Goal: Task Accomplishment & Management: Use online tool/utility

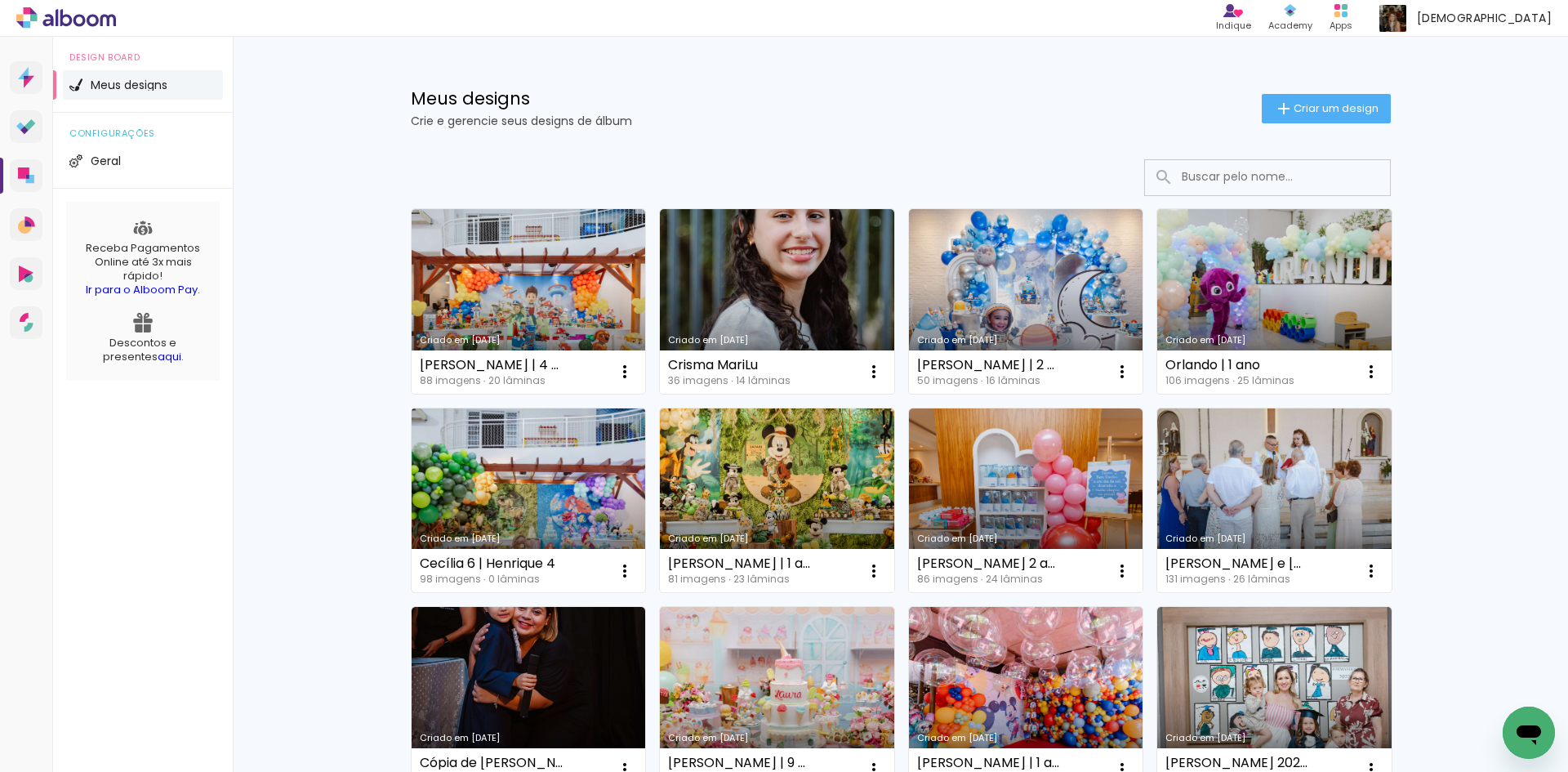
click at [530, 455] on link "Criado em [DATE]" at bounding box center [528, 500] width 234 height 184
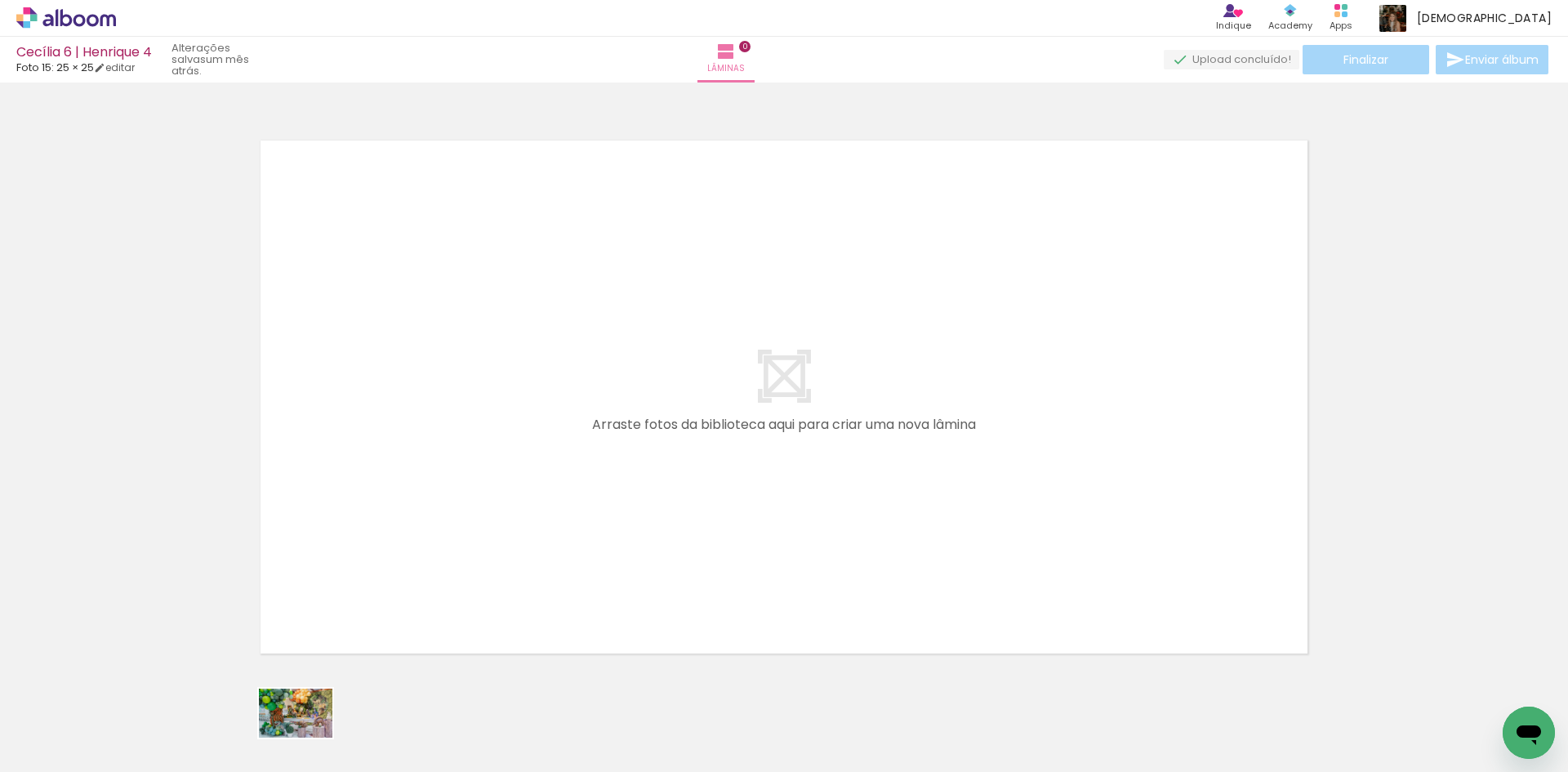
drag, startPoint x: 268, startPoint y: 715, endPoint x: 240, endPoint y: 736, distance: 35.0
click at [0, 0] on slot at bounding box center [0, 0] width 0 height 0
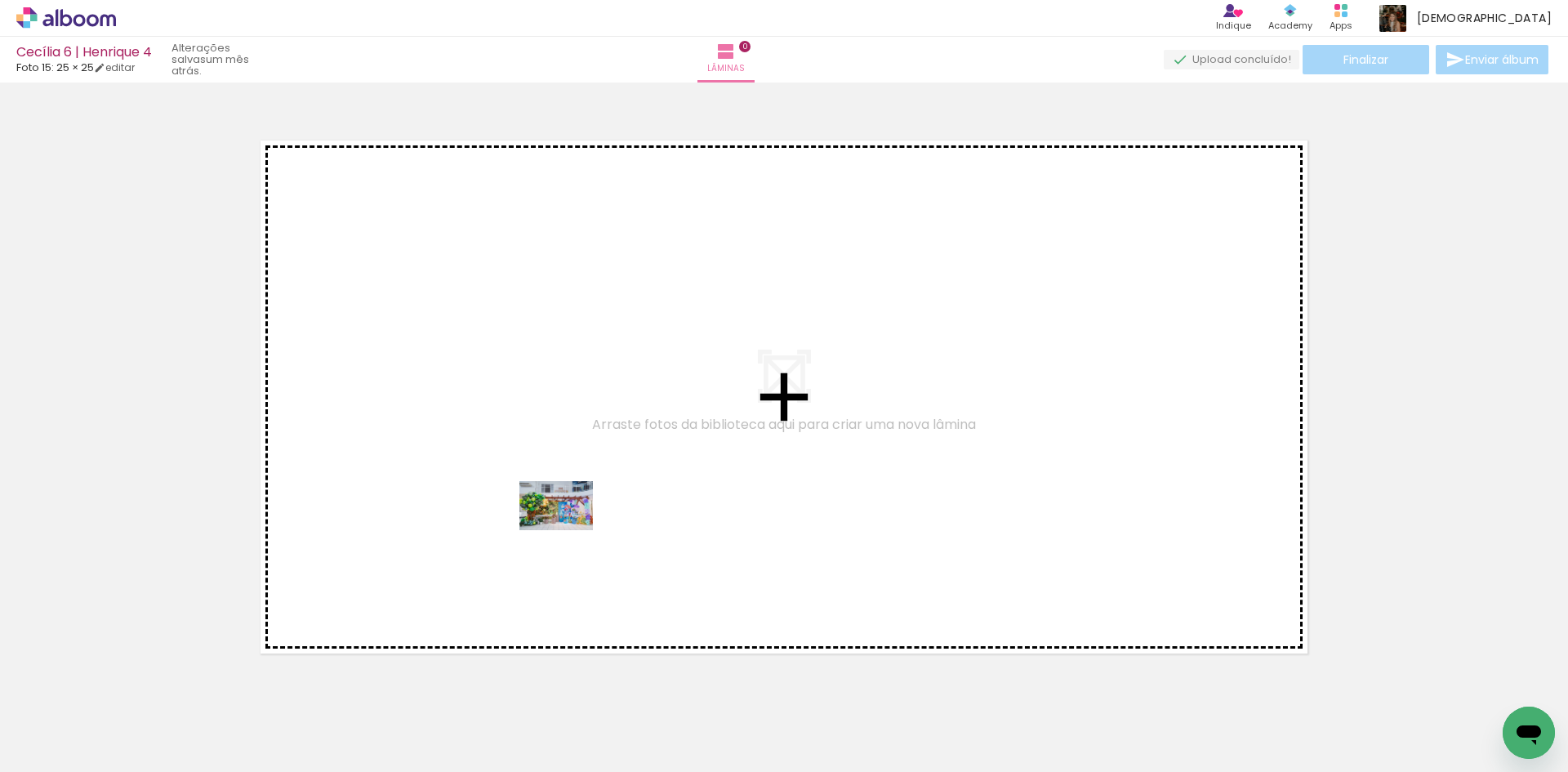
drag, startPoint x: 184, startPoint y: 739, endPoint x: 568, endPoint y: 529, distance: 437.7
click at [568, 529] on quentale-workspace at bounding box center [784, 386] width 1568 height 772
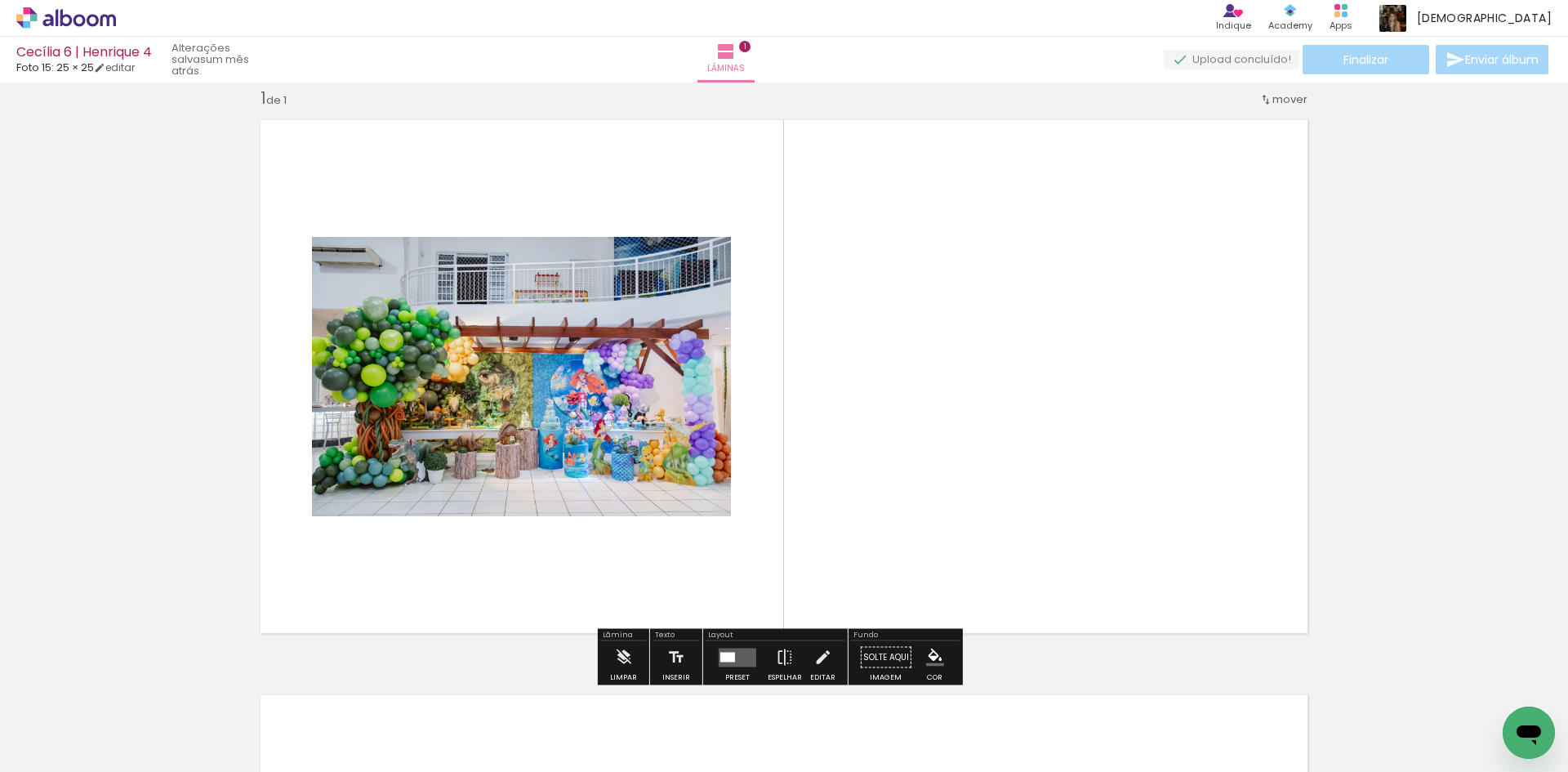
scroll to position [21, 0]
click at [730, 658] on div at bounding box center [727, 655] width 15 height 10
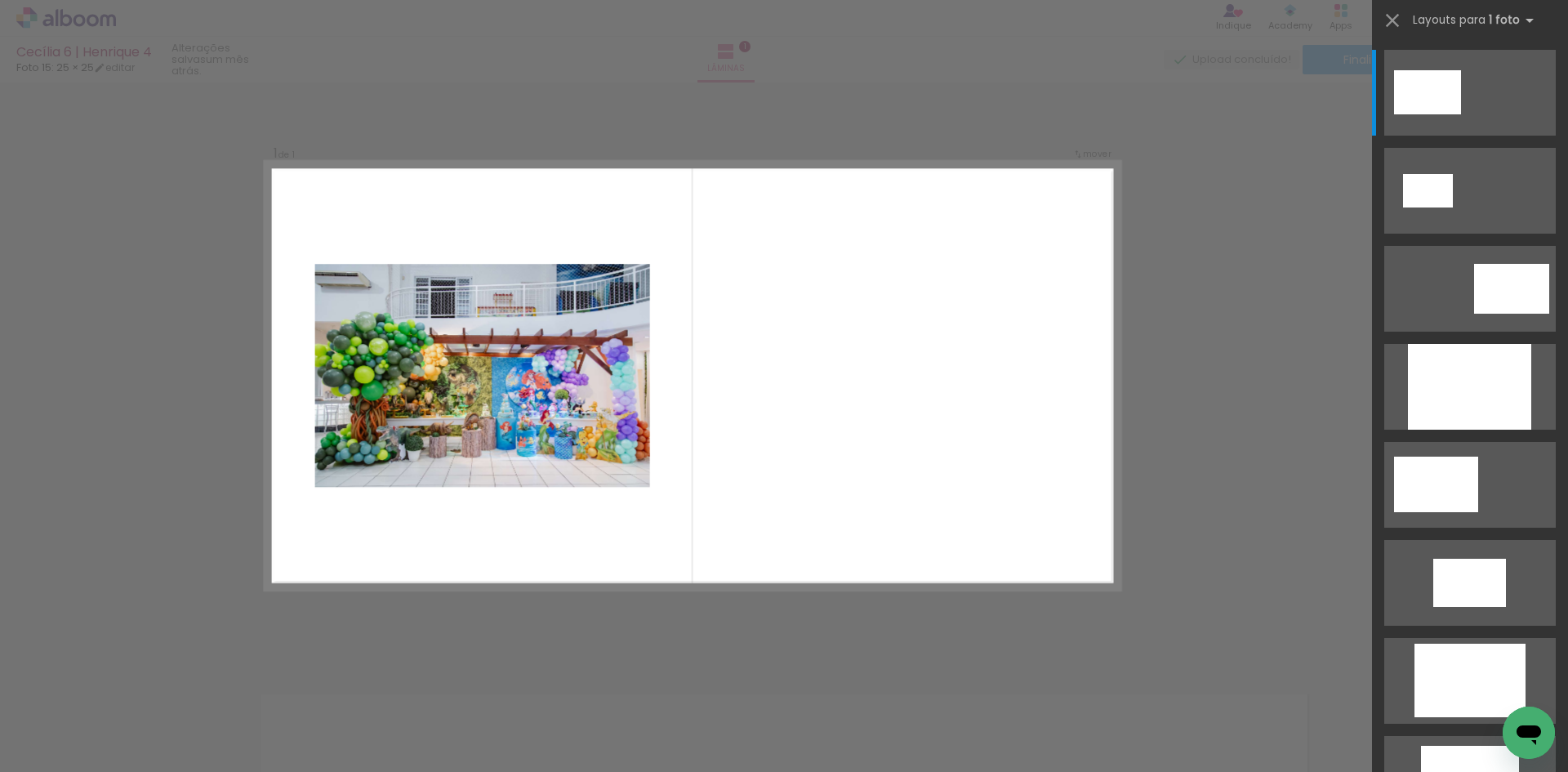
scroll to position [20, 0]
click at [730, 658] on div "Confirmar Cancelar" at bounding box center [784, 657] width 1568 height 1189
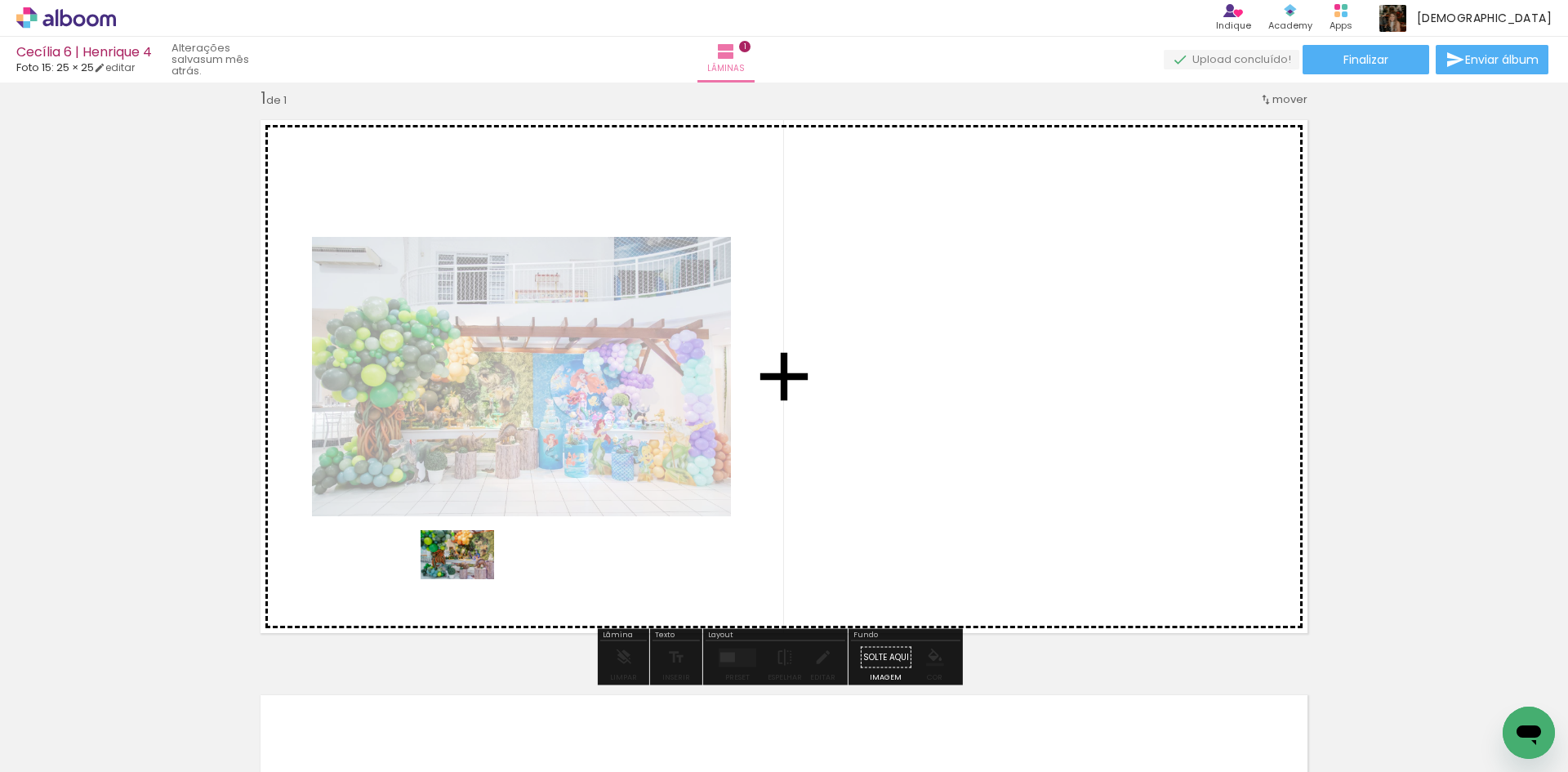
drag, startPoint x: 275, startPoint y: 709, endPoint x: 470, endPoint y: 579, distance: 234.4
click at [470, 579] on quentale-workspace at bounding box center [784, 386] width 1568 height 772
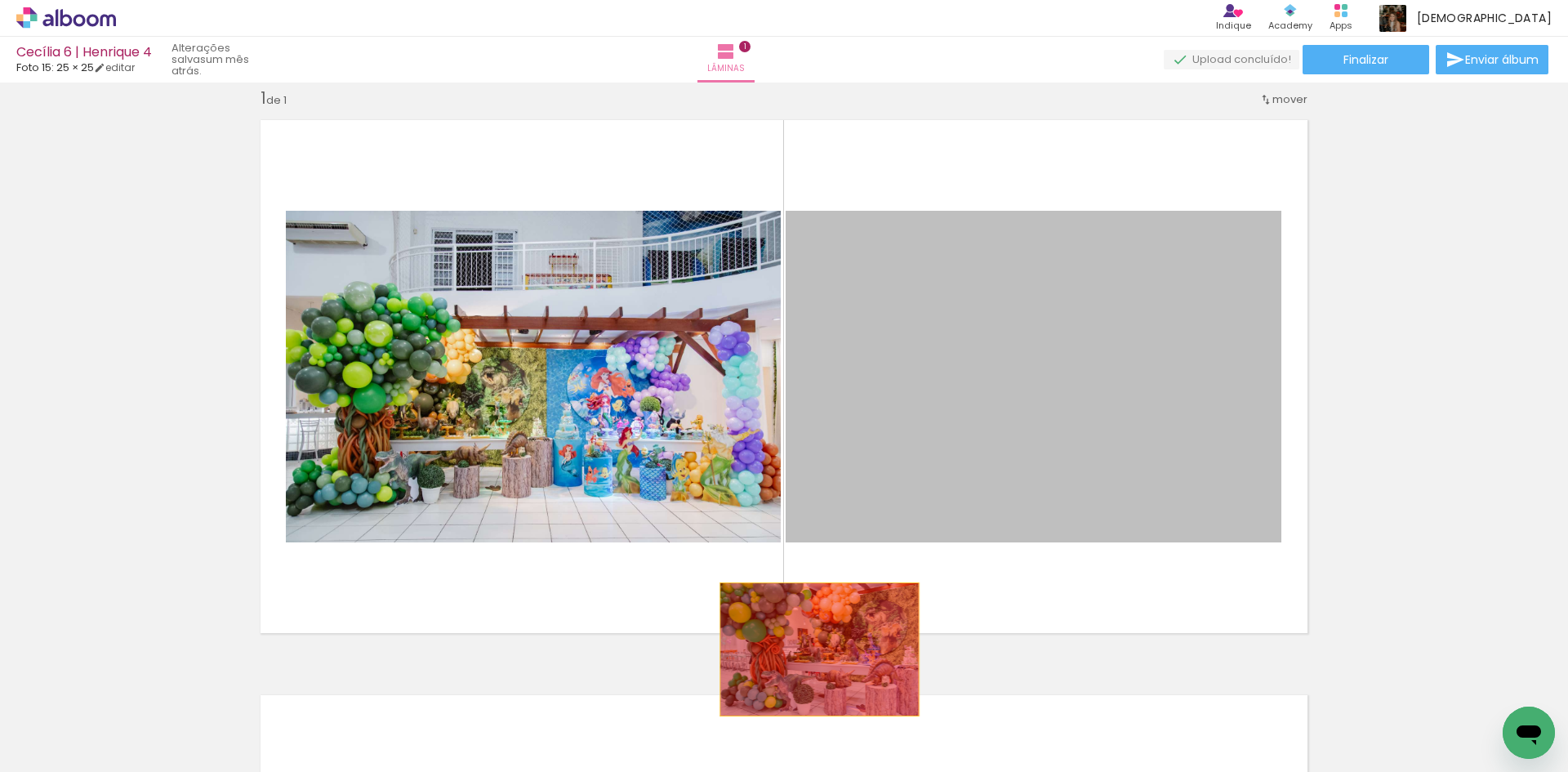
drag, startPoint x: 1002, startPoint y: 434, endPoint x: 789, endPoint y: 675, distance: 321.6
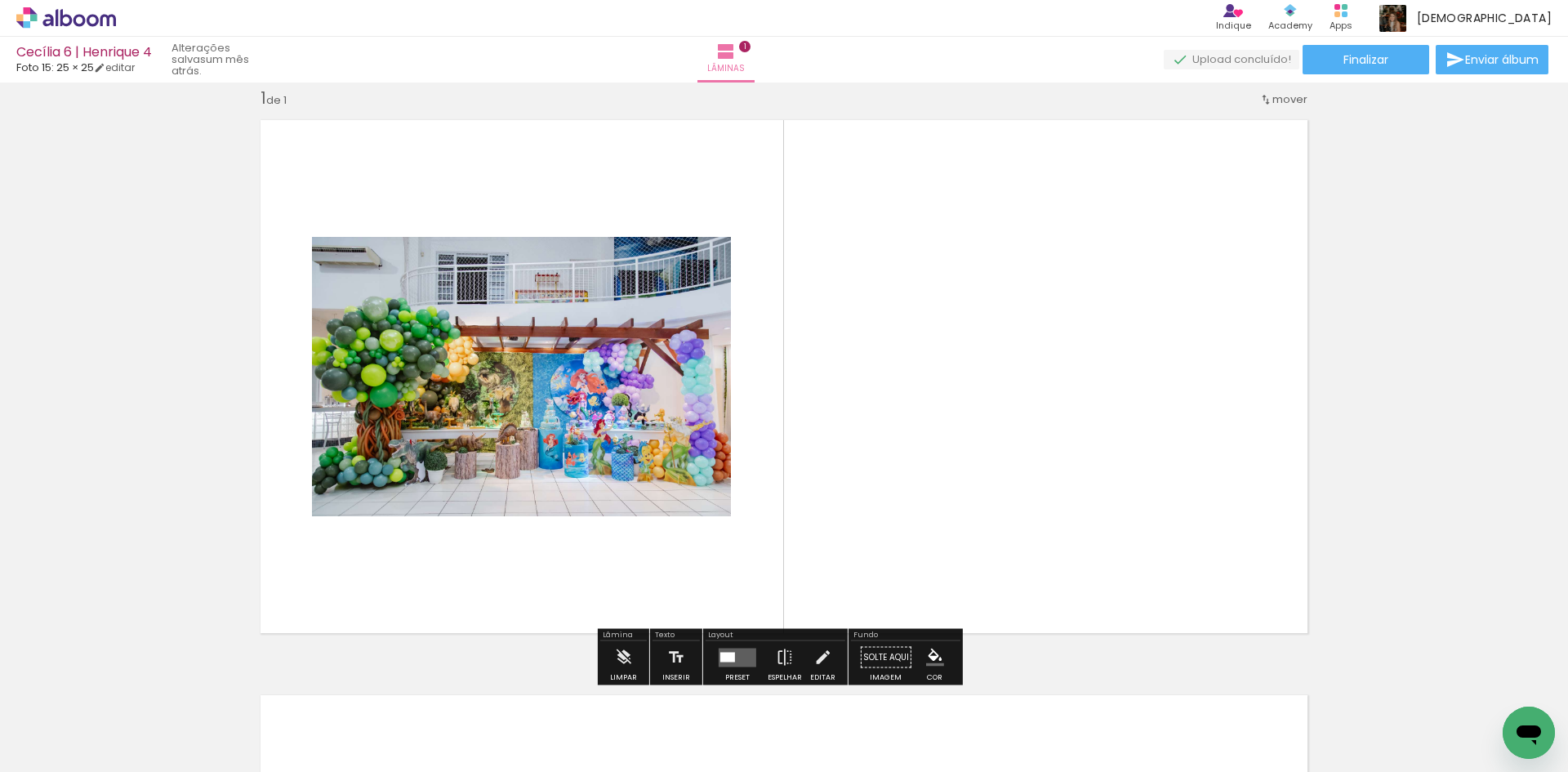
click at [731, 656] on div at bounding box center [727, 656] width 15 height 10
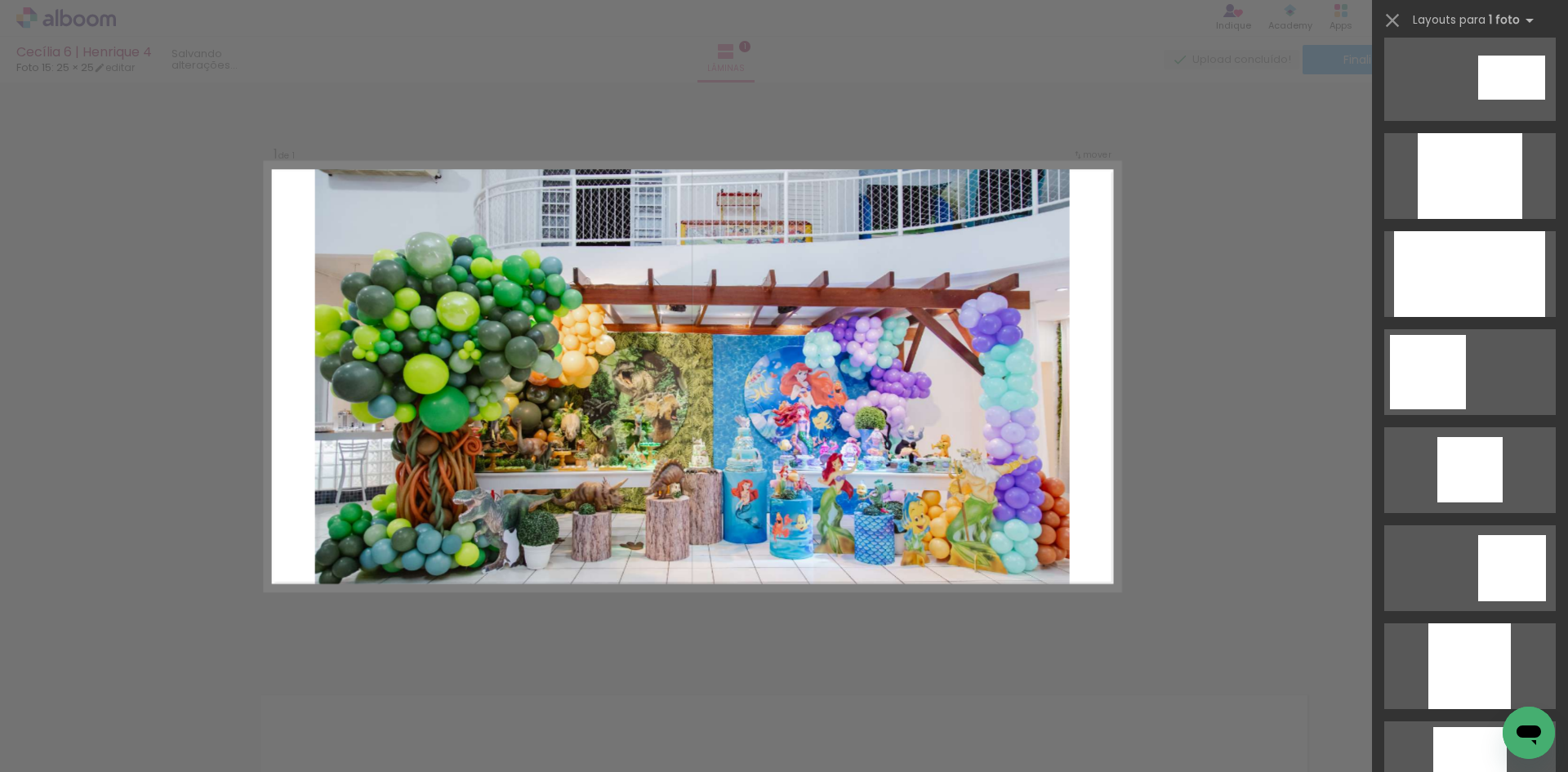
scroll to position [899, 0]
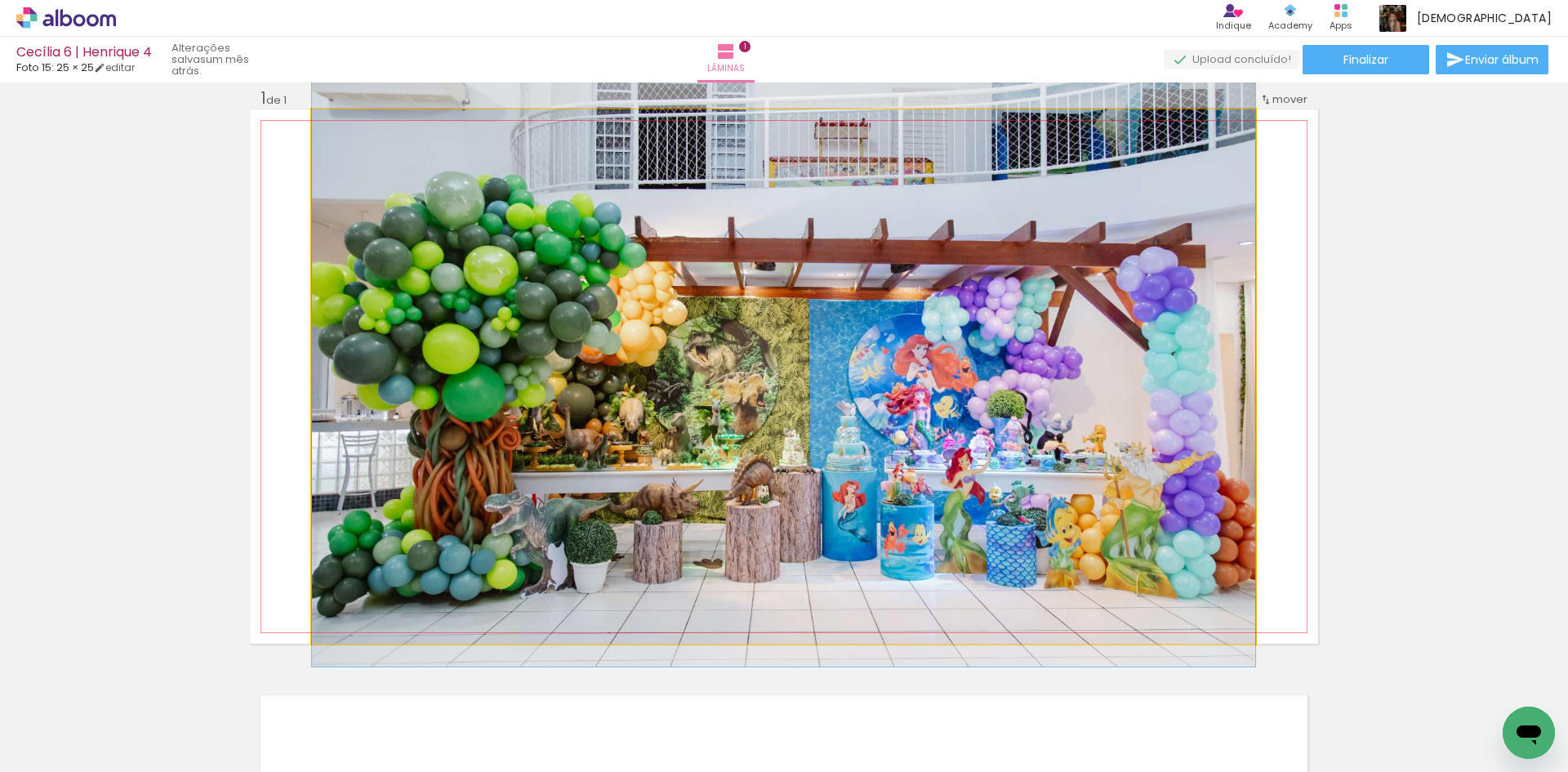
drag, startPoint x: 1042, startPoint y: 505, endPoint x: 1044, endPoint y: 480, distance: 25.1
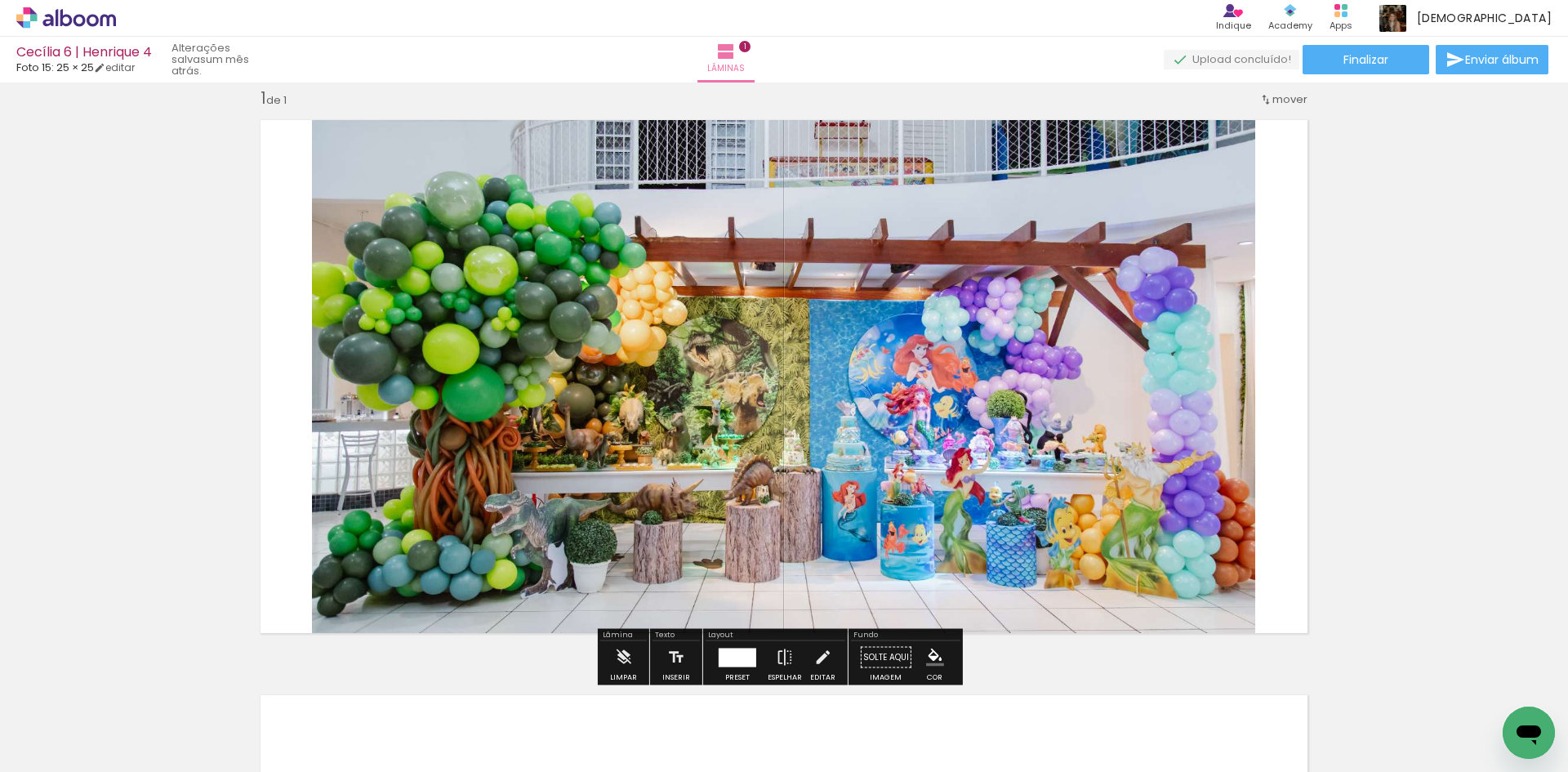
click at [1383, 424] on div "Inserir lâmina 1 de 1" at bounding box center [784, 644] width 1568 height 1151
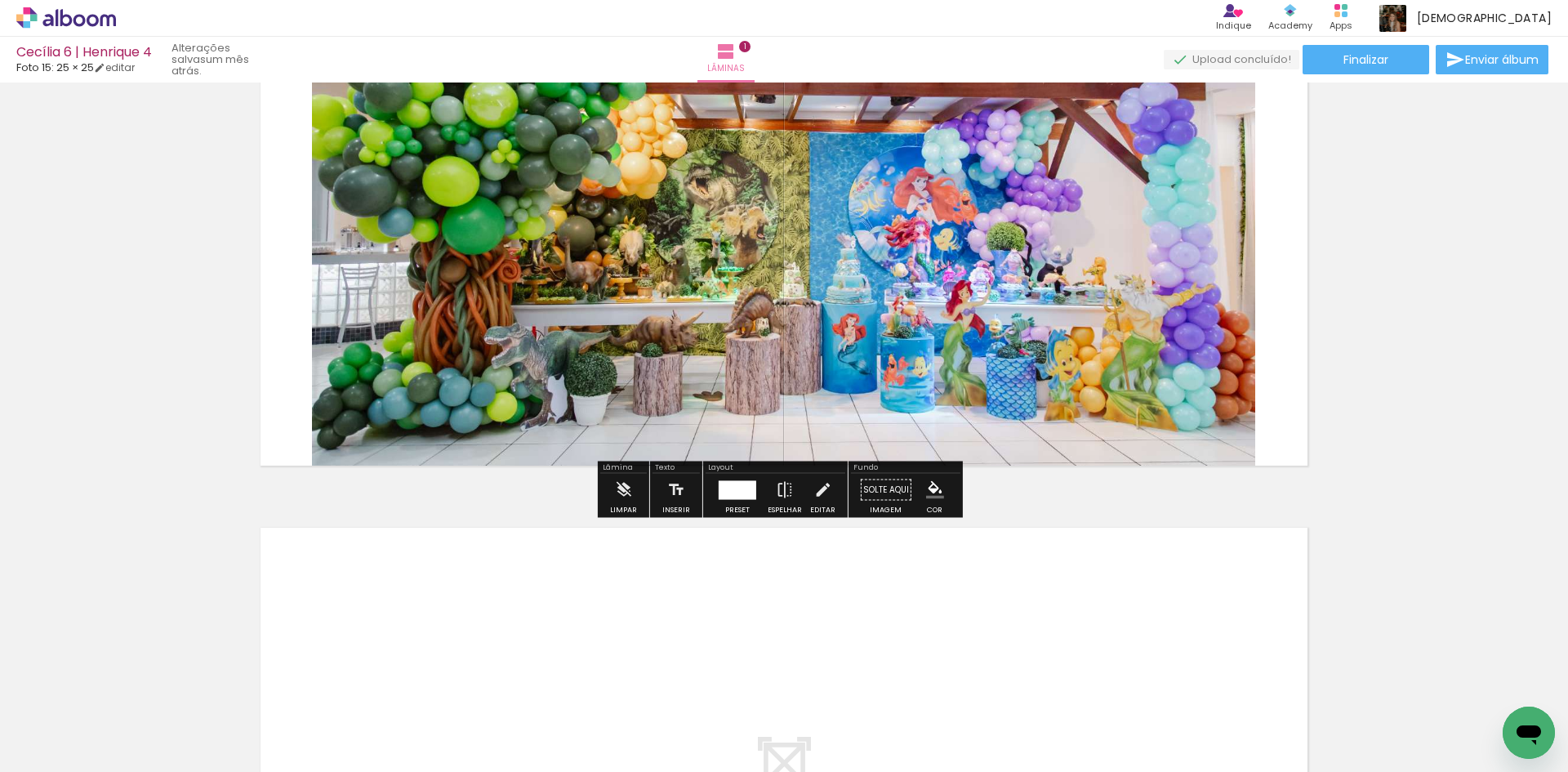
scroll to position [348, 0]
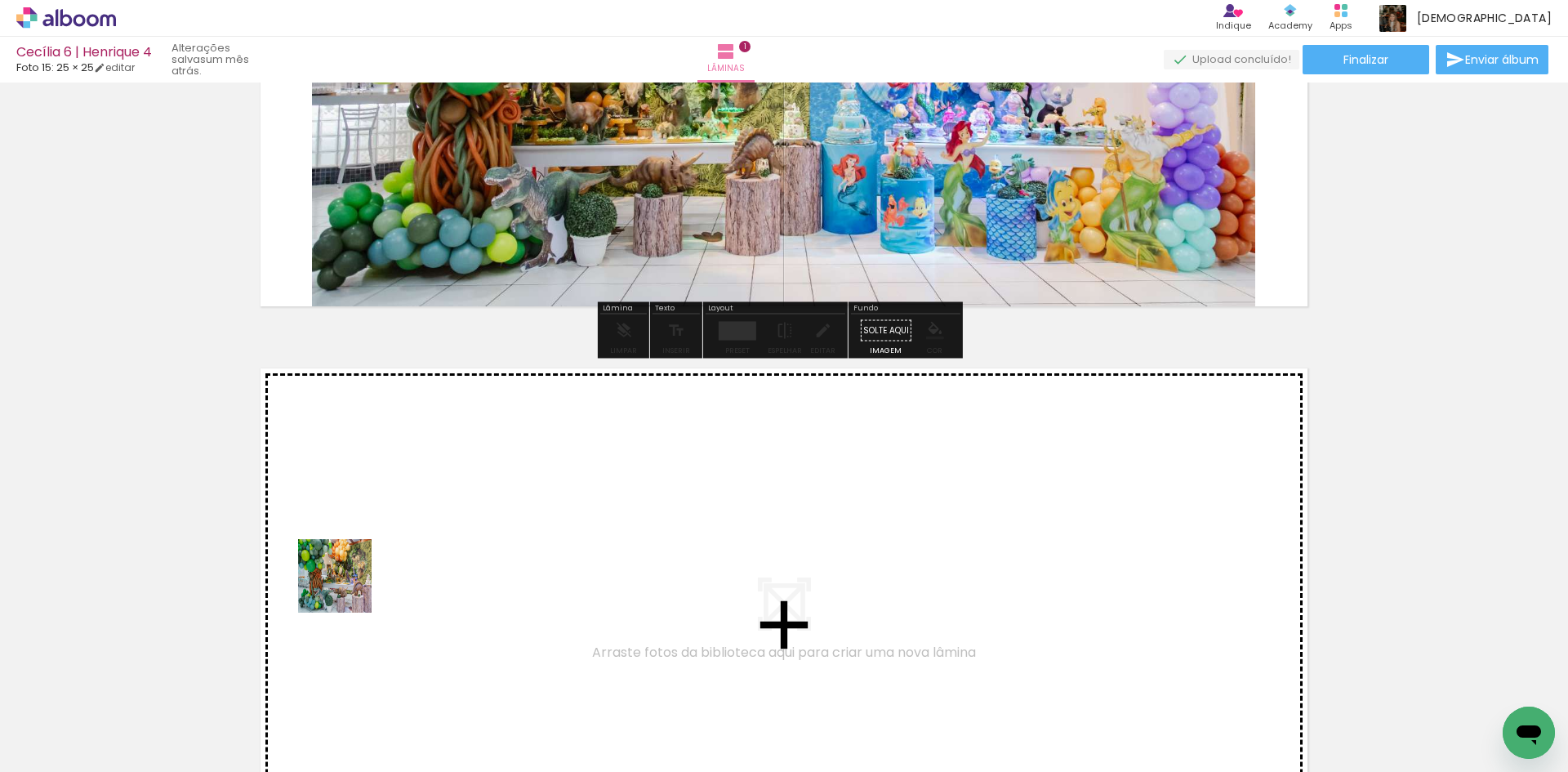
drag, startPoint x: 263, startPoint y: 714, endPoint x: 350, endPoint y: 707, distance: 87.3
click at [348, 582] on quentale-workspace at bounding box center [784, 386] width 1568 height 772
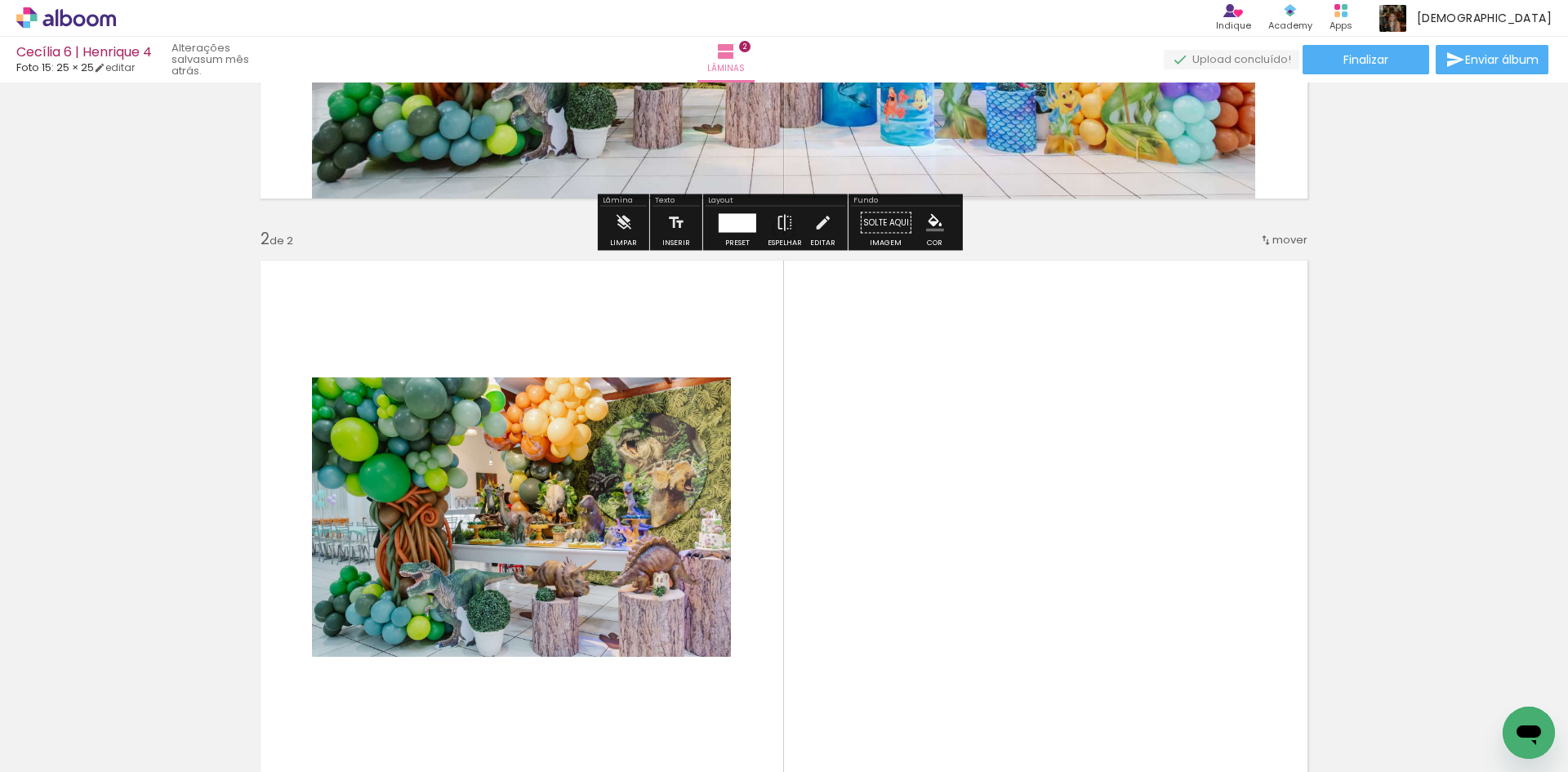
scroll to position [596, 0]
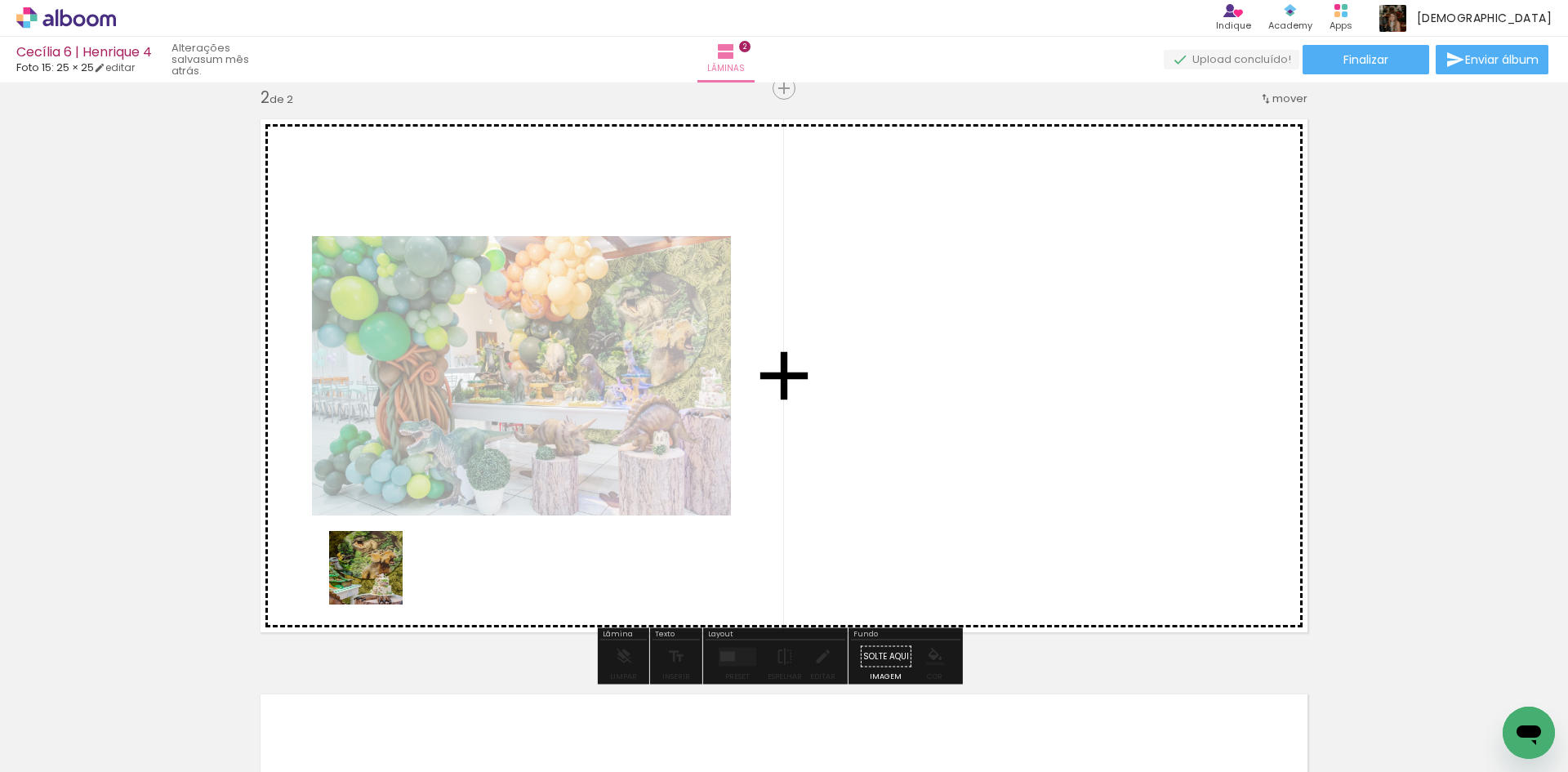
drag, startPoint x: 347, startPoint y: 713, endPoint x: 388, endPoint y: 550, distance: 168.1
click at [388, 550] on quentale-workspace at bounding box center [784, 386] width 1568 height 772
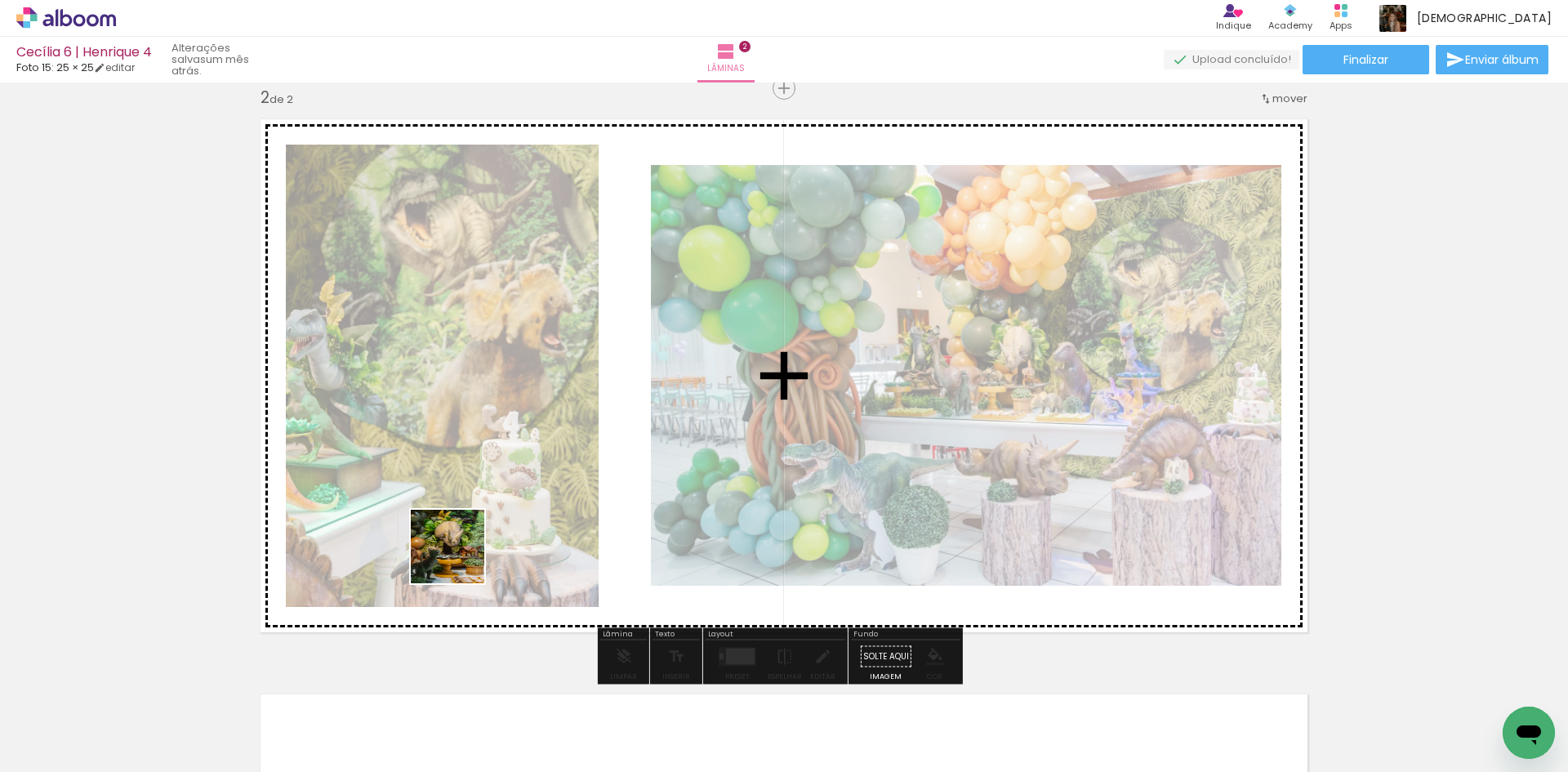
drag, startPoint x: 441, startPoint y: 701, endPoint x: 505, endPoint y: 668, distance: 72.0
click at [460, 558] on quentale-workspace at bounding box center [784, 386] width 1568 height 772
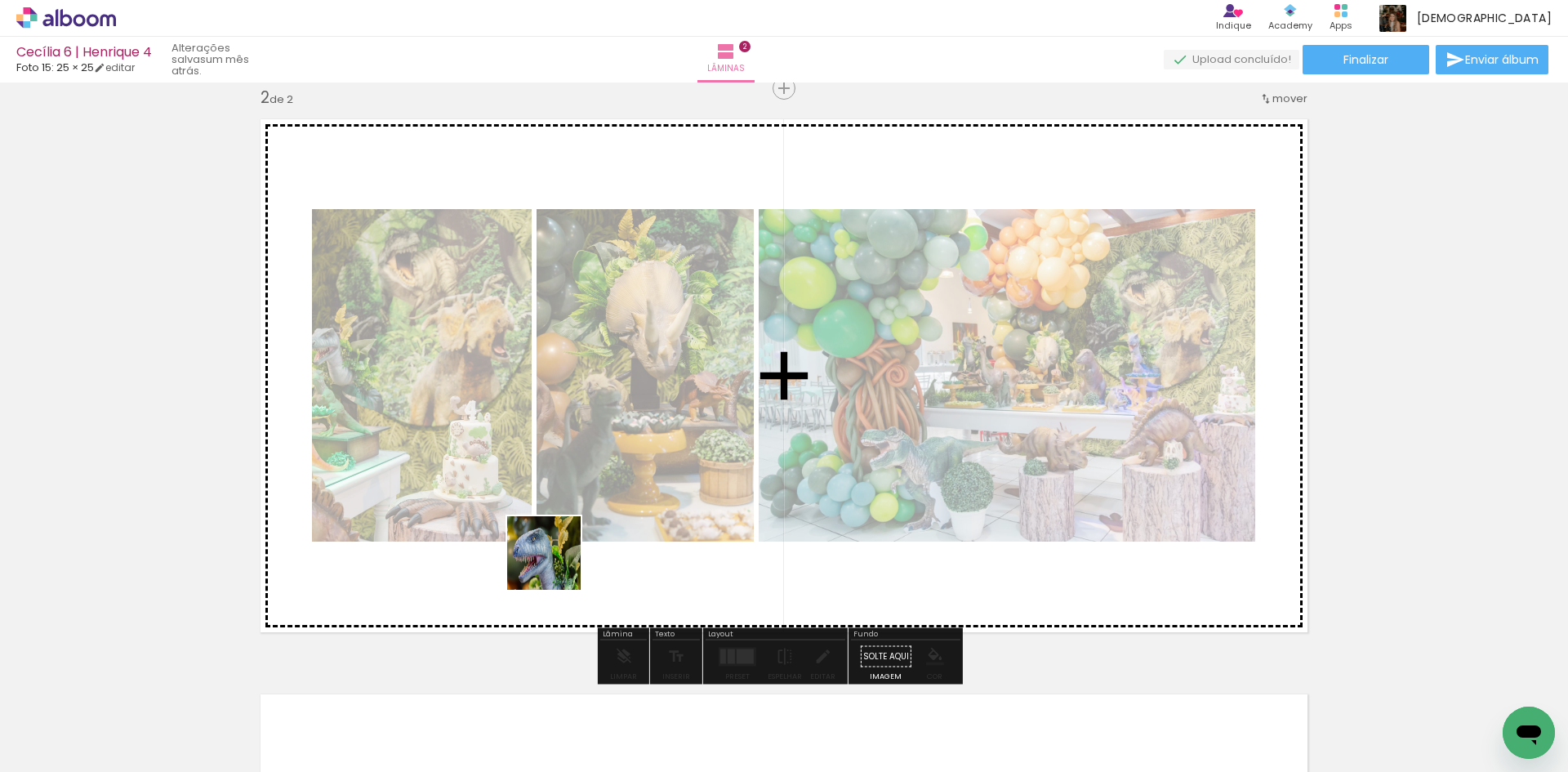
drag, startPoint x: 522, startPoint y: 713, endPoint x: 608, endPoint y: 570, distance: 166.9
click at [558, 547] on quentale-workspace at bounding box center [784, 386] width 1568 height 772
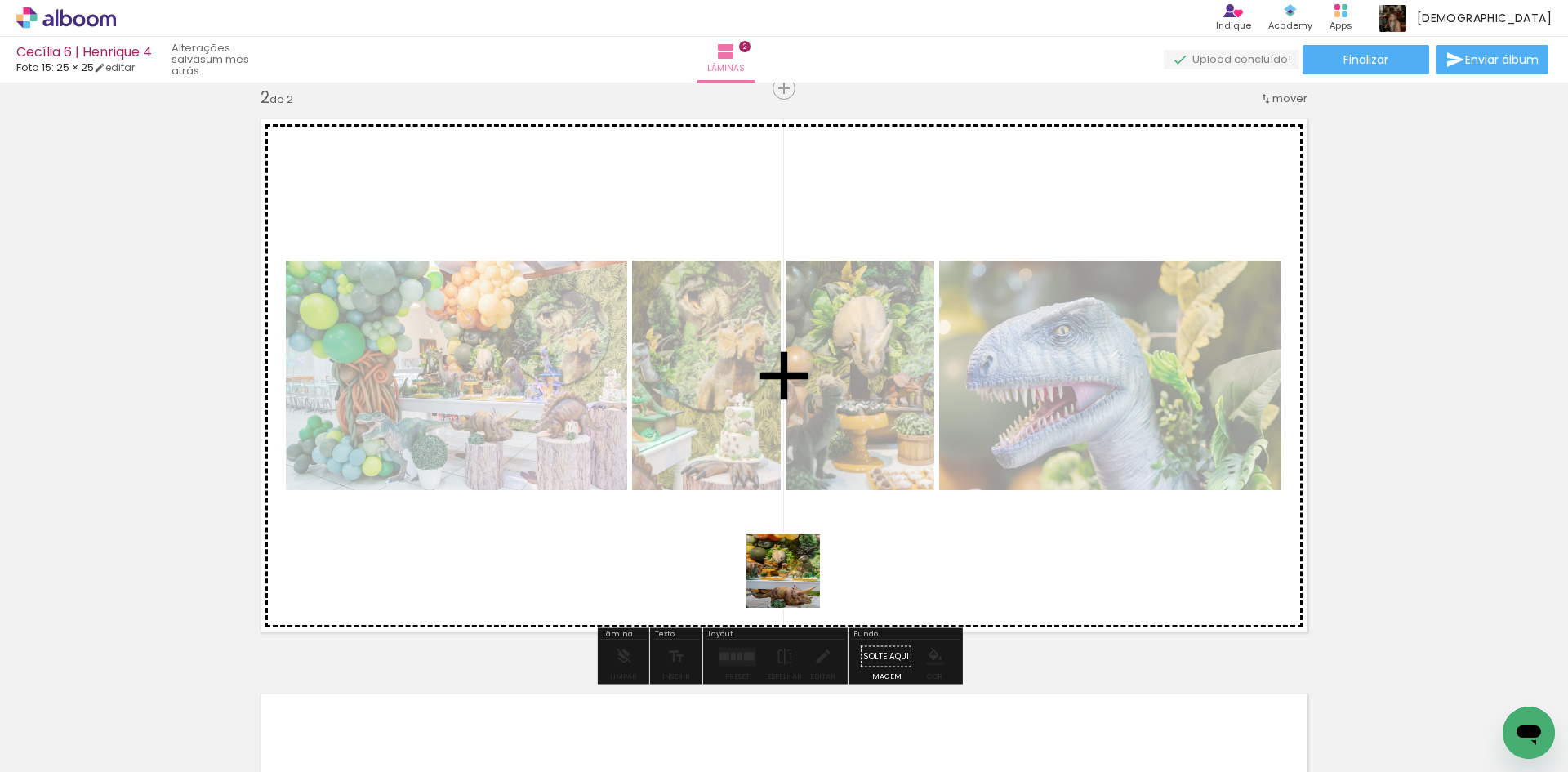
drag, startPoint x: 801, startPoint y: 704, endPoint x: 878, endPoint y: 697, distance: 77.3
click at [795, 570] on quentale-workspace at bounding box center [784, 386] width 1568 height 772
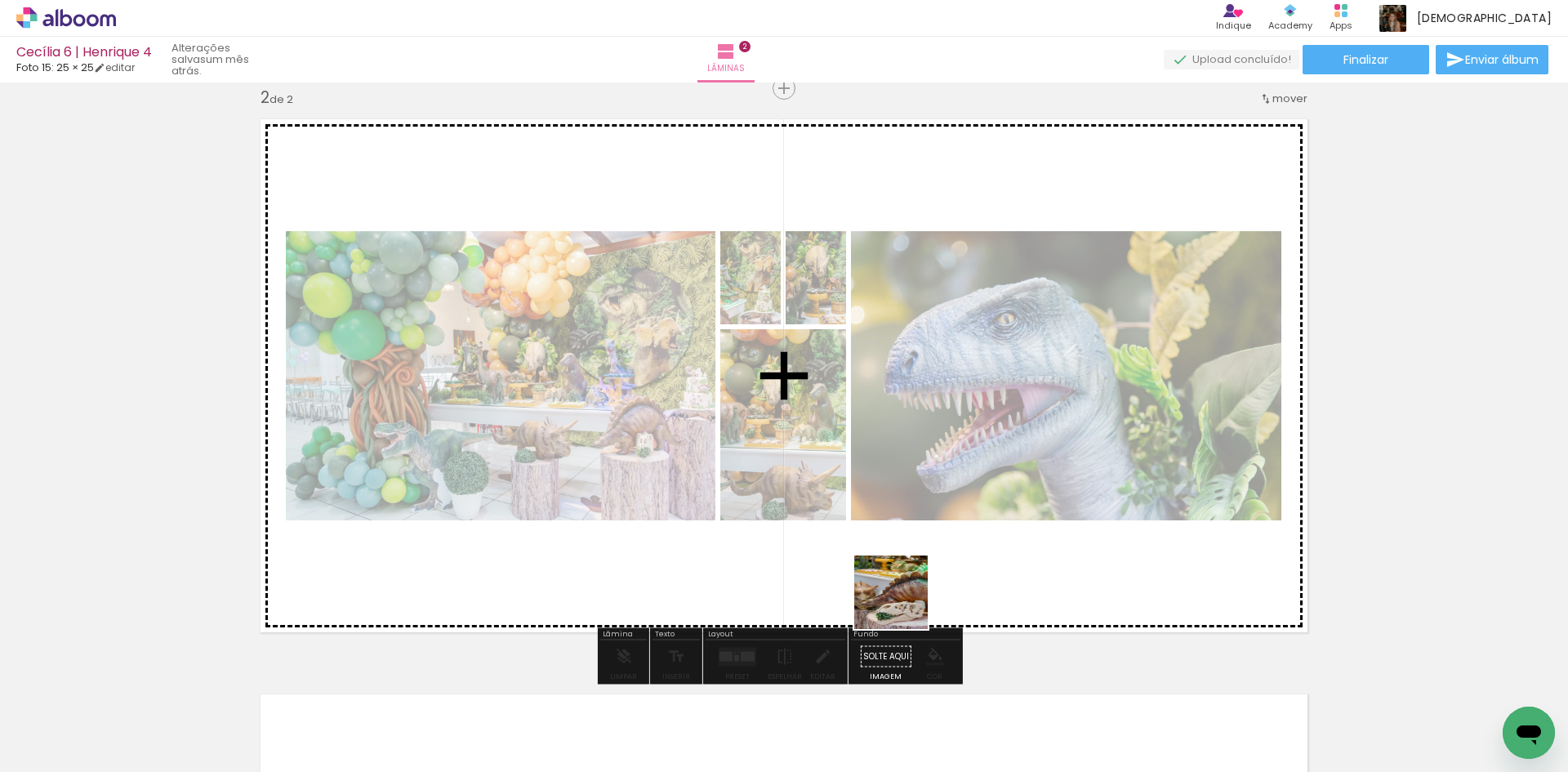
drag, startPoint x: 904, startPoint y: 725, endPoint x: 904, endPoint y: 562, distance: 163.0
click at [904, 562] on quentale-workspace at bounding box center [784, 386] width 1568 height 772
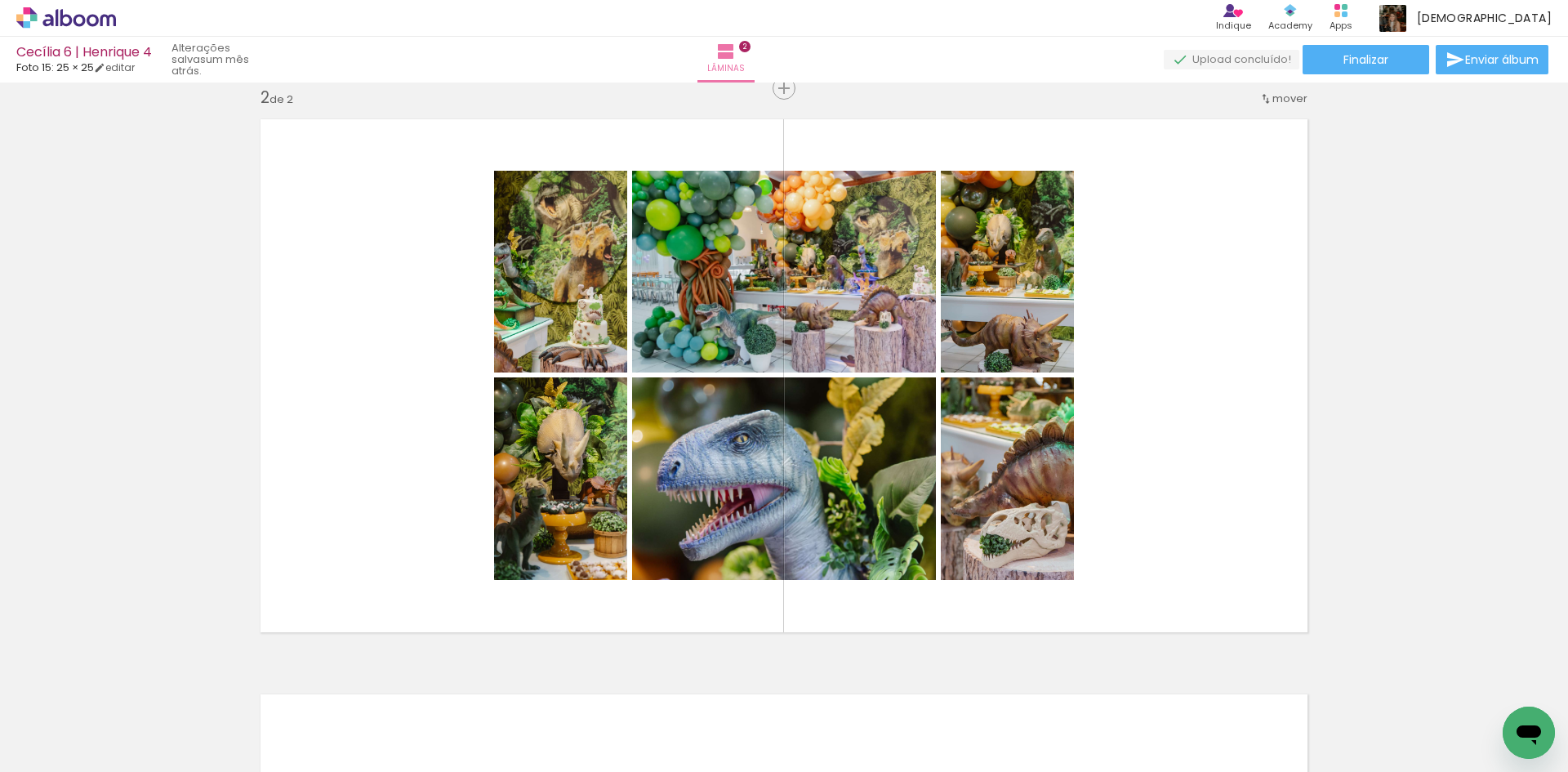
scroll to position [0, 0]
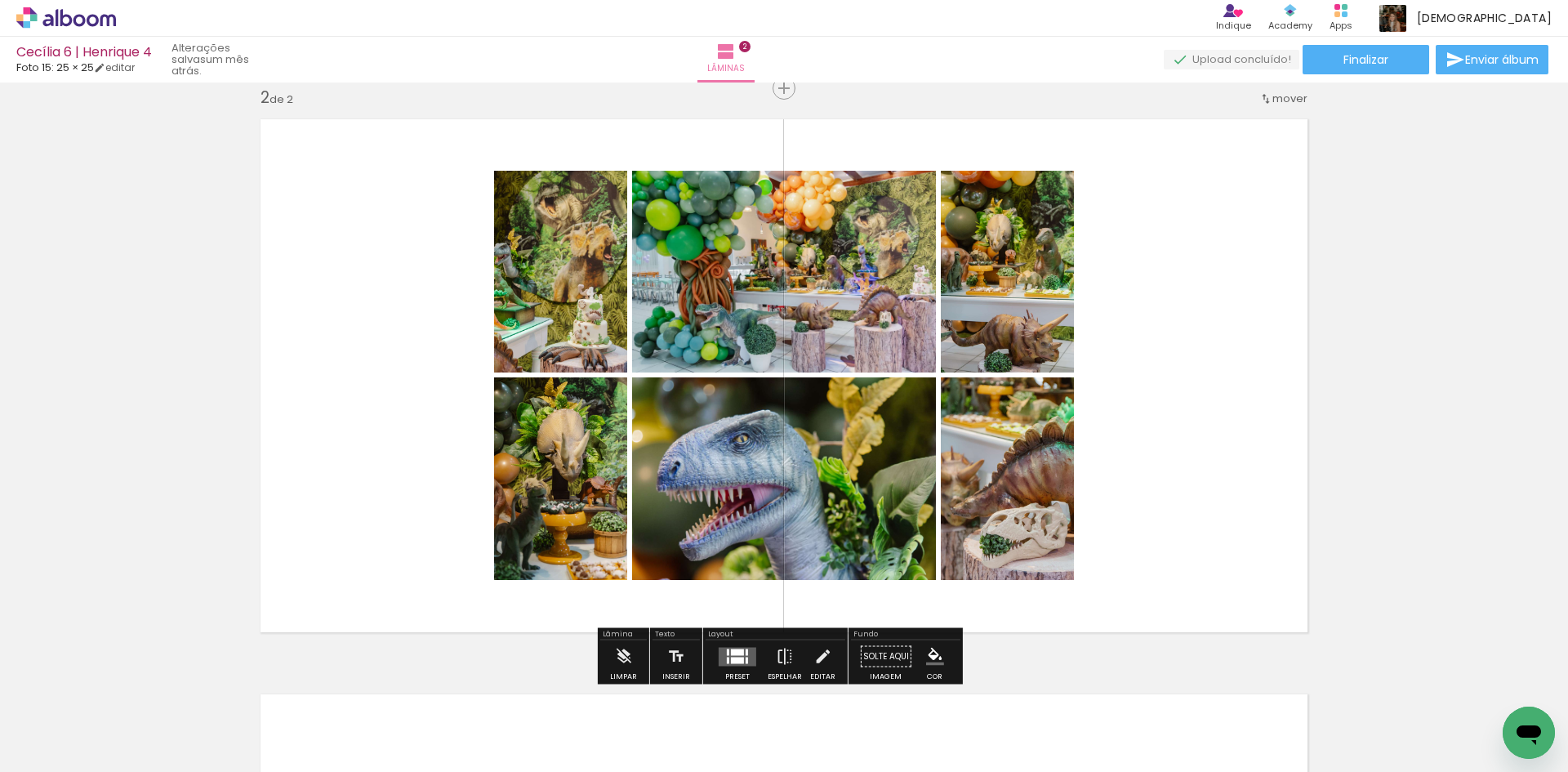
click at [739, 649] on div at bounding box center [737, 651] width 13 height 6
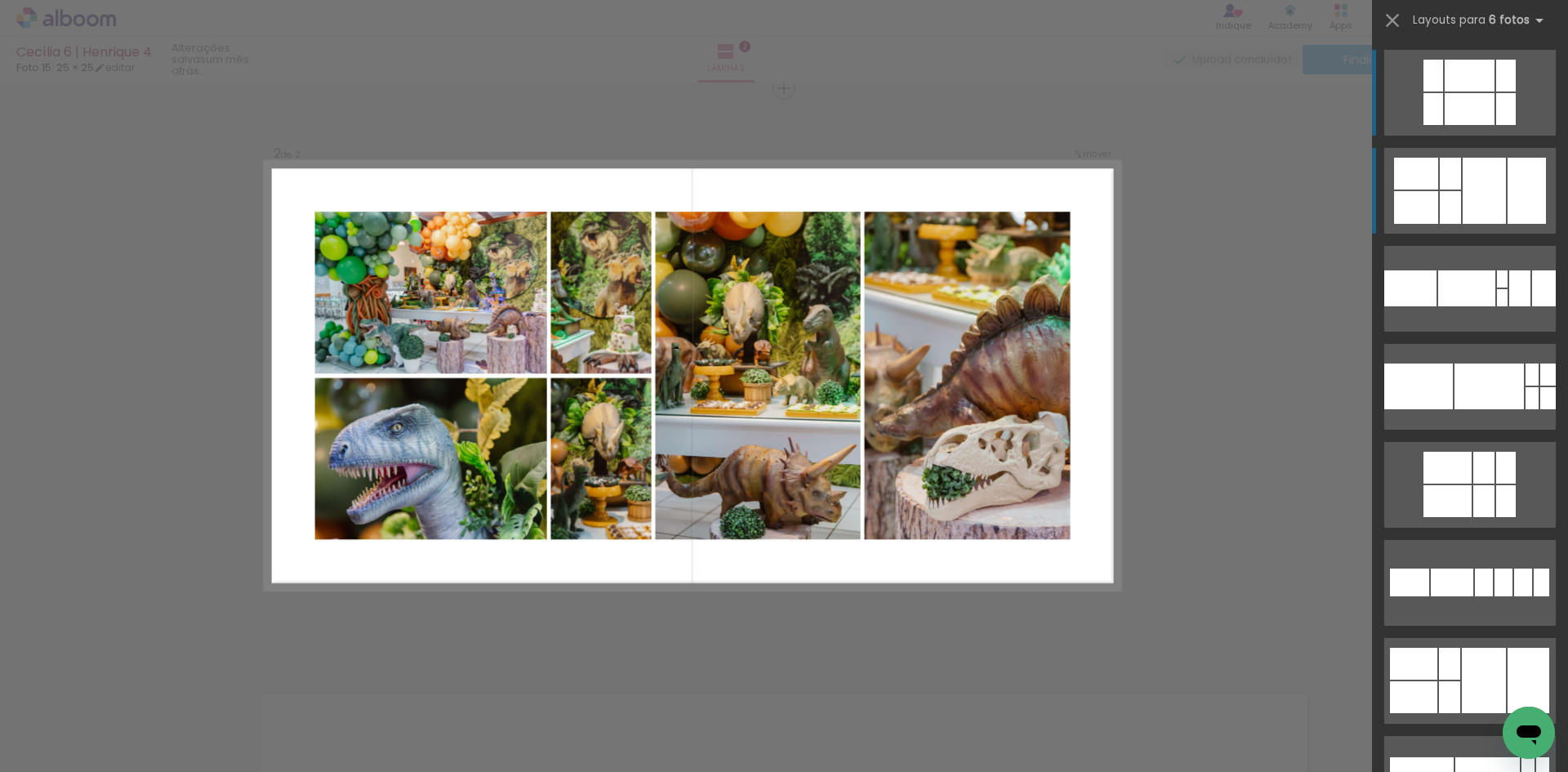
scroll to position [596, 0]
click at [1478, 205] on div at bounding box center [1484, 191] width 44 height 66
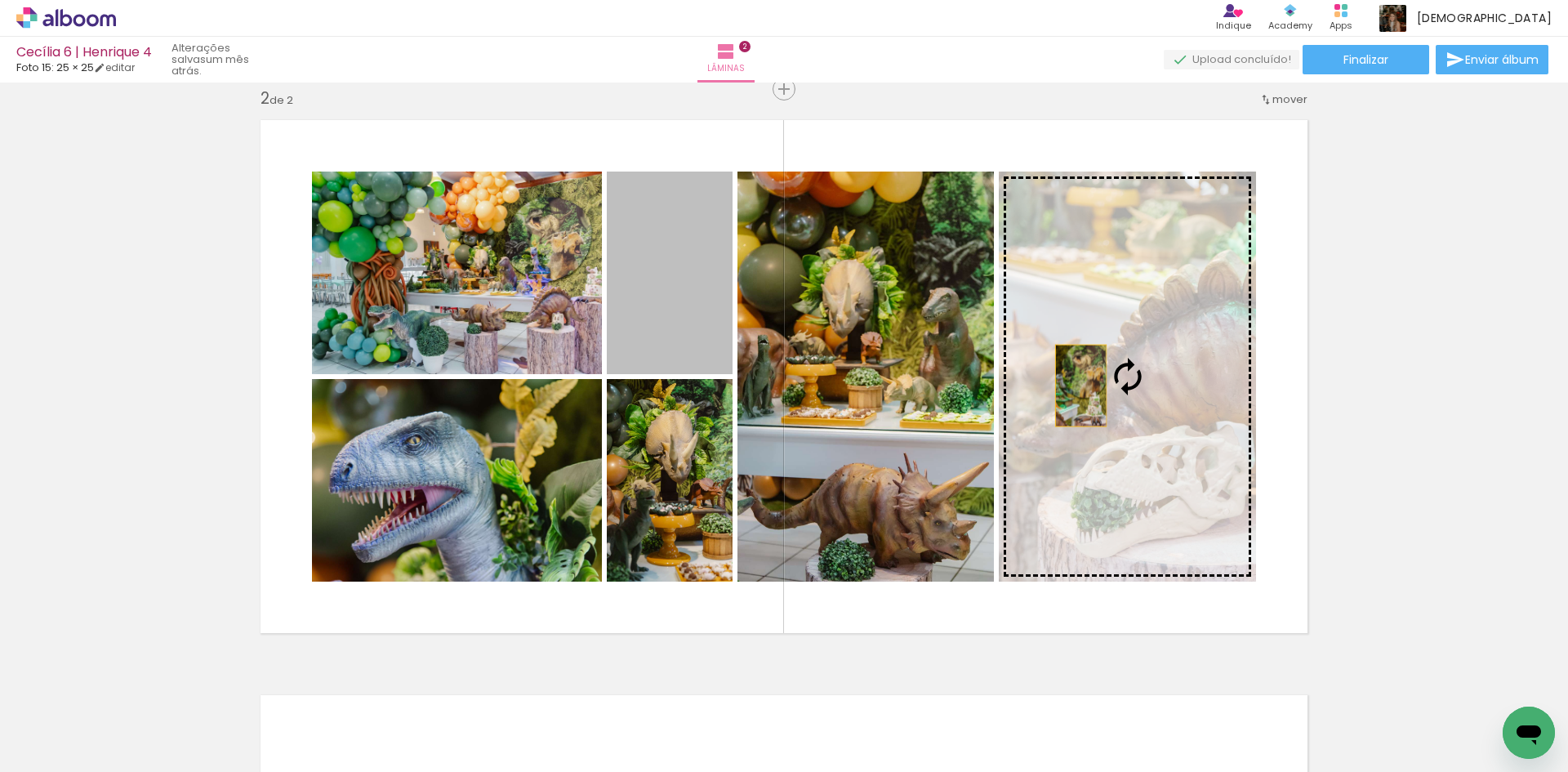
drag, startPoint x: 689, startPoint y: 326, endPoint x: 1075, endPoint y: 385, distance: 390.5
click at [0, 0] on slot at bounding box center [0, 0] width 0 height 0
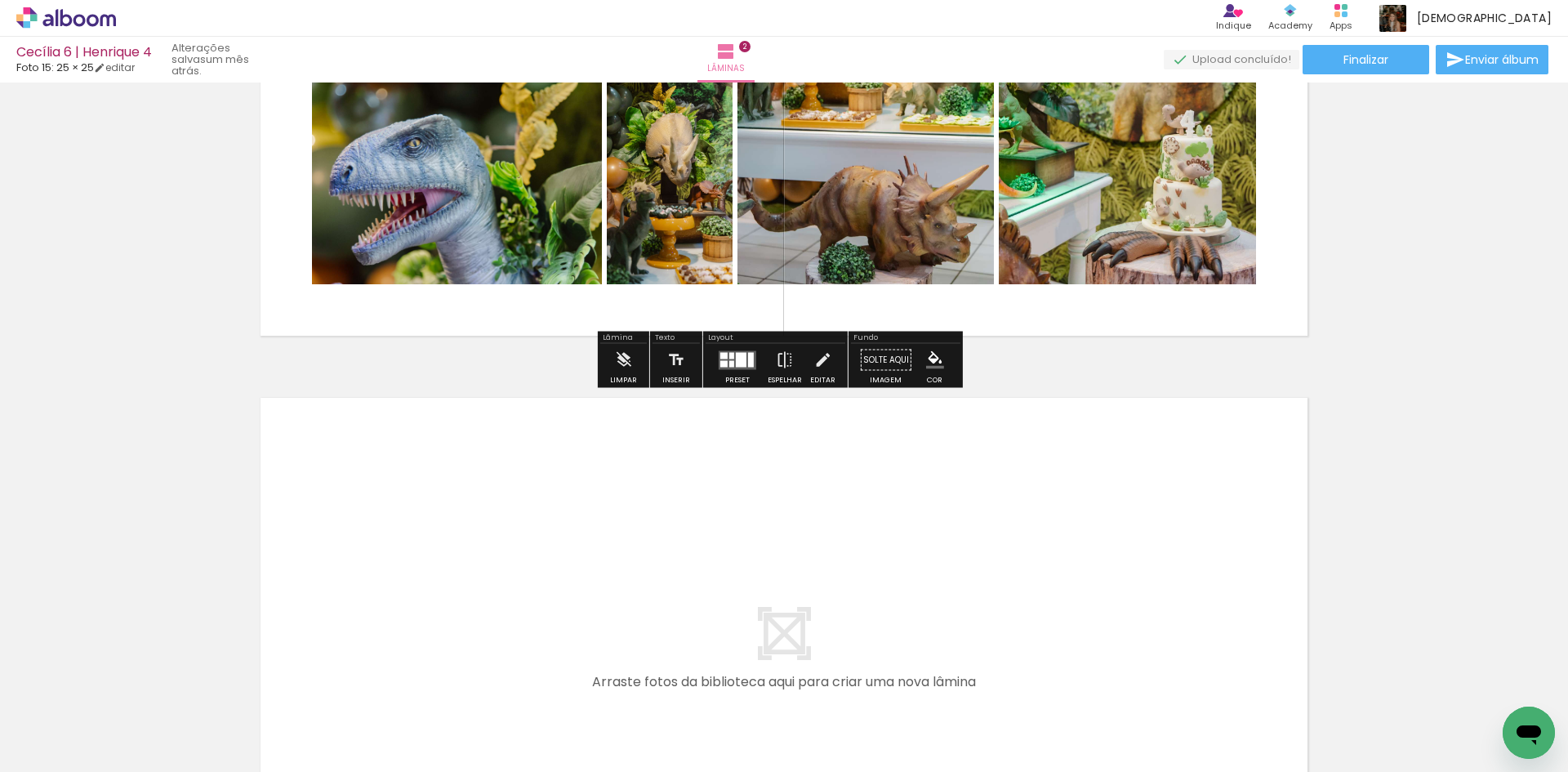
scroll to position [922, 0]
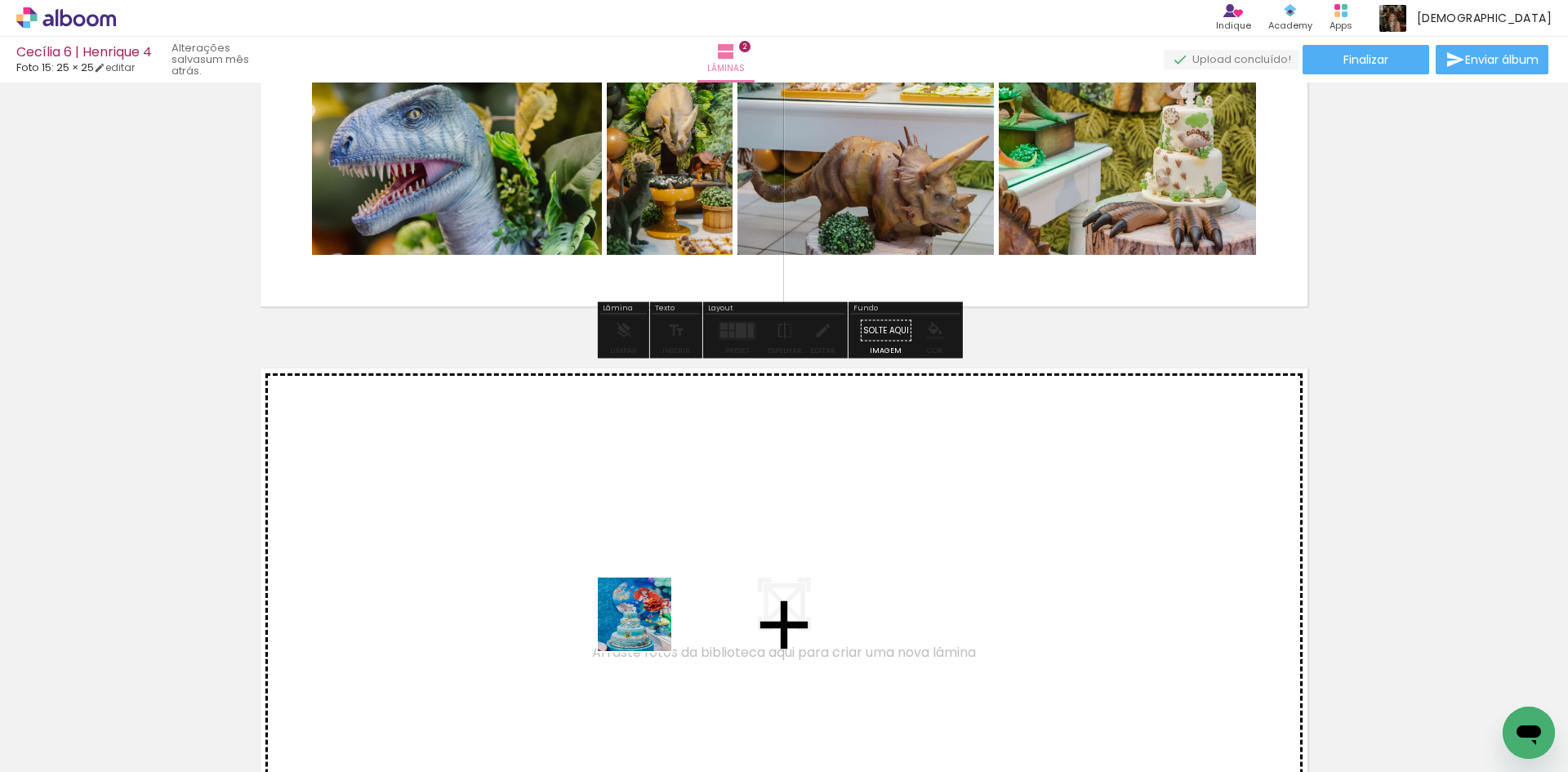
drag, startPoint x: 630, startPoint y: 700, endPoint x: 650, endPoint y: 611, distance: 91.2
click at [650, 611] on quentale-workspace at bounding box center [784, 386] width 1568 height 772
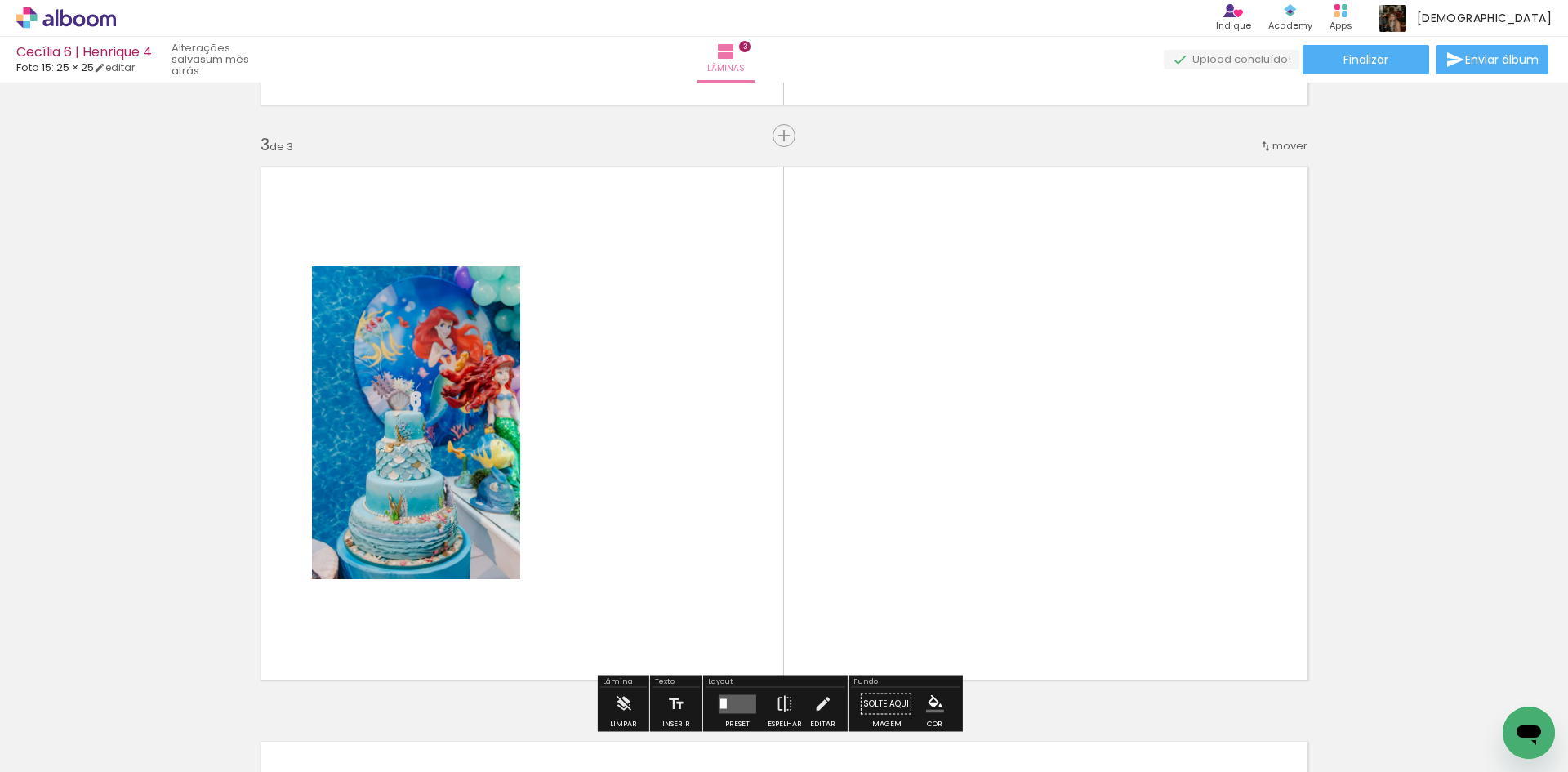
scroll to position [1171, 0]
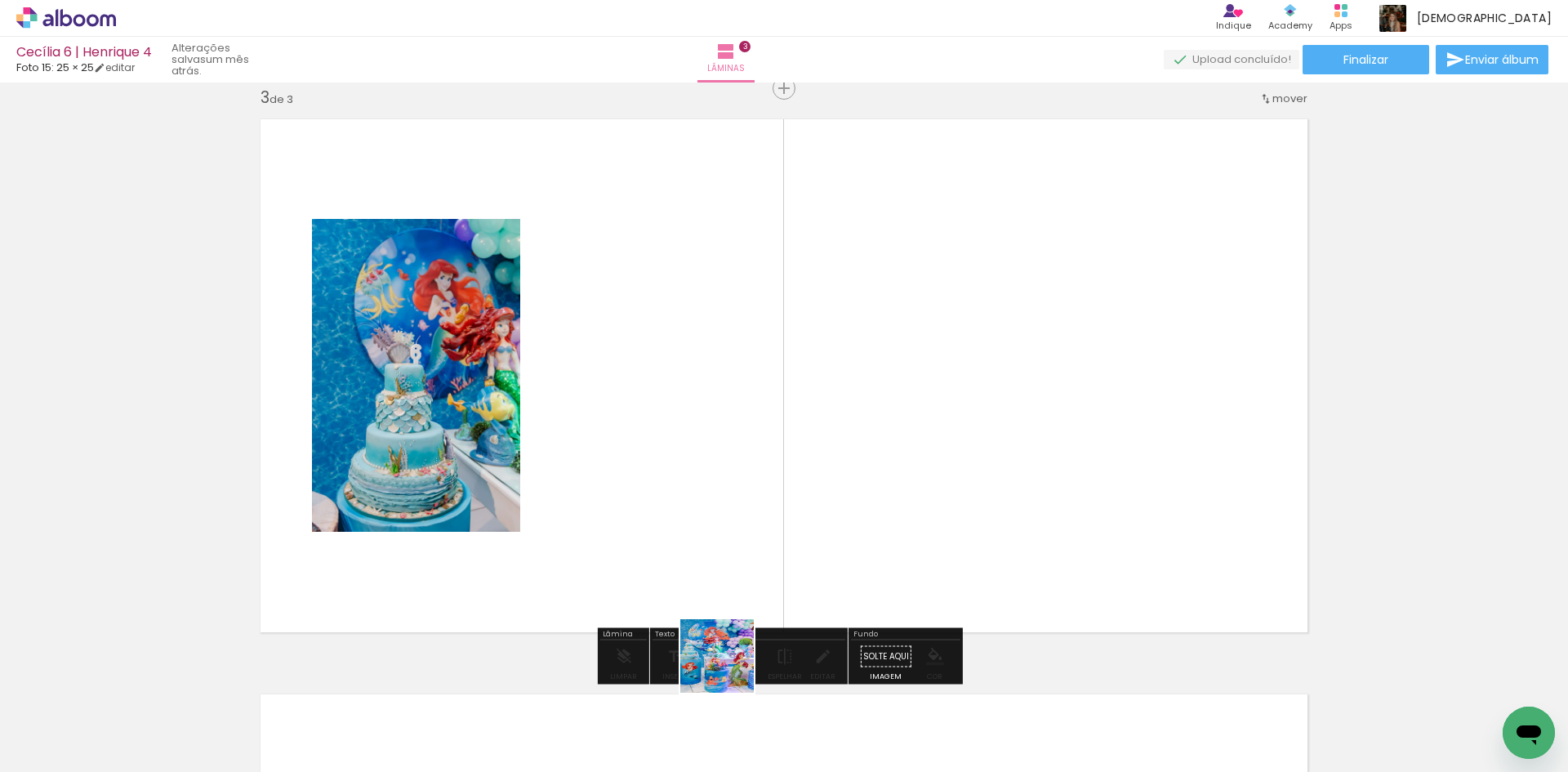
drag, startPoint x: 729, startPoint y: 706, endPoint x: 865, endPoint y: 665, distance: 142.0
click at [731, 569] on quentale-workspace at bounding box center [784, 386] width 1568 height 772
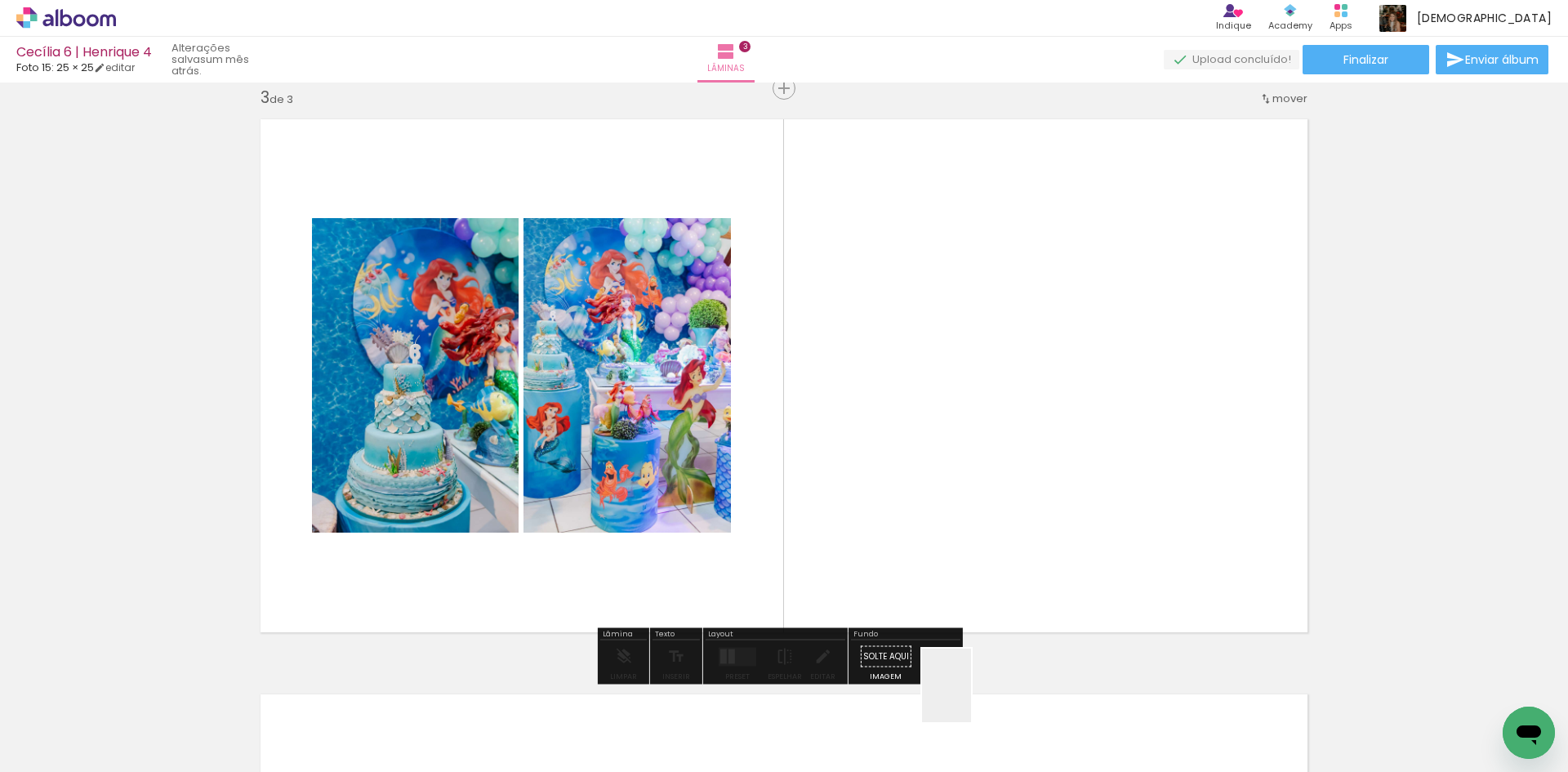
drag, startPoint x: 969, startPoint y: 717, endPoint x: 1042, endPoint y: 644, distance: 103.2
click at [975, 558] on quentale-workspace at bounding box center [784, 386] width 1568 height 772
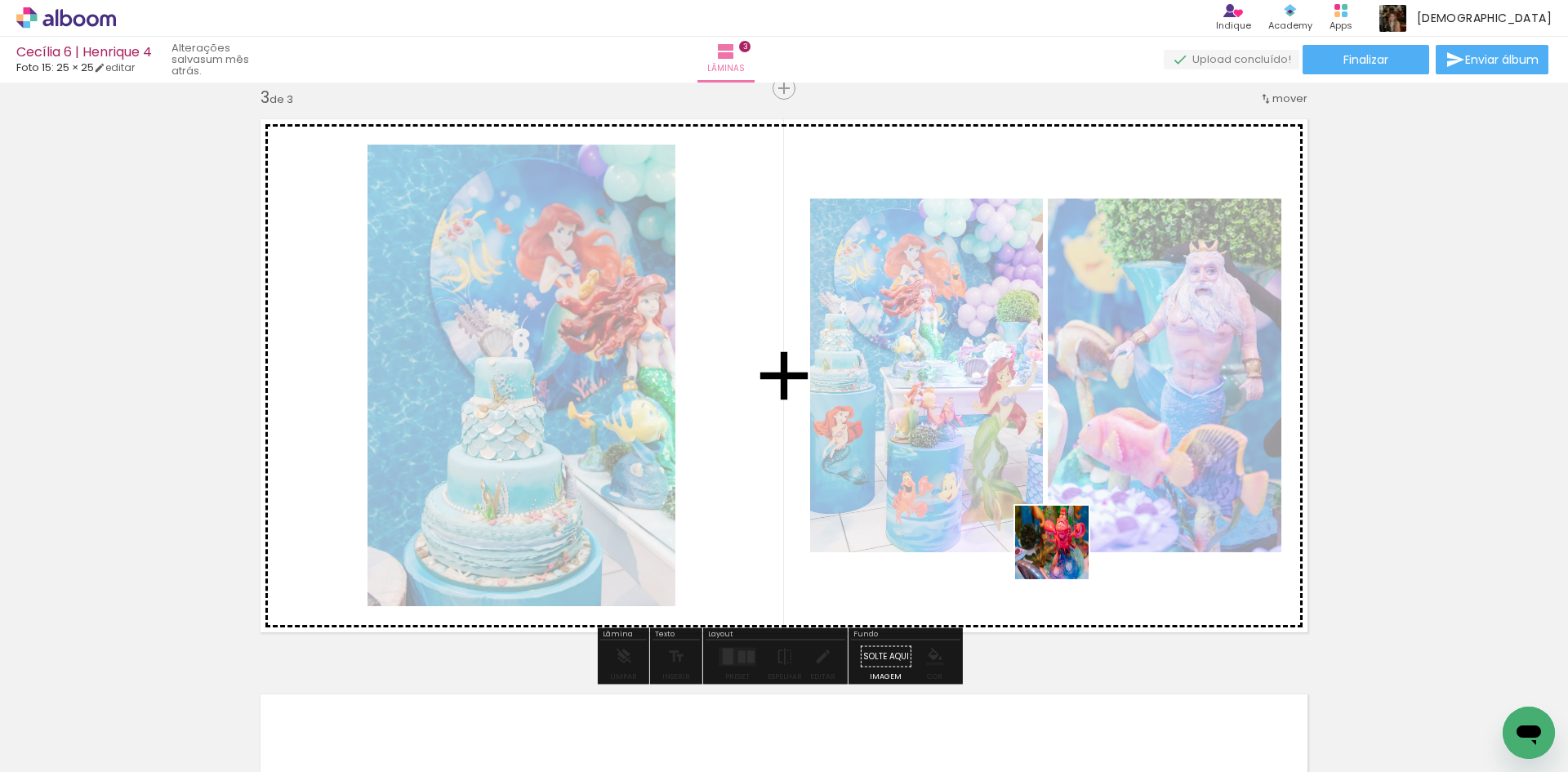
drag, startPoint x: 1090, startPoint y: 715, endPoint x: 1064, endPoint y: 551, distance: 166.0
click at [1064, 551] on quentale-workspace at bounding box center [784, 386] width 1568 height 772
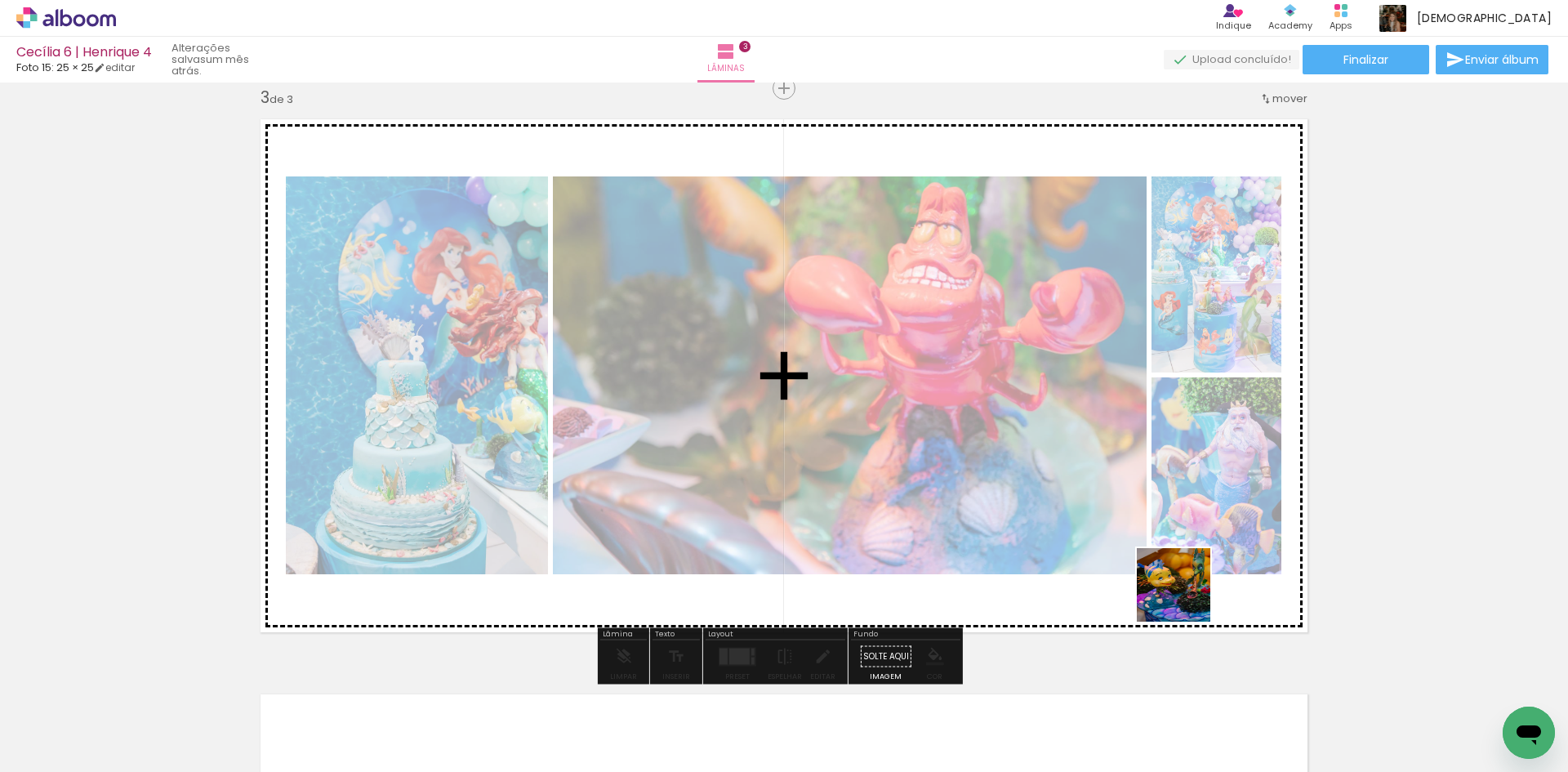
drag, startPoint x: 1183, startPoint y: 709, endPoint x: 1186, endPoint y: 595, distance: 114.0
click at [1186, 595] on quentale-workspace at bounding box center [784, 386] width 1568 height 772
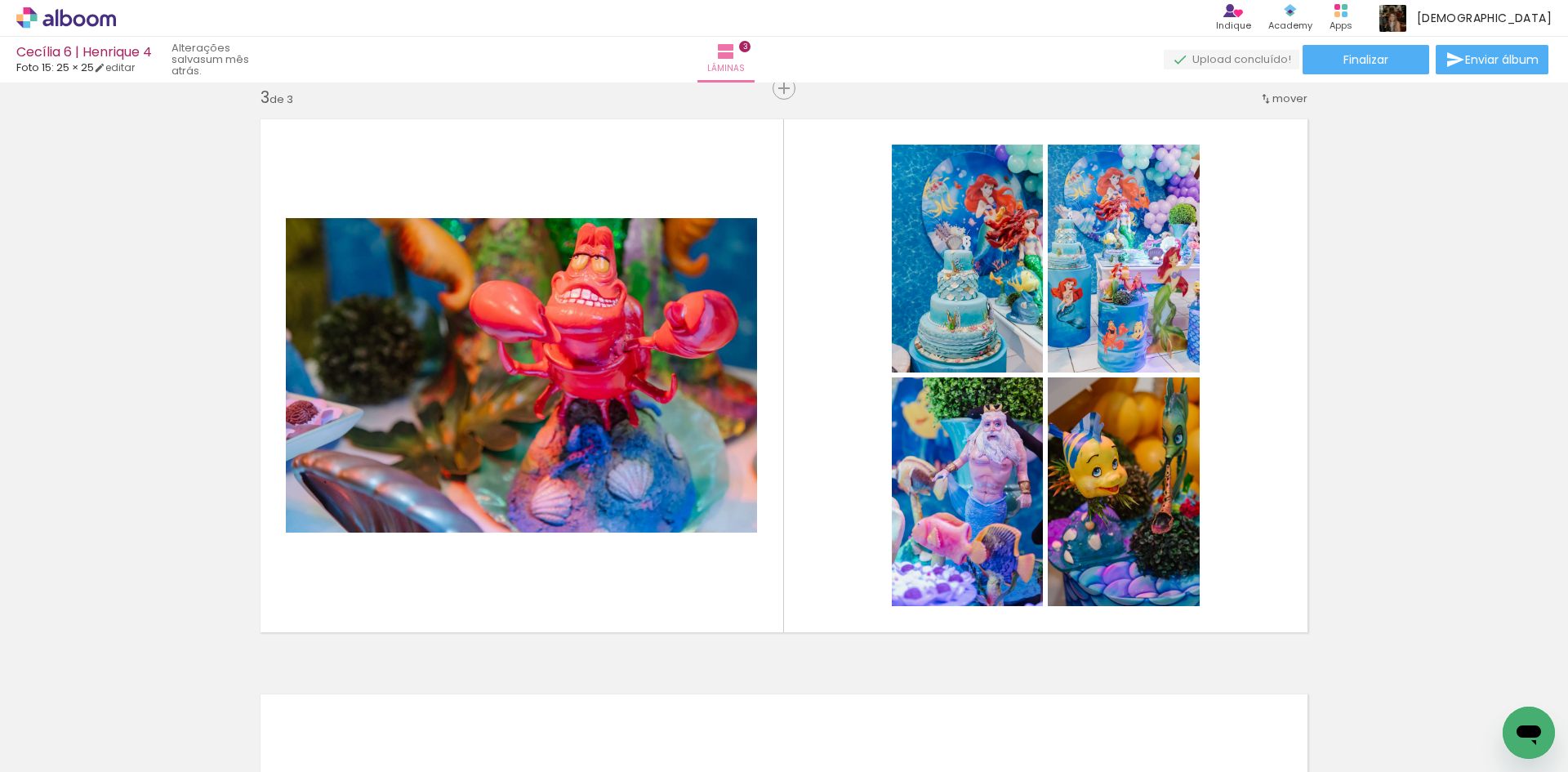
scroll to position [0, 749]
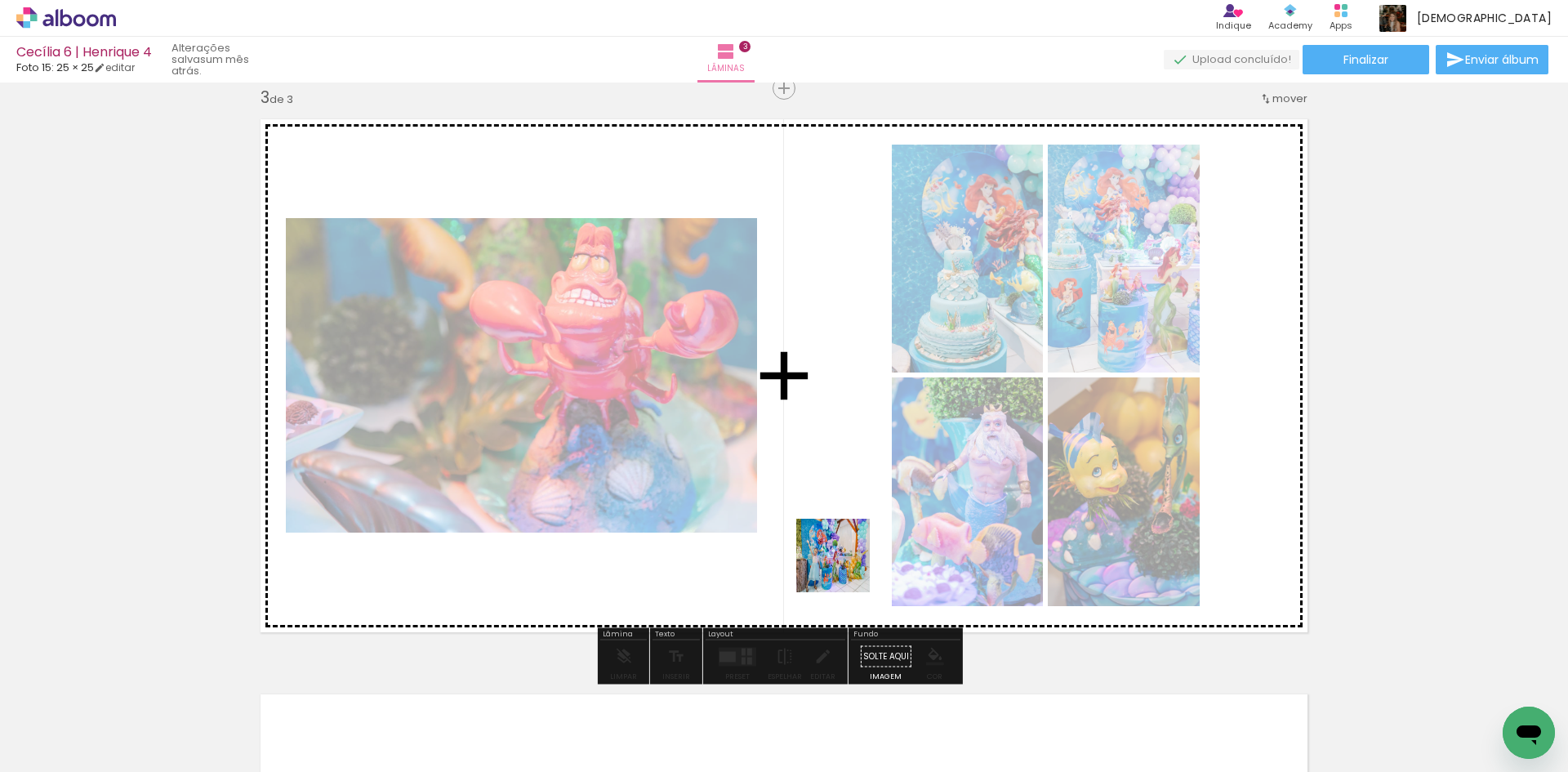
drag, startPoint x: 781, startPoint y: 709, endPoint x: 849, endPoint y: 559, distance: 164.7
click at [849, 559] on quentale-workspace at bounding box center [784, 386] width 1568 height 772
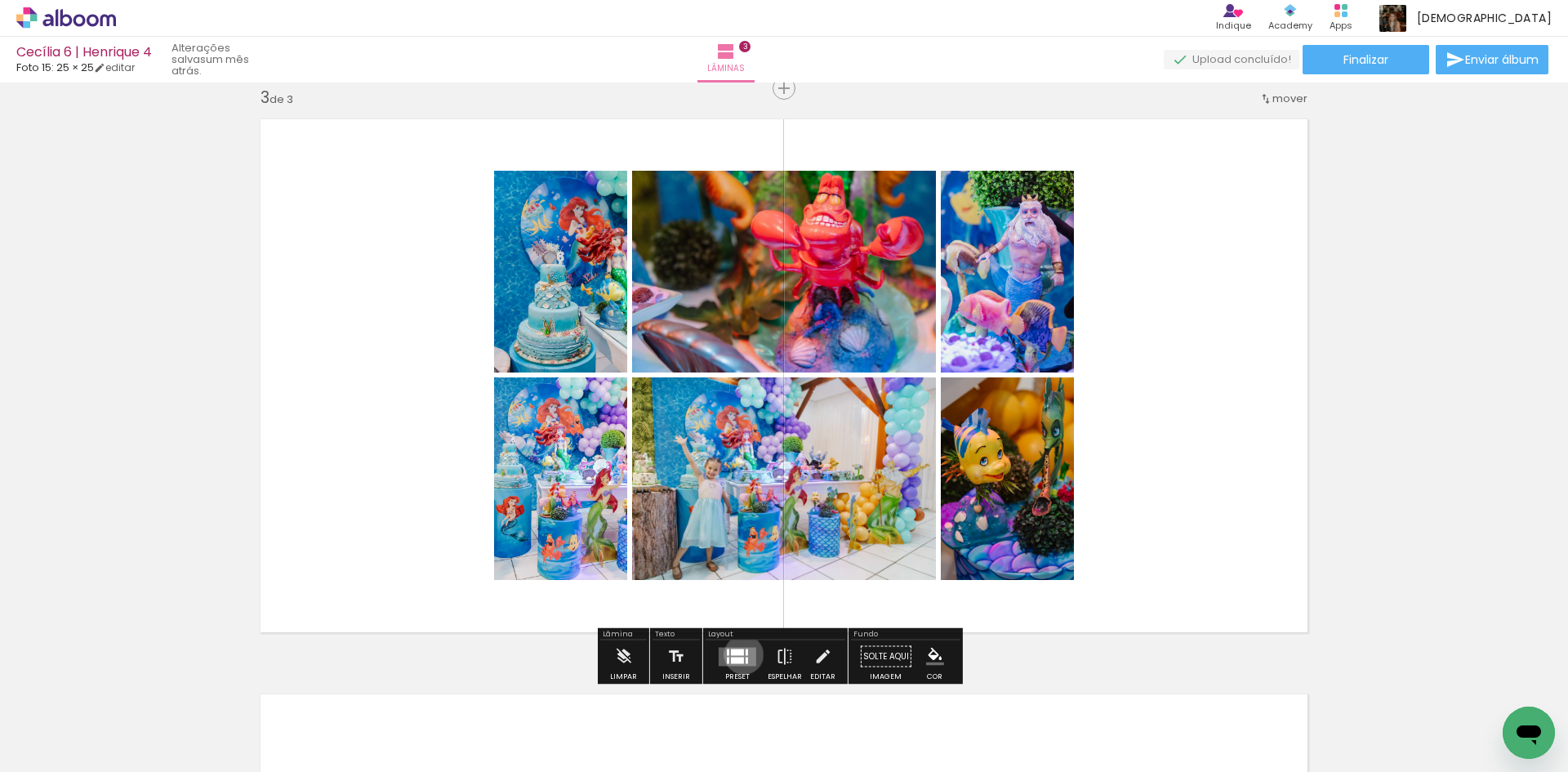
click at [739, 654] on div at bounding box center [737, 651] width 13 height 6
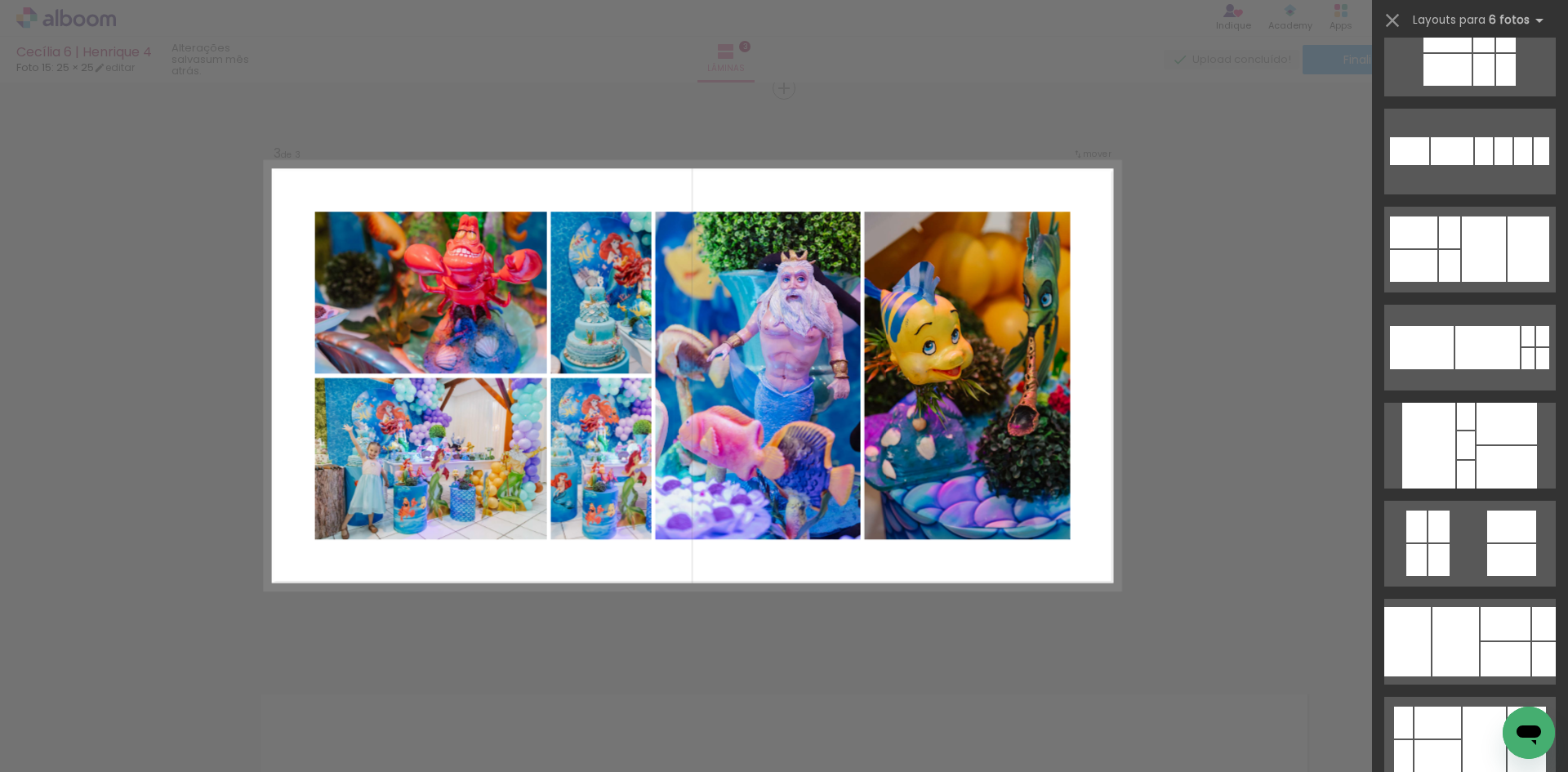
scroll to position [572, 0]
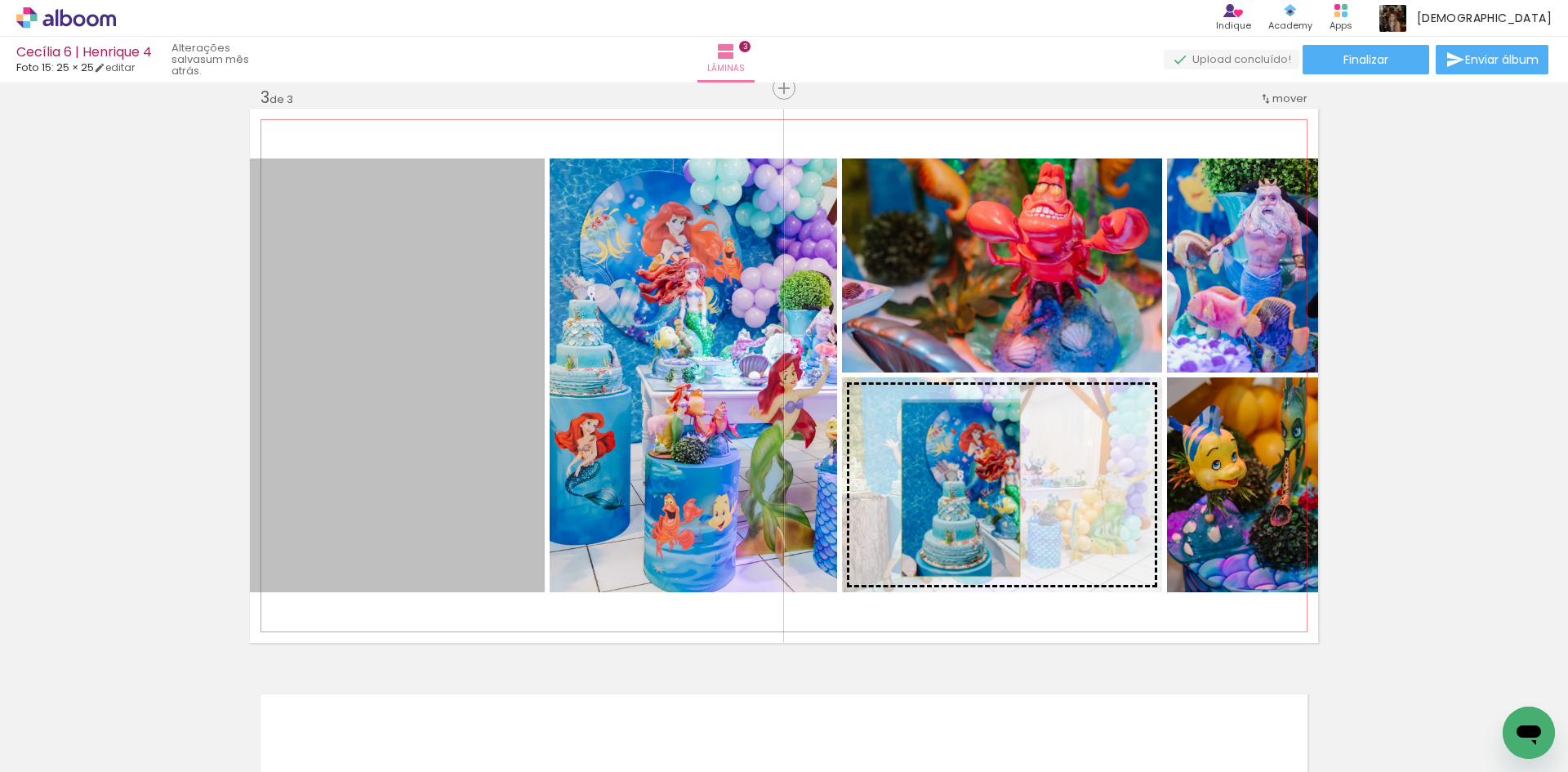
drag, startPoint x: 374, startPoint y: 497, endPoint x: 954, endPoint y: 489, distance: 580.1
click at [0, 0] on slot at bounding box center [0, 0] width 0 height 0
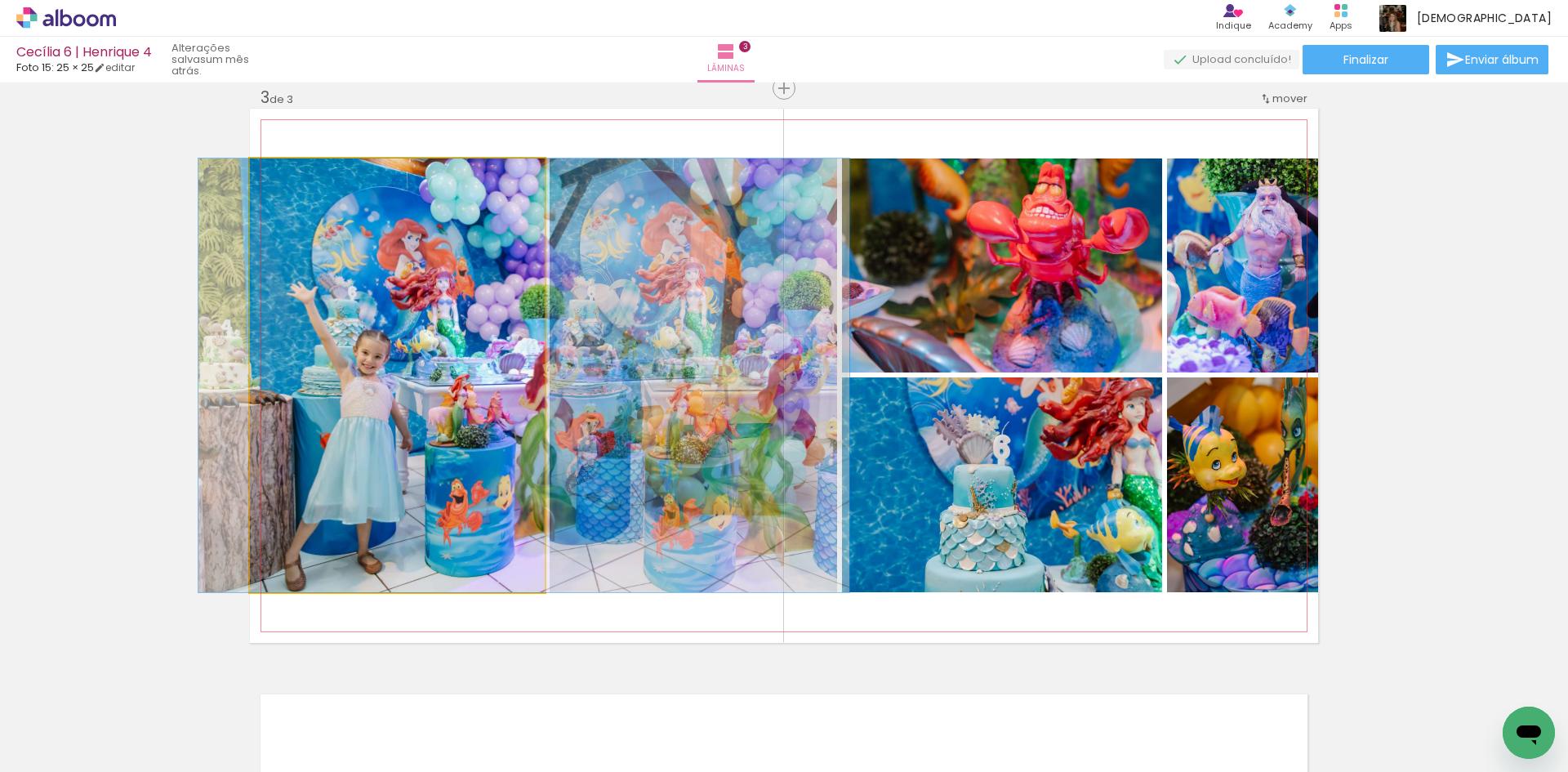
drag, startPoint x: 372, startPoint y: 467, endPoint x: 499, endPoint y: 476, distance: 127.3
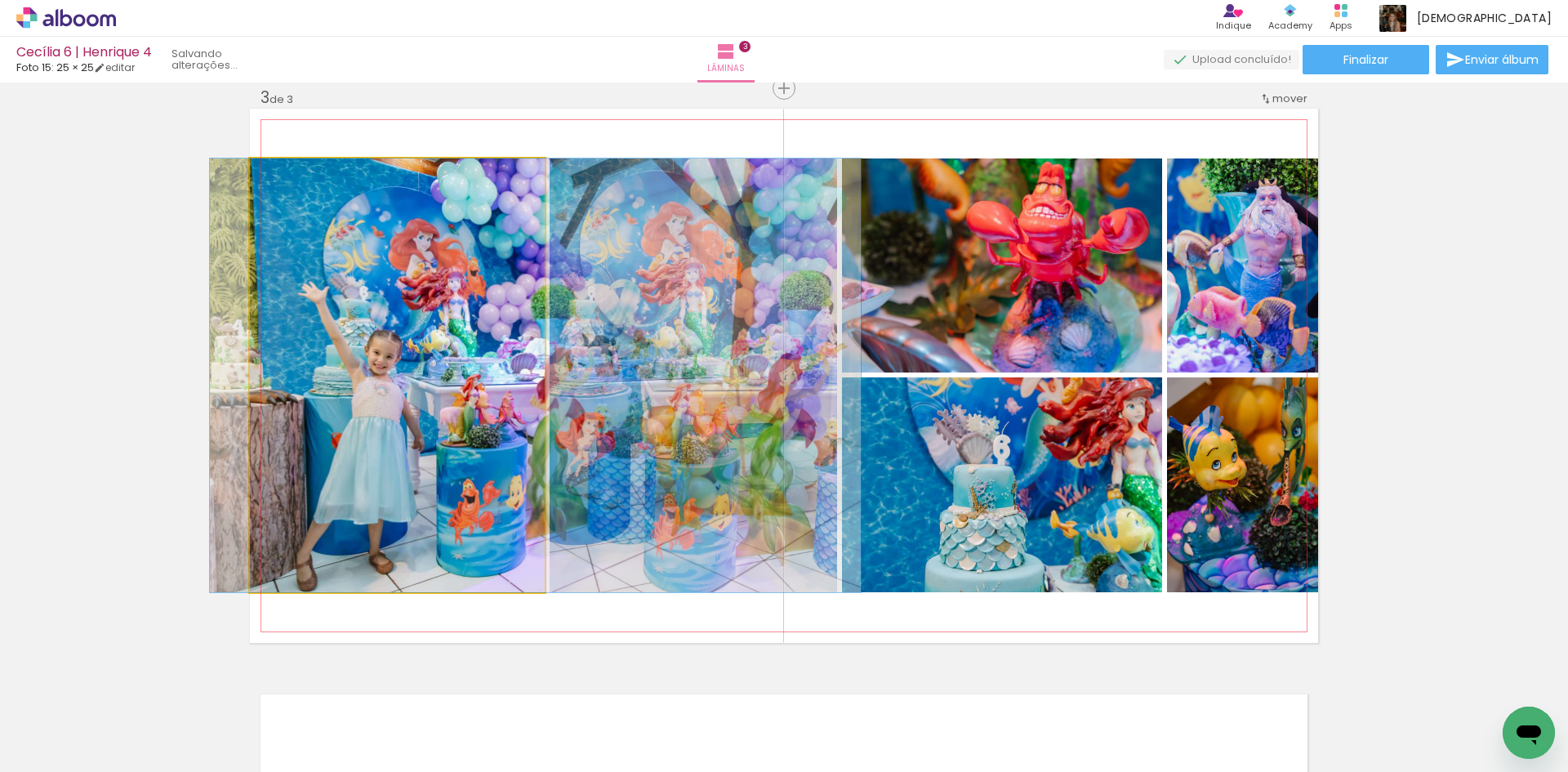
drag, startPoint x: 499, startPoint y: 476, endPoint x: 510, endPoint y: 476, distance: 11.0
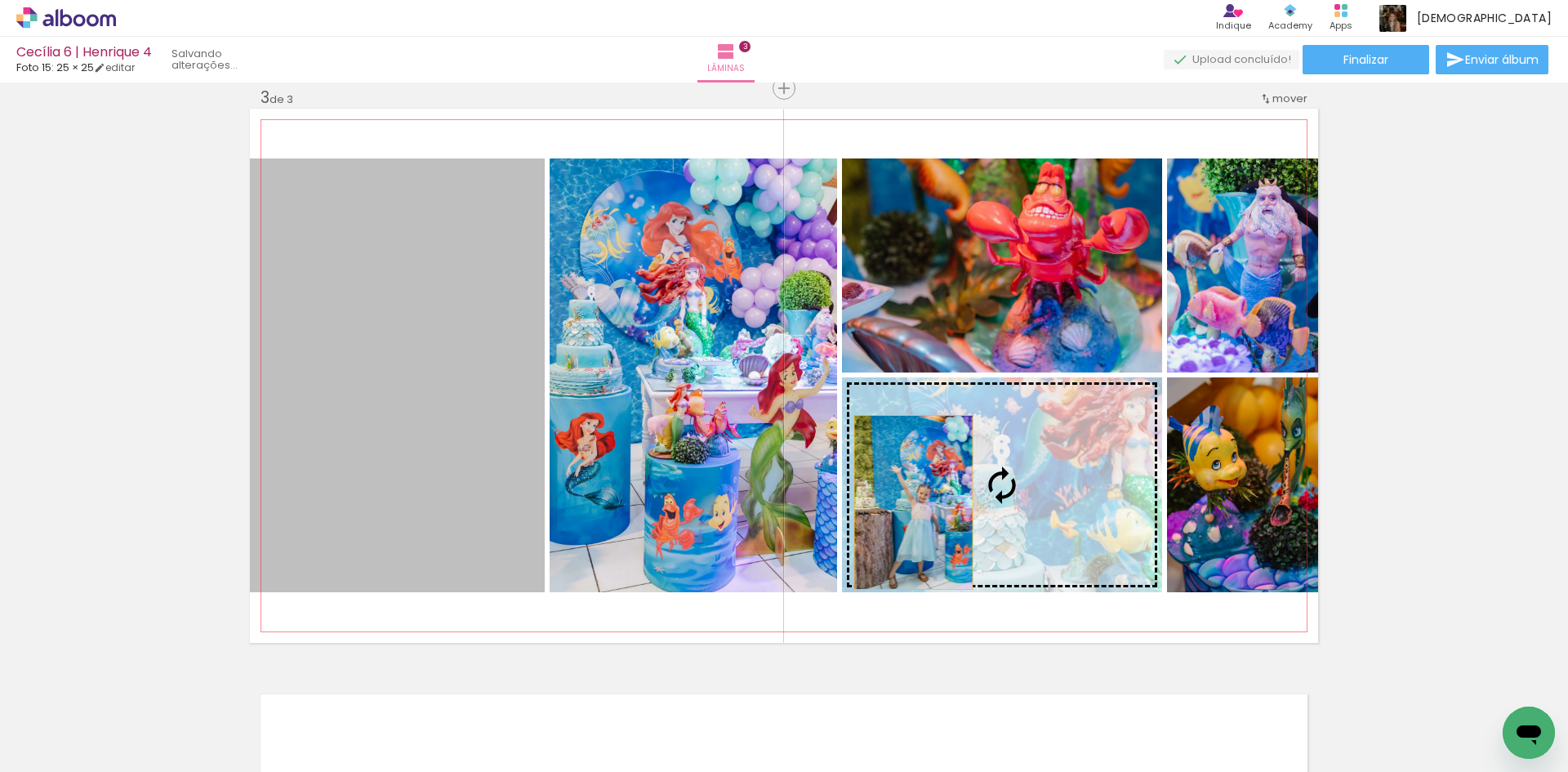
drag, startPoint x: 398, startPoint y: 445, endPoint x: 907, endPoint y: 502, distance: 512.2
click at [0, 0] on slot at bounding box center [0, 0] width 0 height 0
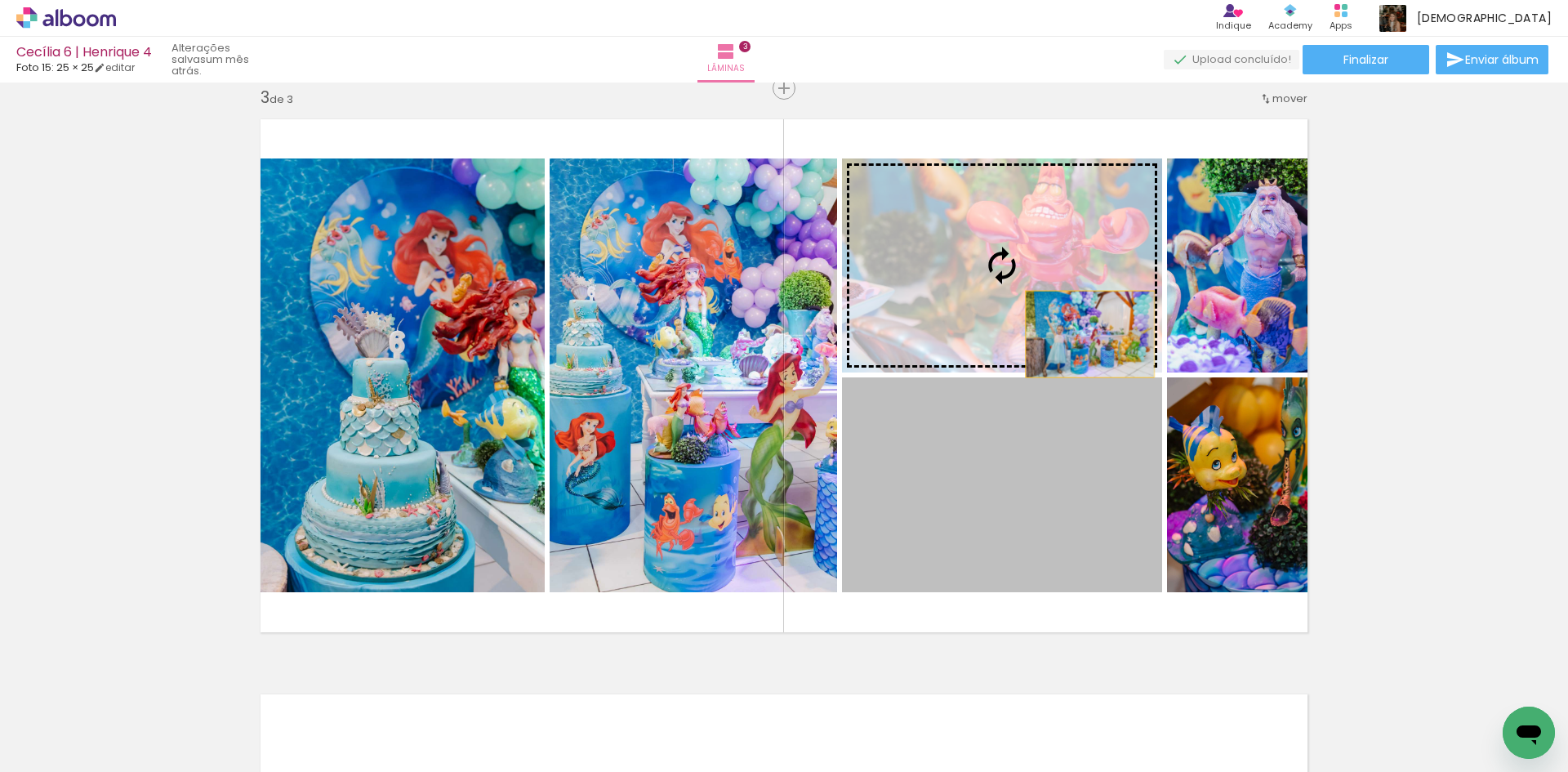
drag, startPoint x: 1080, startPoint y: 479, endPoint x: 1083, endPoint y: 334, distance: 145.0
click at [0, 0] on slot at bounding box center [0, 0] width 0 height 0
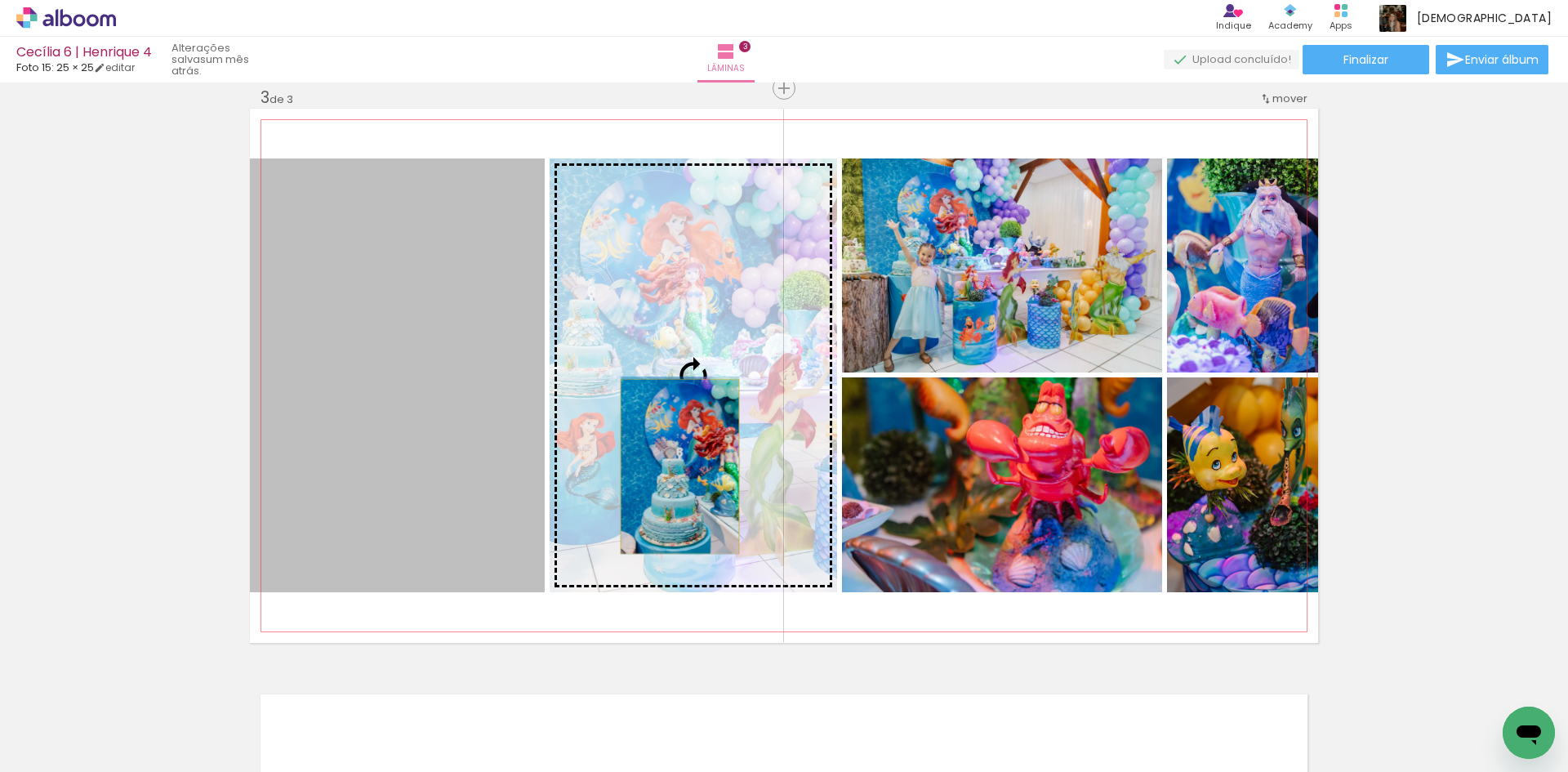
drag, startPoint x: 499, startPoint y: 471, endPoint x: 674, endPoint y: 466, distance: 175.1
click at [0, 0] on slot at bounding box center [0, 0] width 0 height 0
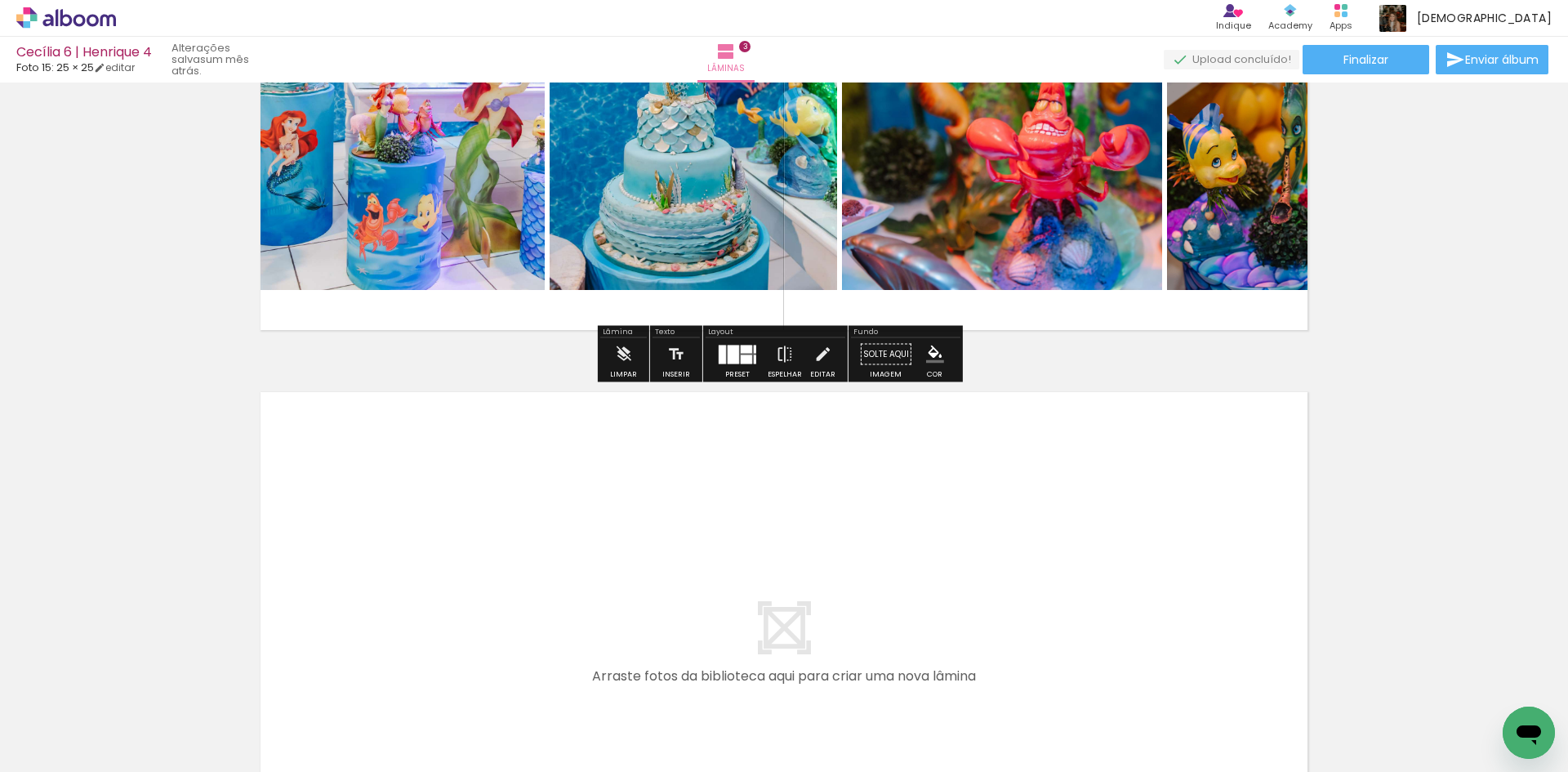
scroll to position [1498, 0]
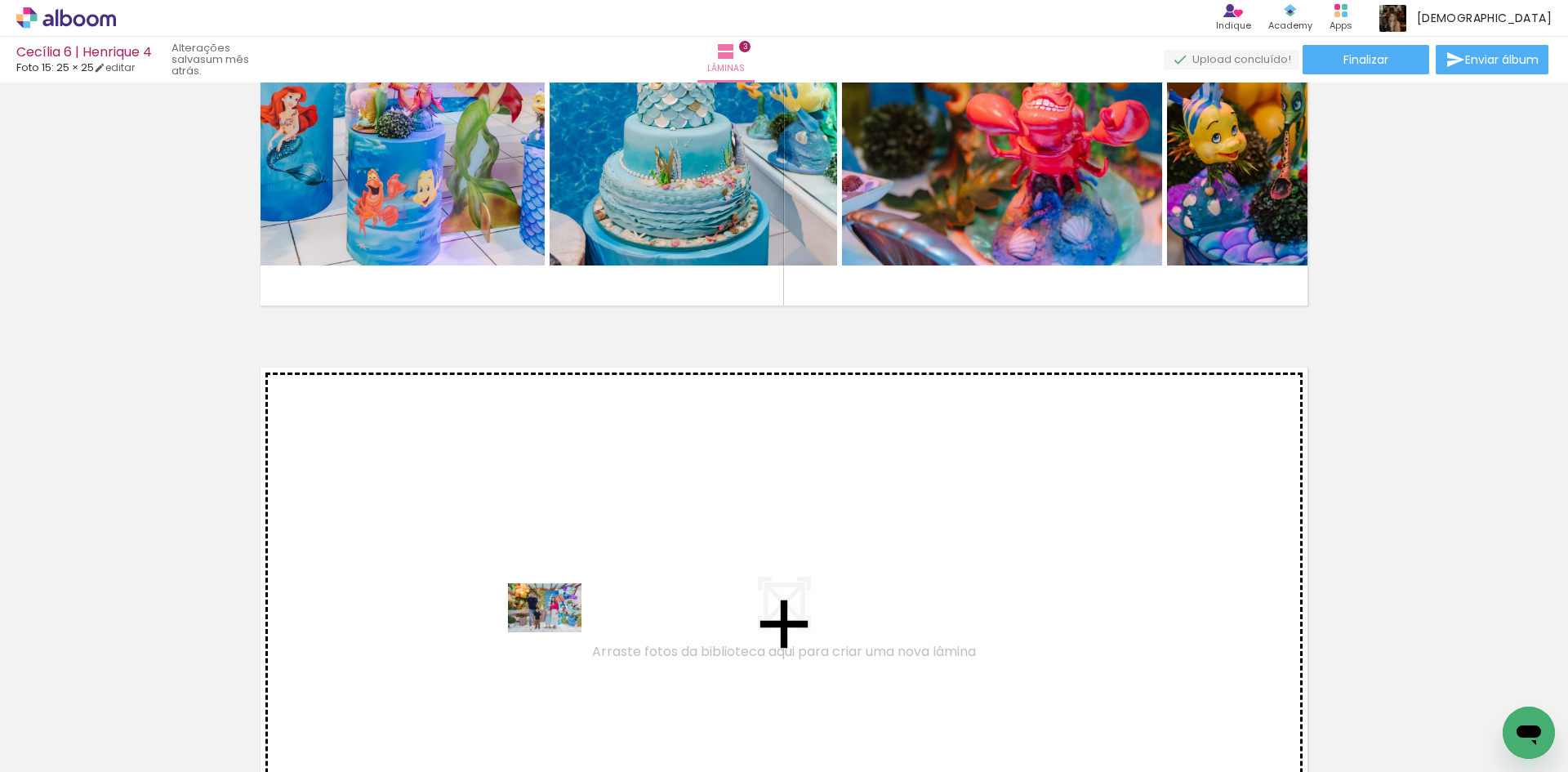
drag, startPoint x: 526, startPoint y: 724, endPoint x: 557, endPoint y: 632, distance: 97.1
click at [557, 632] on quentale-workspace at bounding box center [784, 386] width 1568 height 772
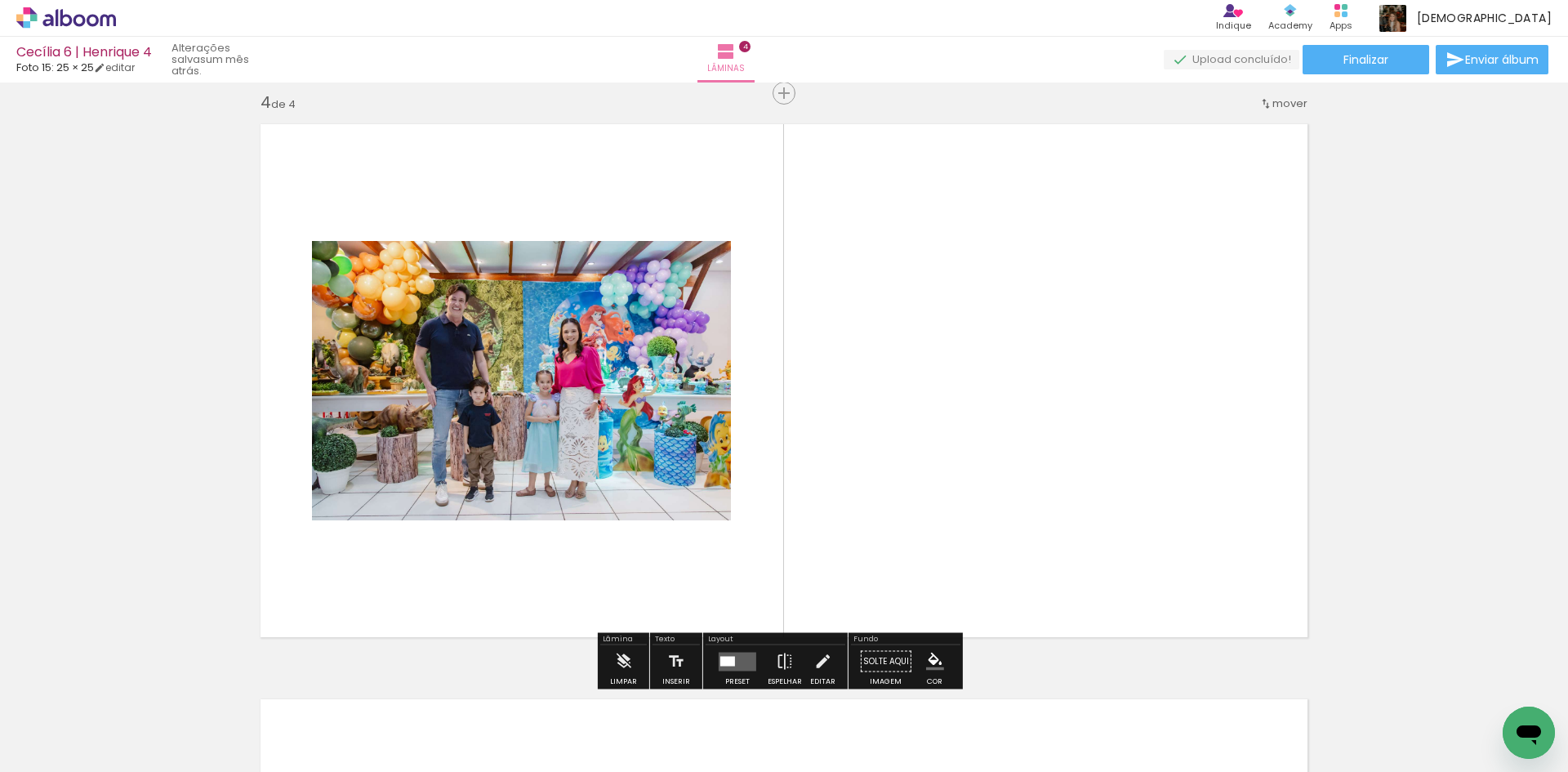
scroll to position [1747, 0]
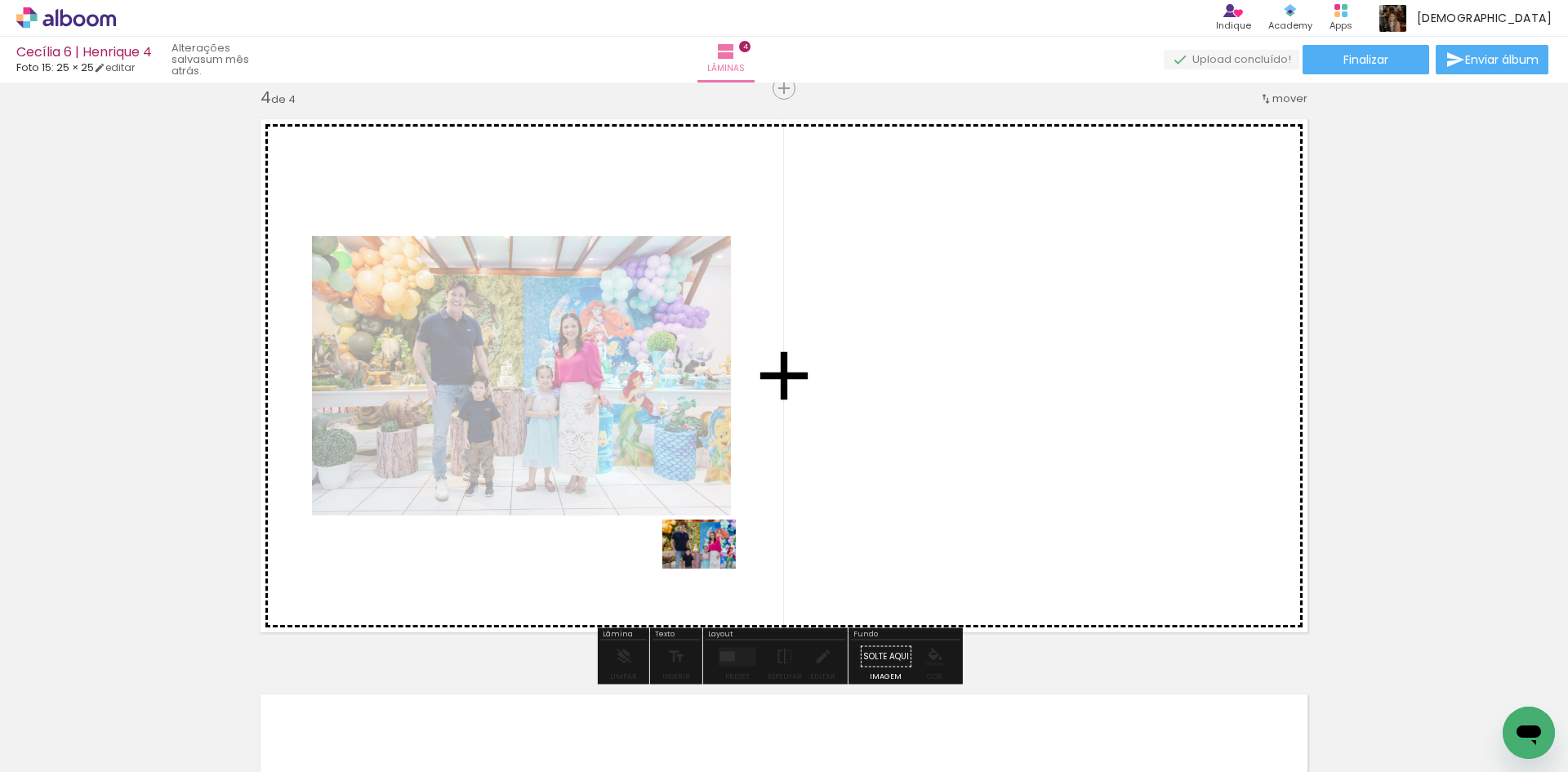
drag, startPoint x: 614, startPoint y: 727, endPoint x: 712, endPoint y: 569, distance: 185.9
click at [712, 569] on quentale-workspace at bounding box center [784, 386] width 1568 height 772
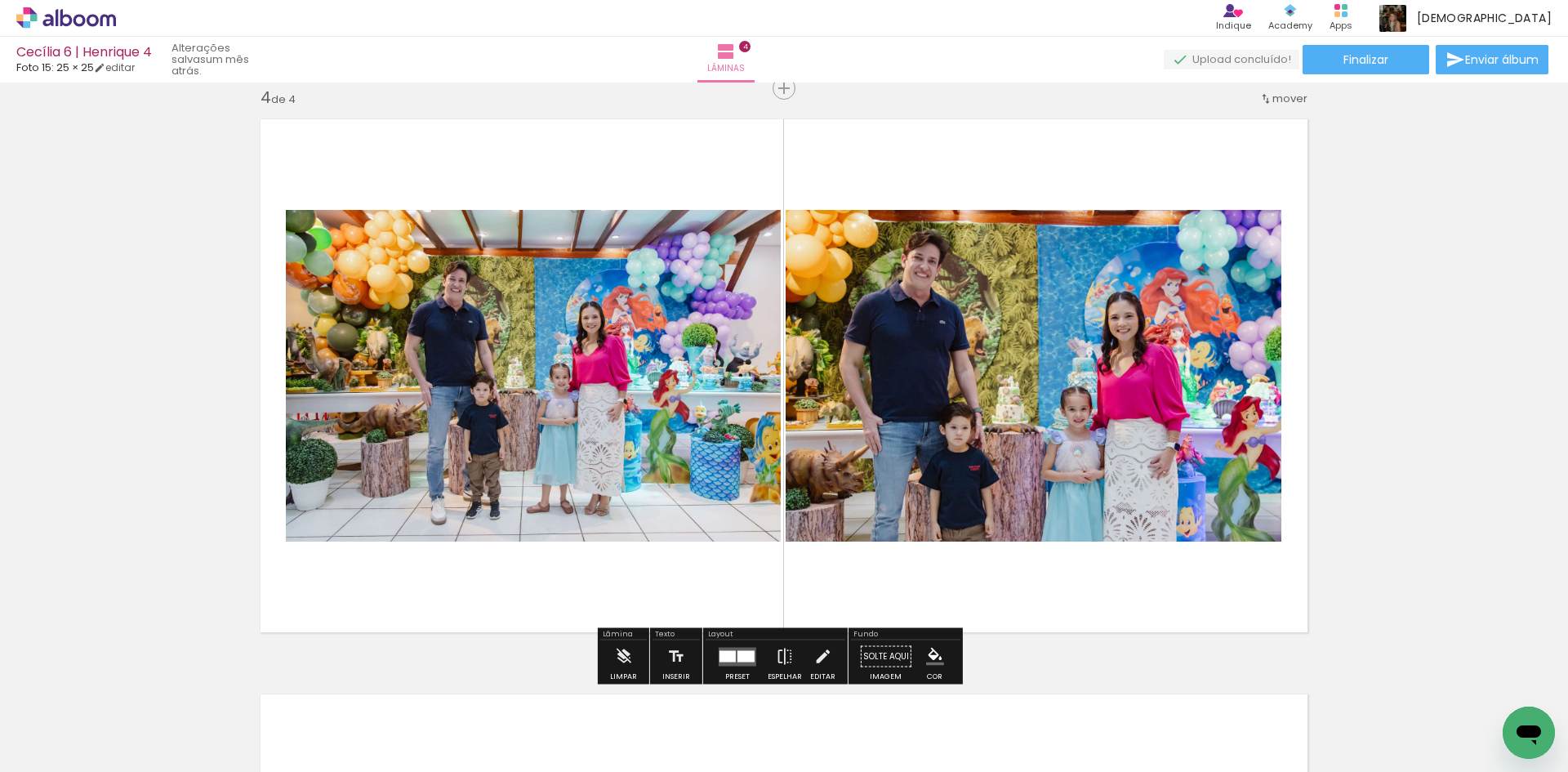
click at [733, 650] on quentale-layouter at bounding box center [737, 657] width 38 height 19
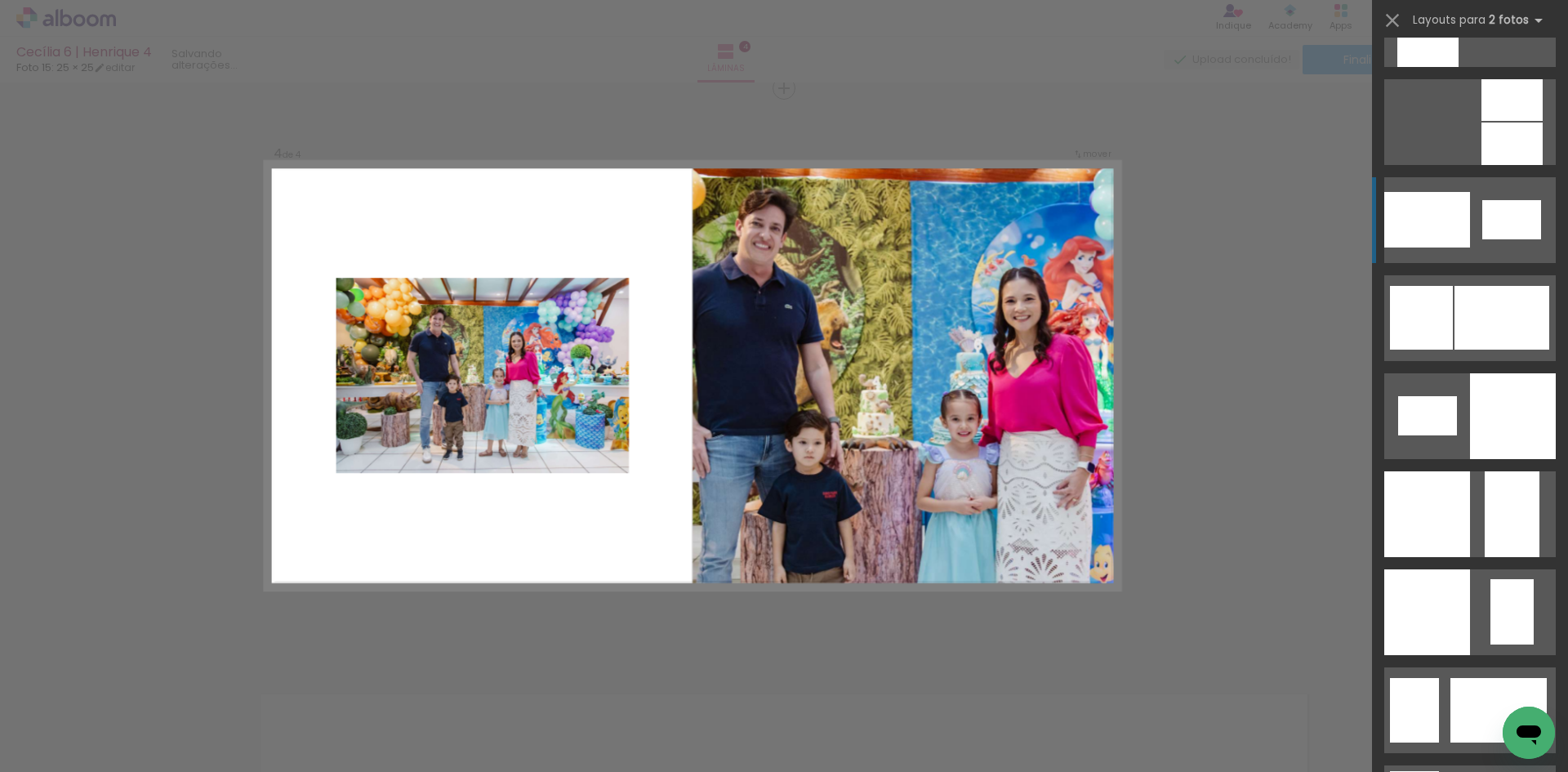
scroll to position [1961, 0]
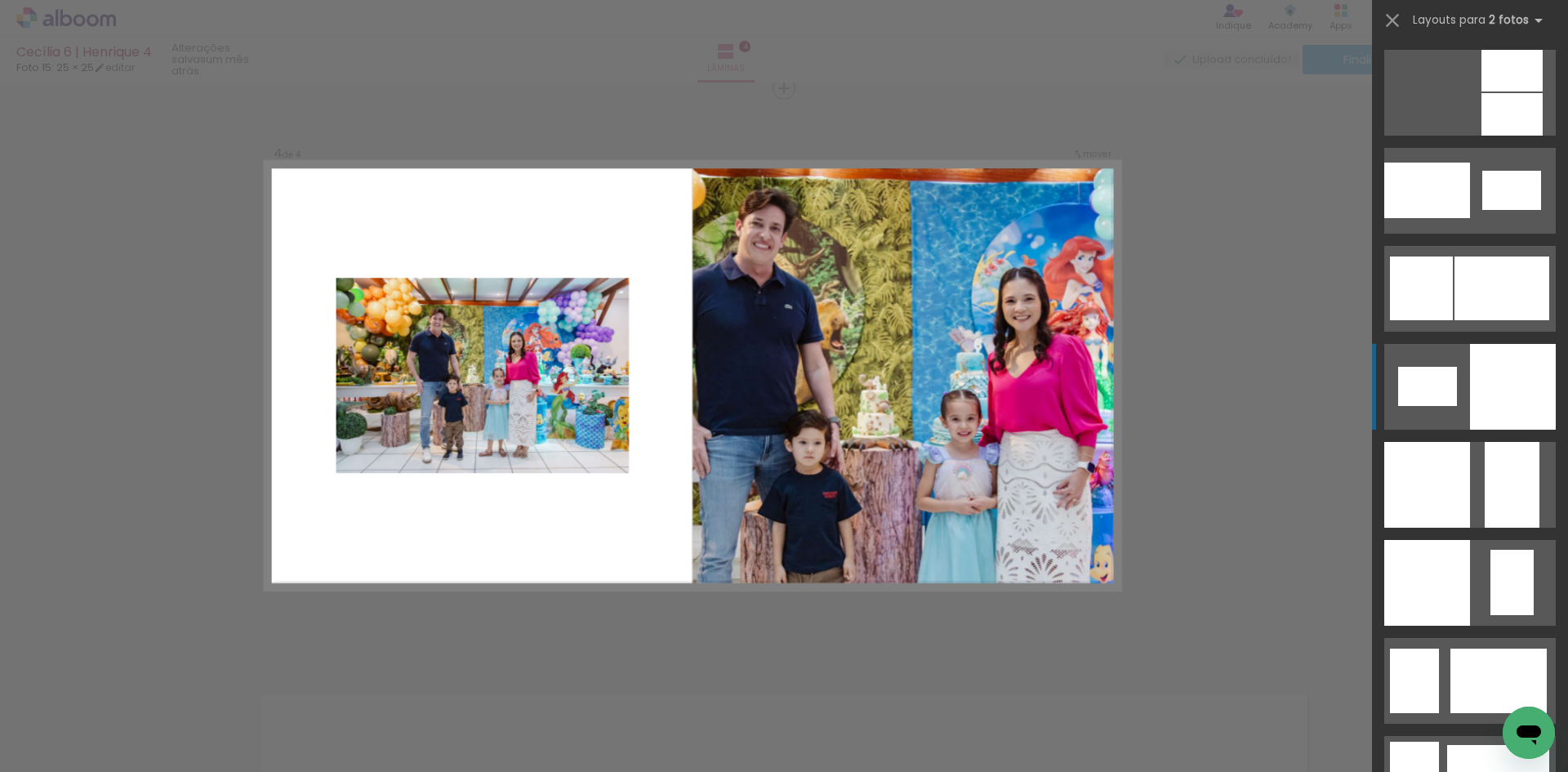
click at [1459, 38] on div at bounding box center [1427, 16] width 61 height 43
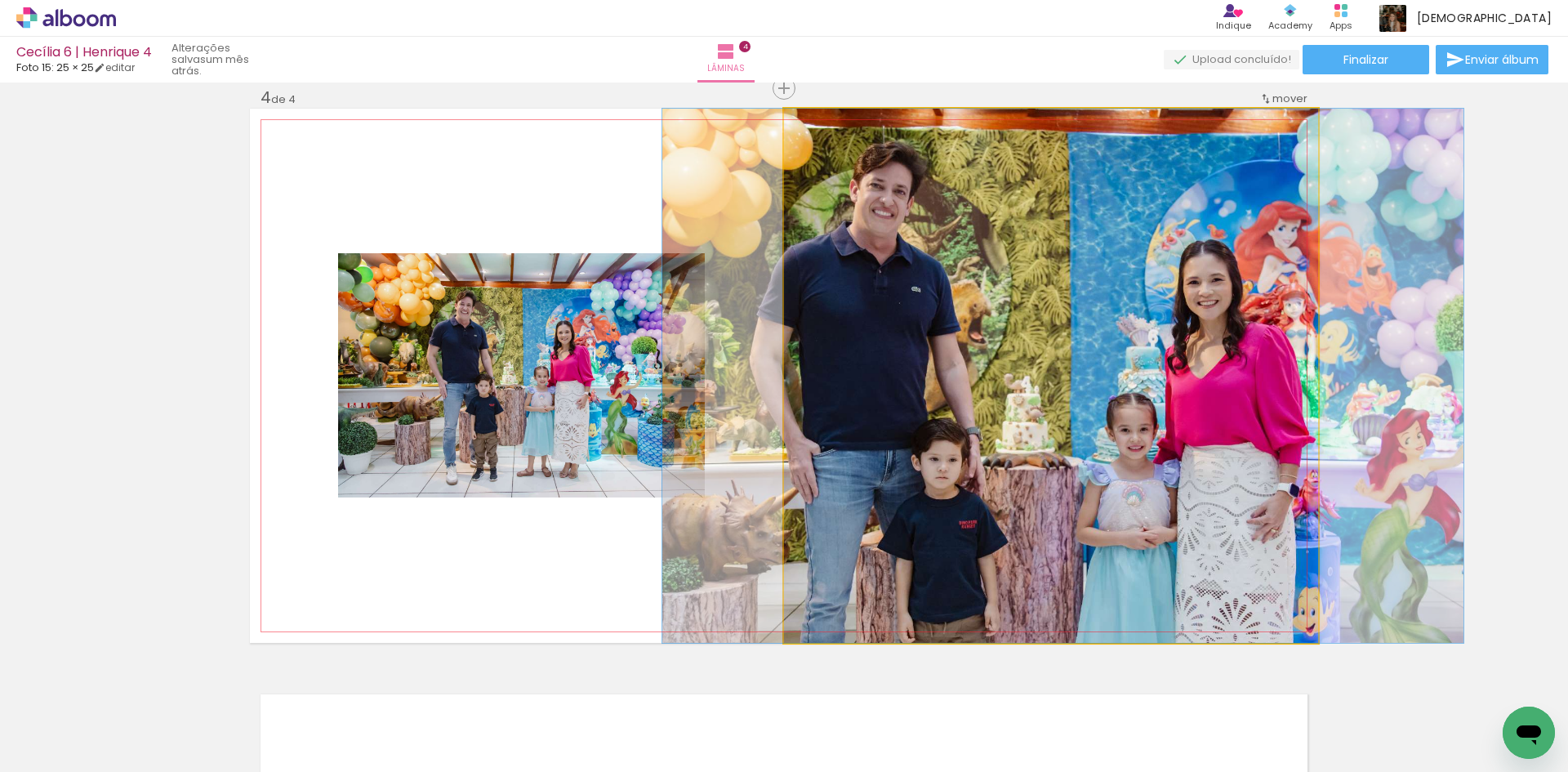
drag, startPoint x: 1039, startPoint y: 533, endPoint x: 1051, endPoint y: 530, distance: 12.4
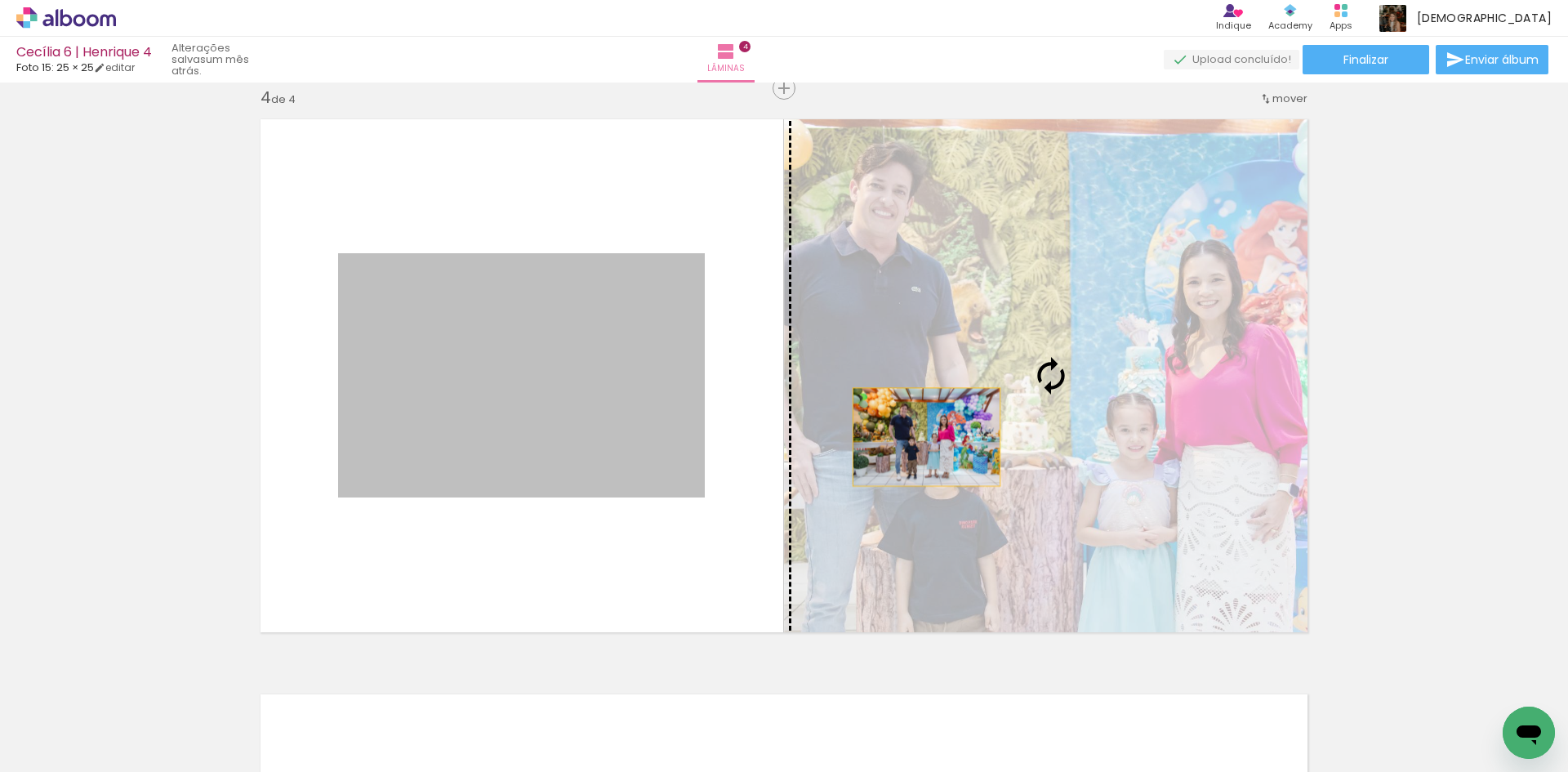
drag, startPoint x: 524, startPoint y: 427, endPoint x: 920, endPoint y: 437, distance: 396.1
click at [0, 0] on slot at bounding box center [0, 0] width 0 height 0
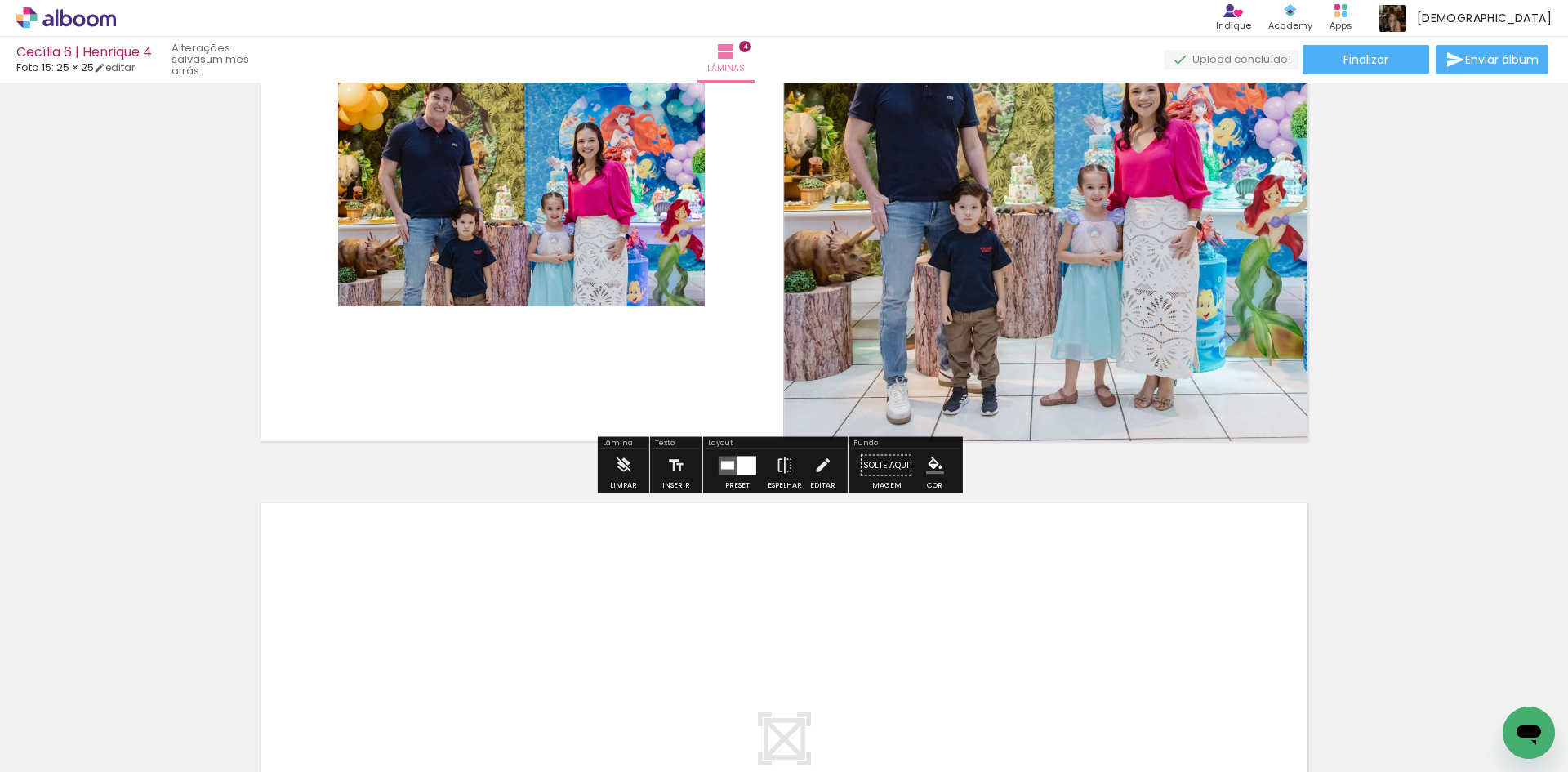
scroll to position [1991, 0]
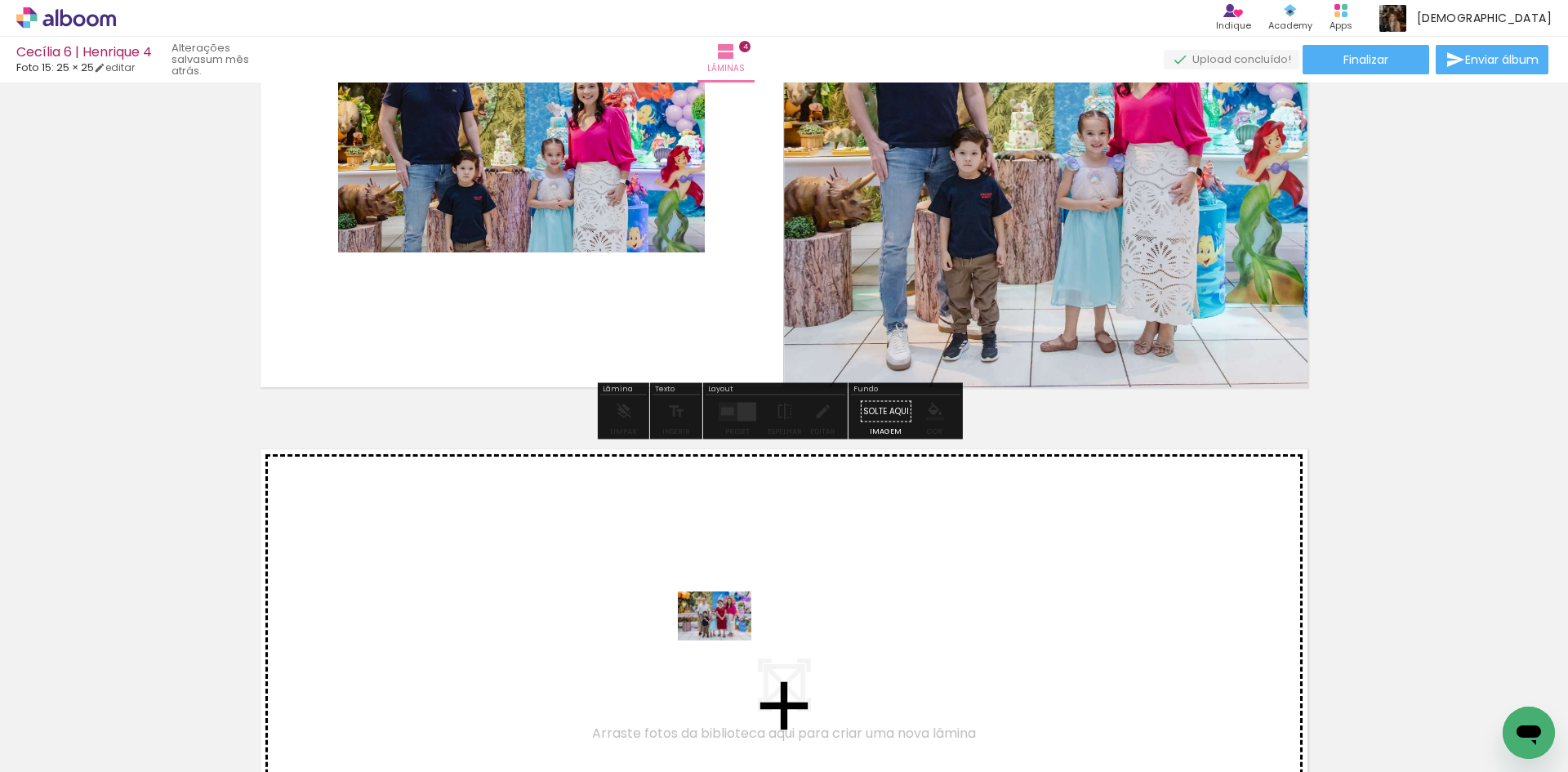
drag, startPoint x: 724, startPoint y: 727, endPoint x: 726, endPoint y: 639, distance: 88.0
click at [726, 639] on quentale-workspace at bounding box center [784, 386] width 1568 height 772
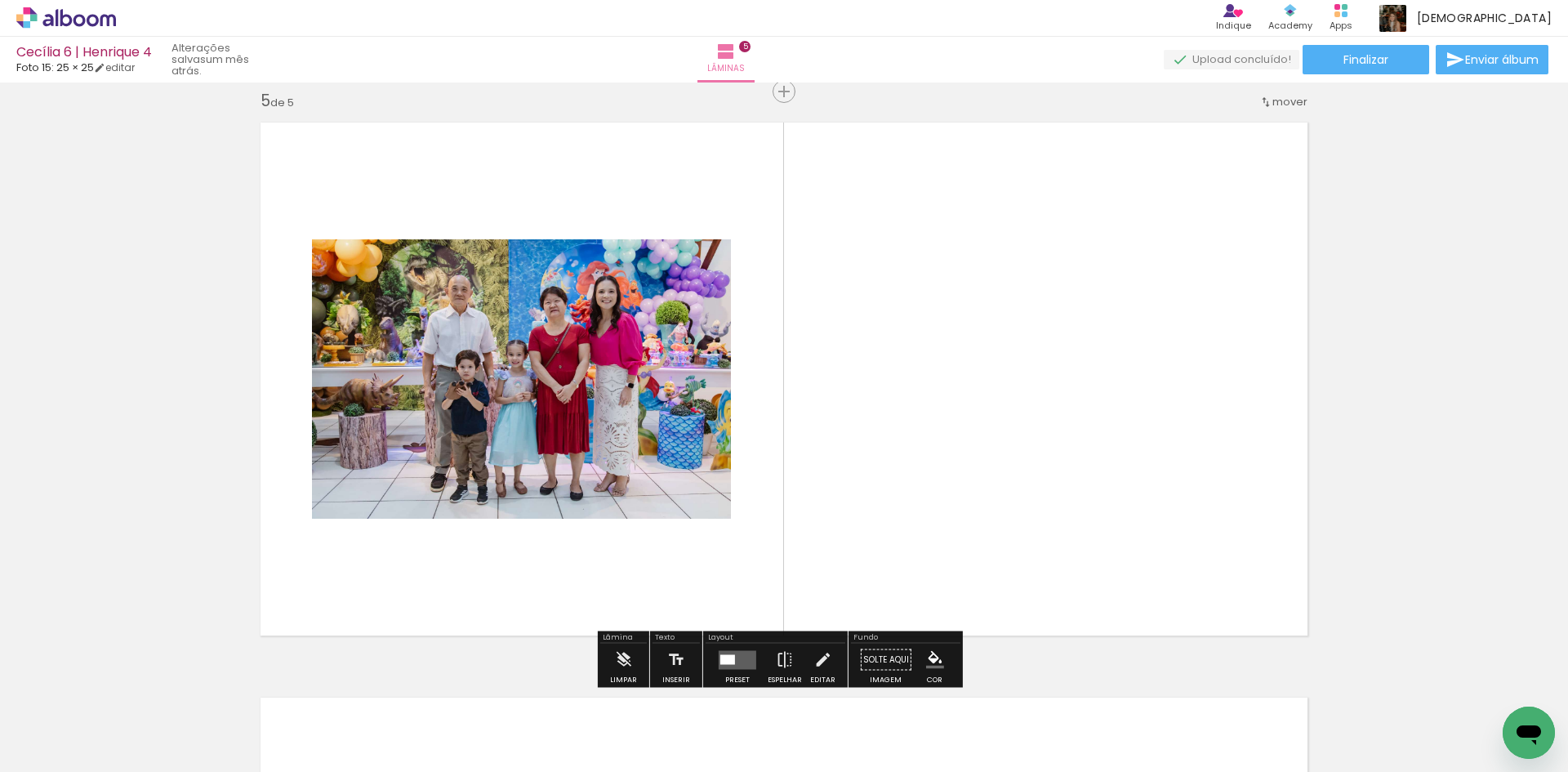
scroll to position [2321, 0]
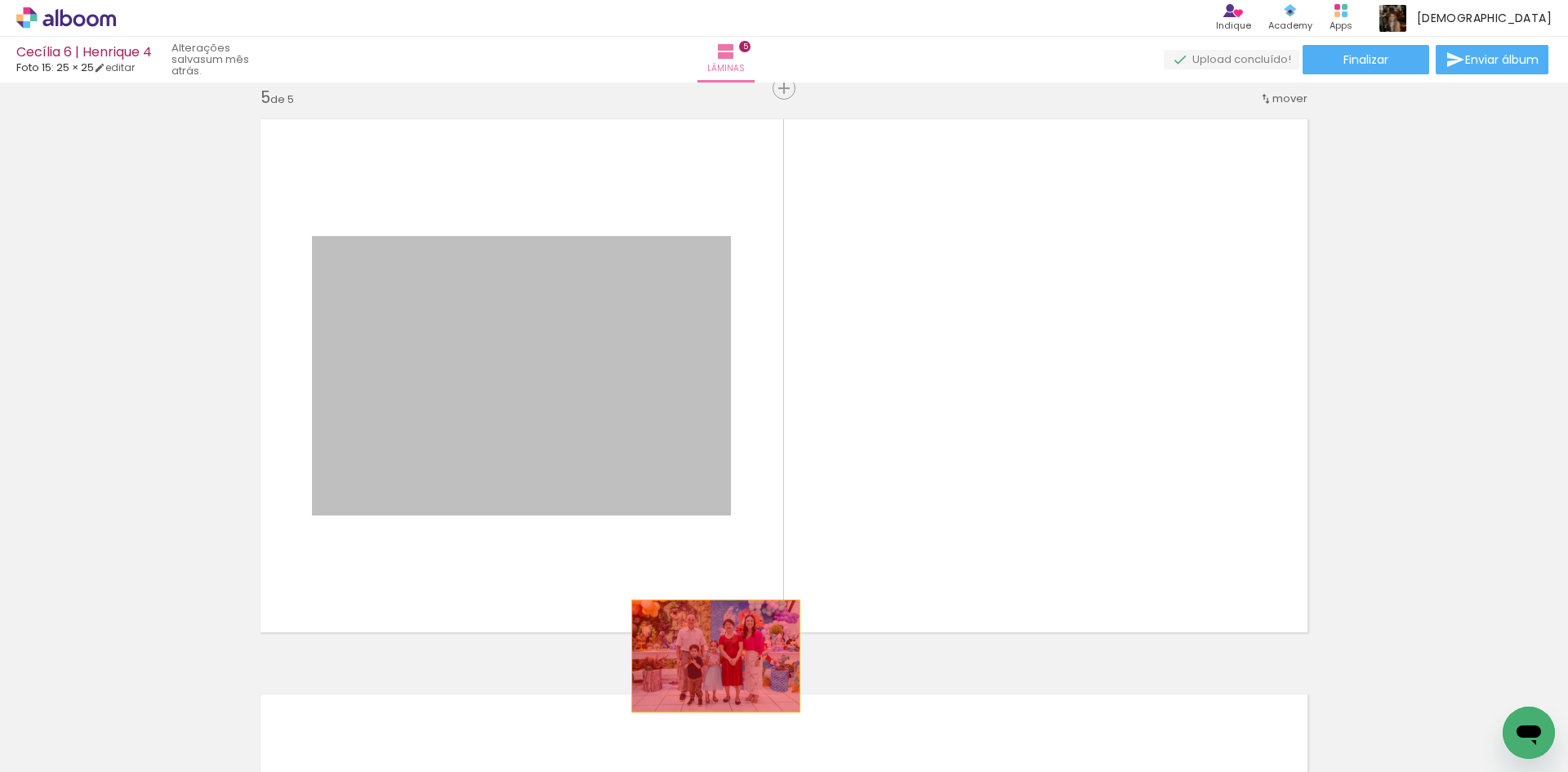
drag, startPoint x: 684, startPoint y: 485, endPoint x: 722, endPoint y: 713, distance: 231.1
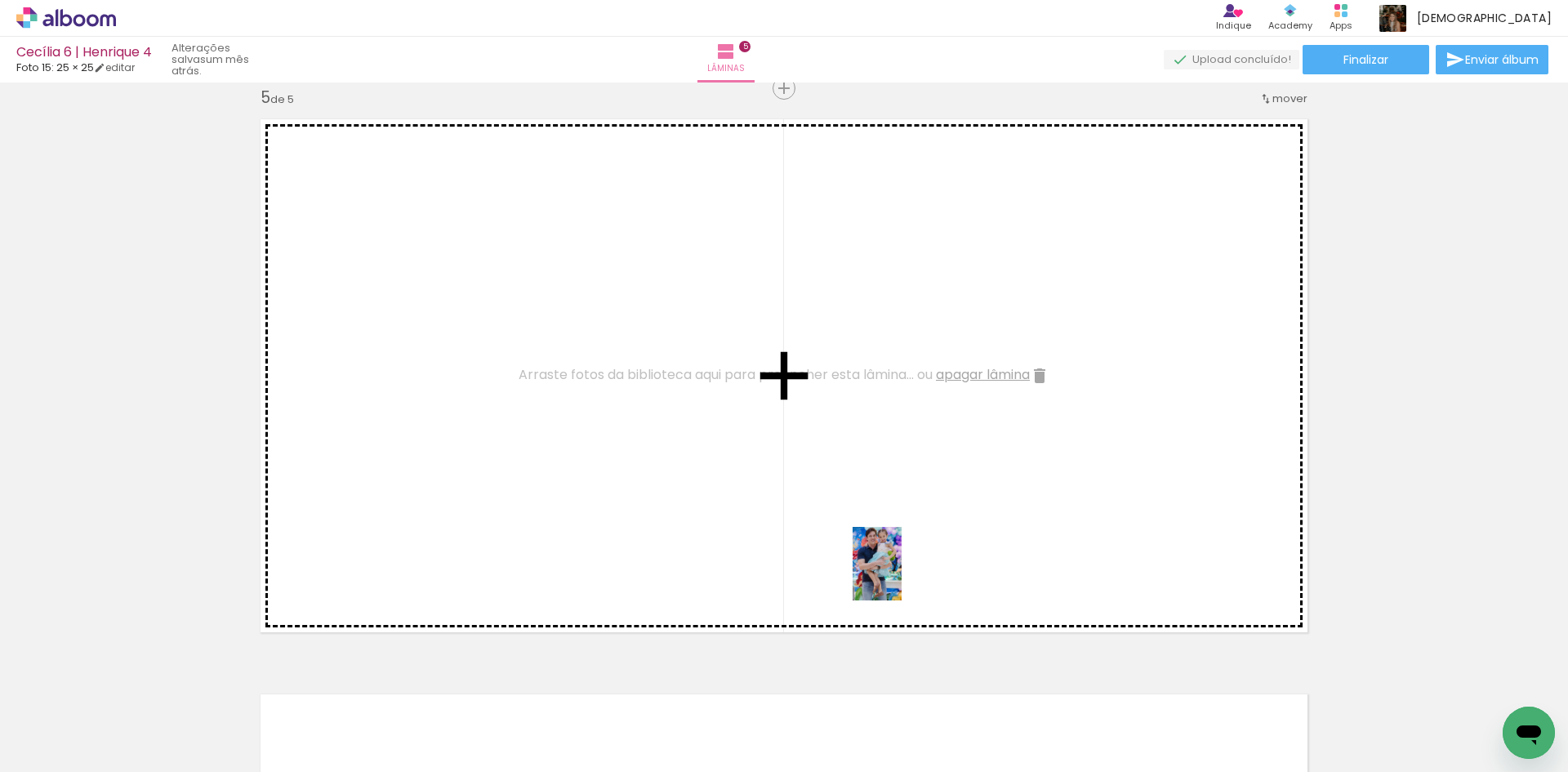
drag, startPoint x: 899, startPoint y: 705, endPoint x: 902, endPoint y: 576, distance: 129.0
click at [902, 576] on quentale-workspace at bounding box center [784, 386] width 1568 height 772
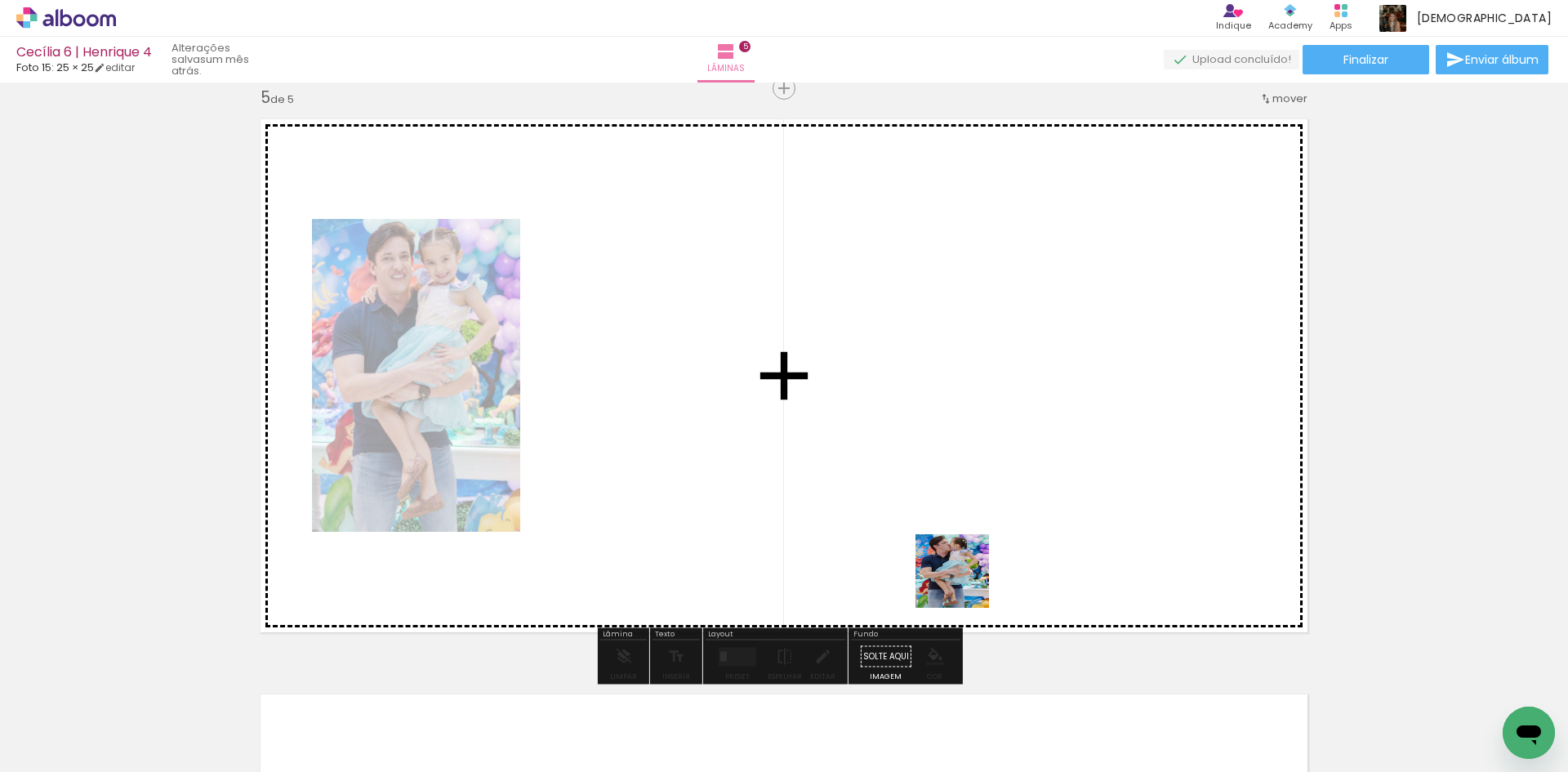
drag, startPoint x: 964, startPoint y: 695, endPoint x: 965, endPoint y: 576, distance: 119.0
click at [965, 576] on quentale-workspace at bounding box center [784, 386] width 1568 height 772
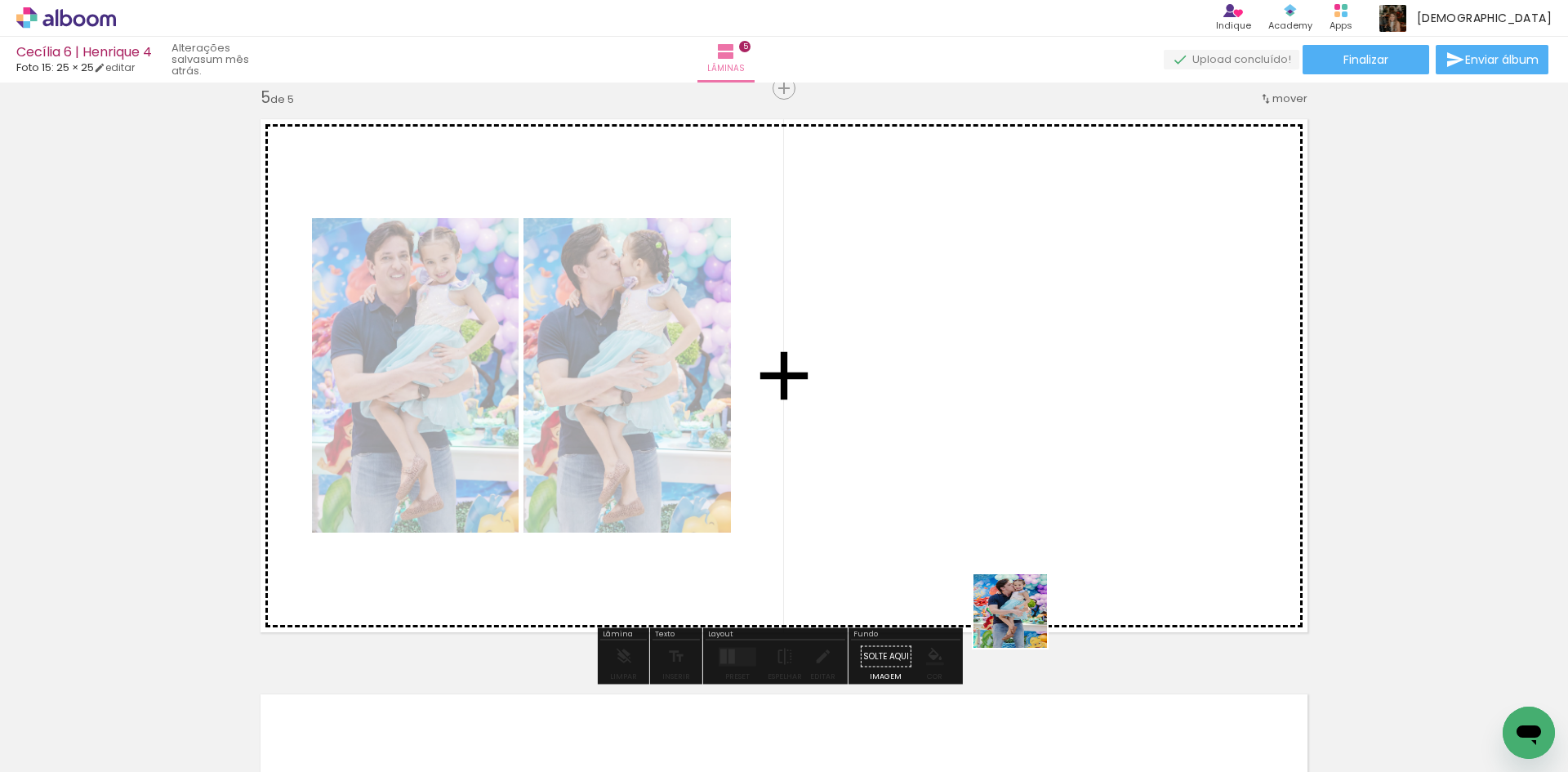
drag, startPoint x: 1063, startPoint y: 727, endPoint x: 1003, endPoint y: 591, distance: 148.6
click at [1003, 591] on quentale-workspace at bounding box center [784, 386] width 1568 height 772
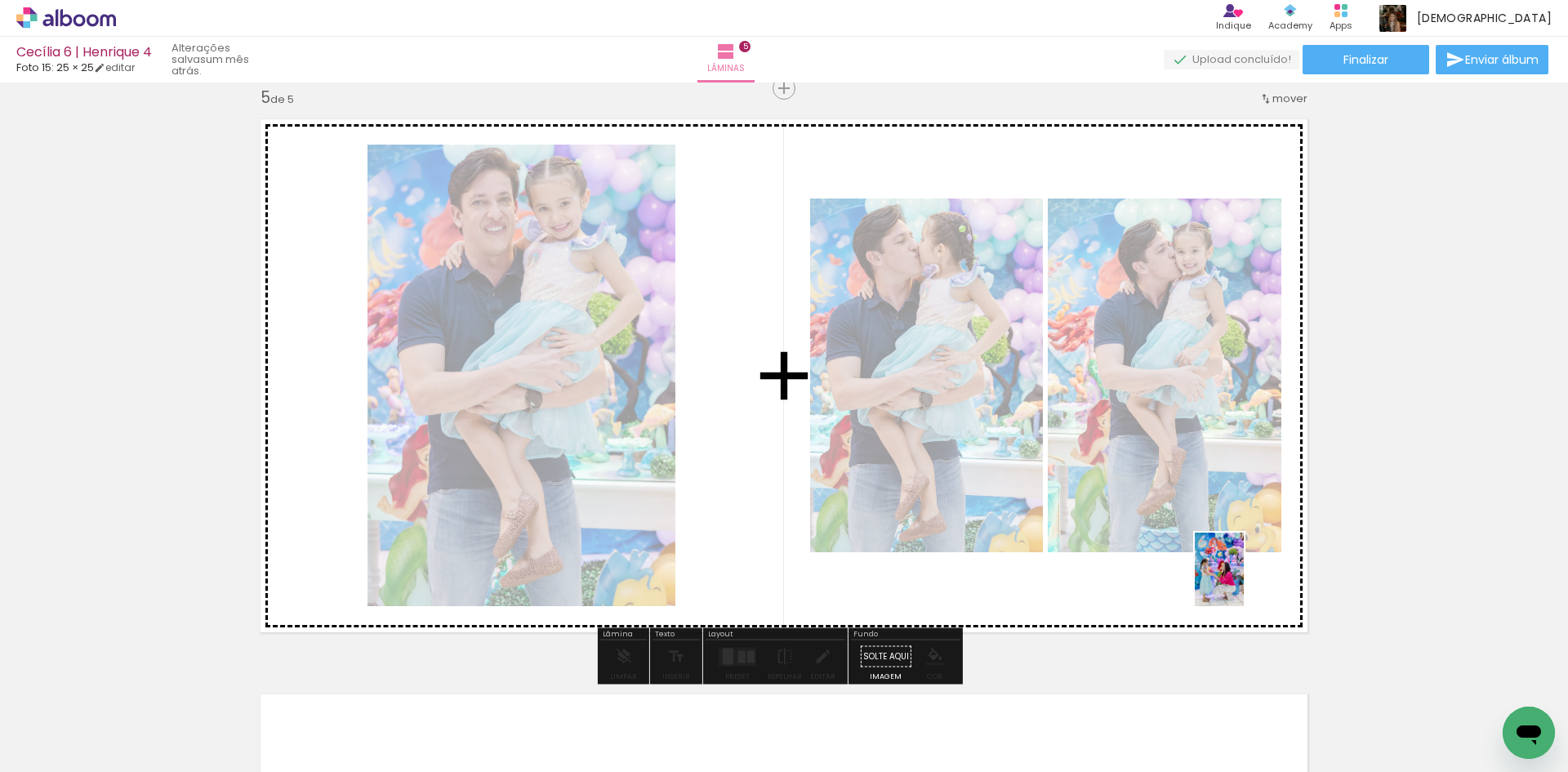
drag, startPoint x: 1331, startPoint y: 720, endPoint x: 1375, endPoint y: 696, distance: 50.1
click at [1242, 580] on quentale-workspace at bounding box center [784, 386] width 1568 height 772
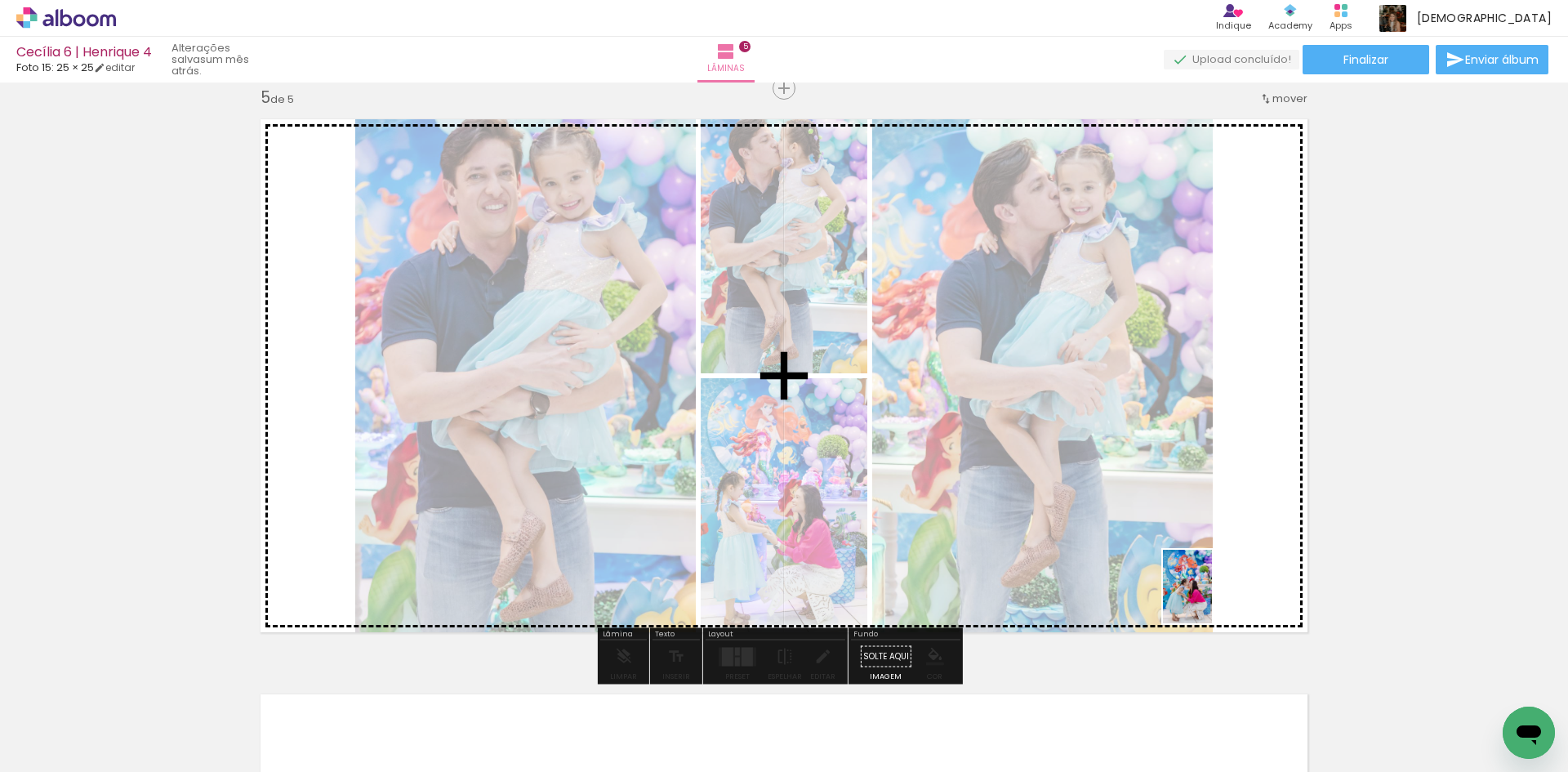
drag, startPoint x: 1419, startPoint y: 713, endPoint x: 1212, endPoint y: 599, distance: 236.3
click at [1212, 599] on quentale-workspace at bounding box center [784, 386] width 1568 height 772
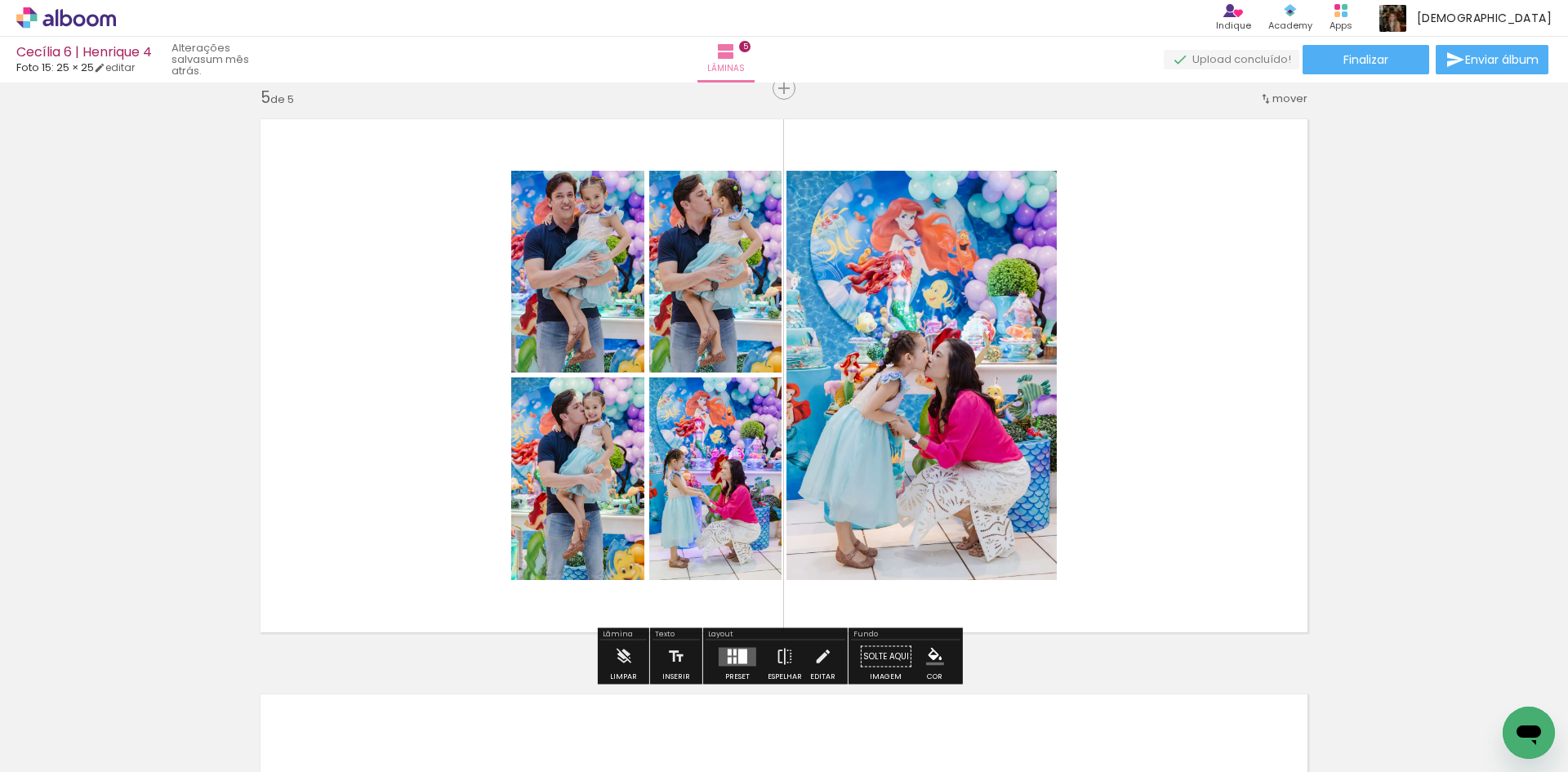
click at [742, 651] on div at bounding box center [743, 656] width 9 height 15
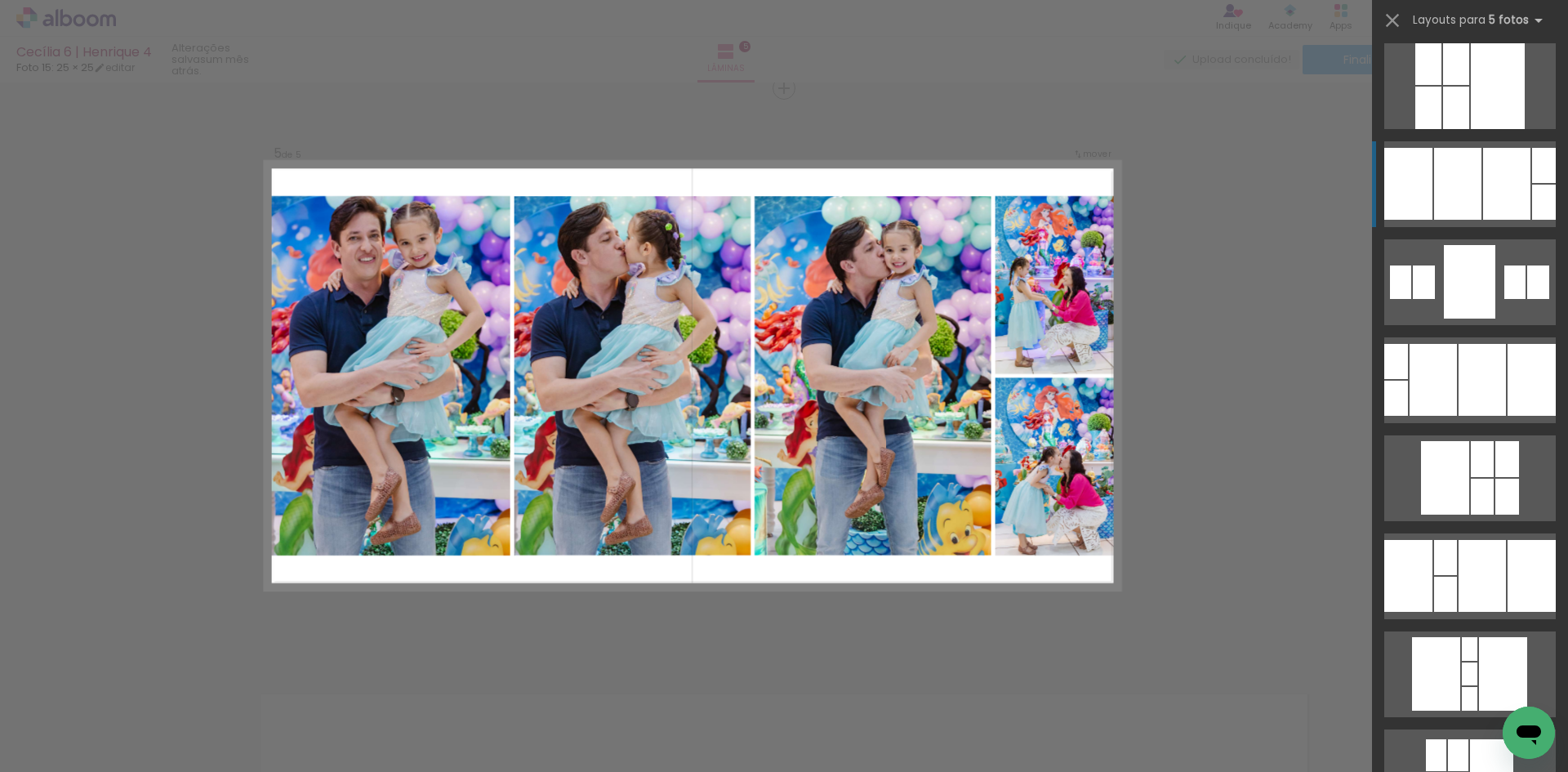
scroll to position [327, 0]
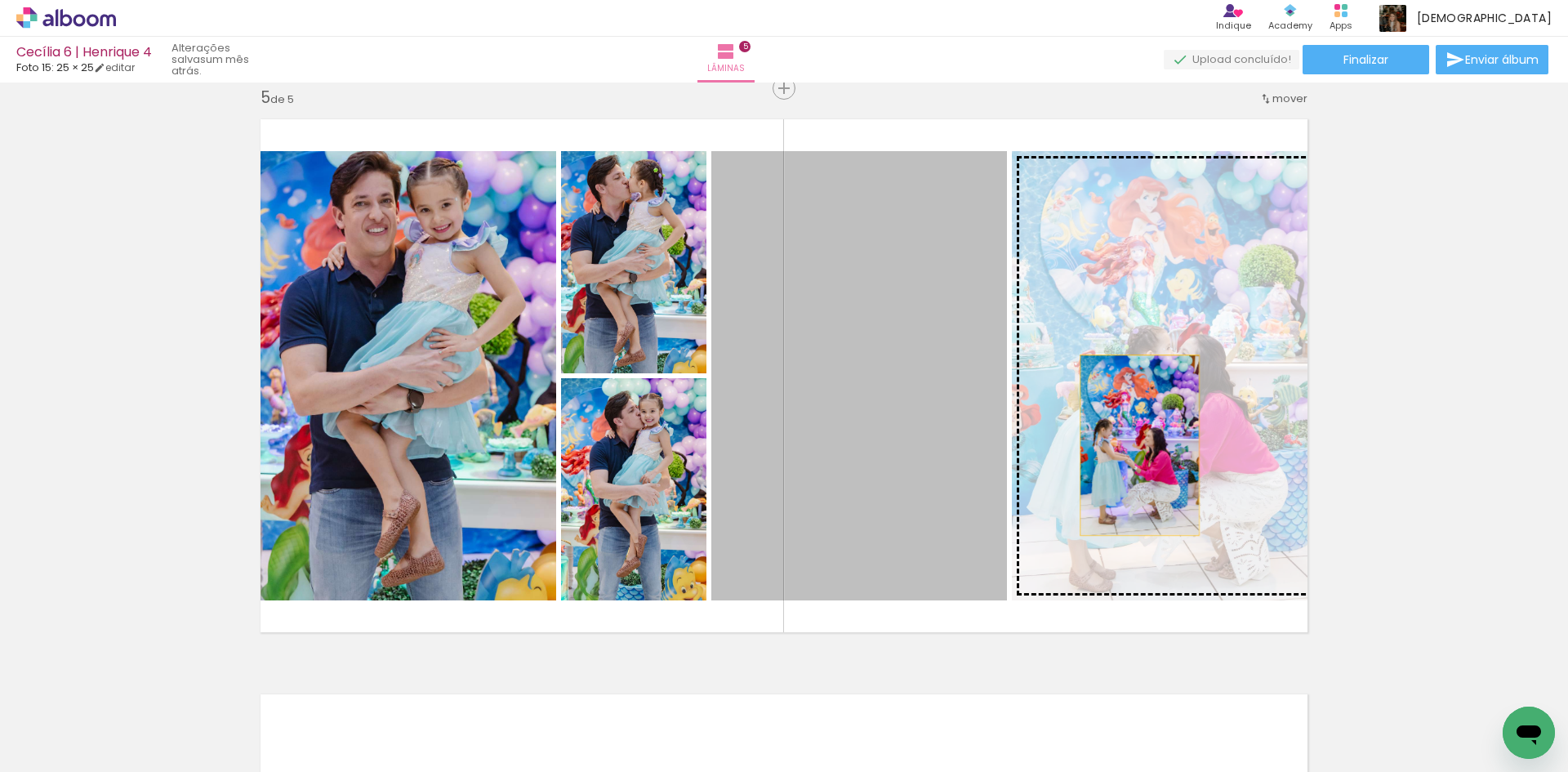
drag, startPoint x: 988, startPoint y: 457, endPoint x: 1133, endPoint y: 445, distance: 145.5
click at [0, 0] on slot at bounding box center [0, 0] width 0 height 0
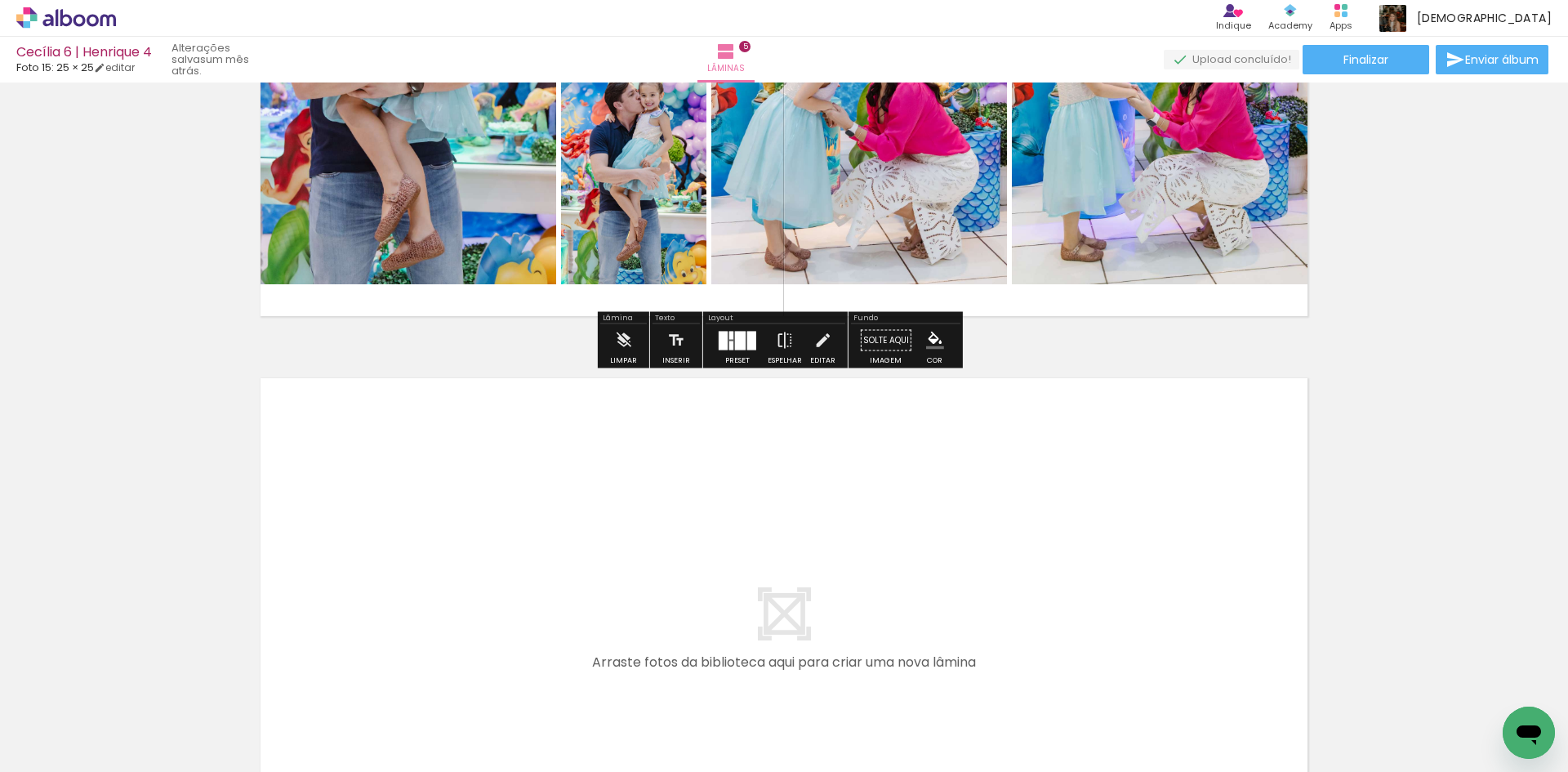
scroll to position [2730, 0]
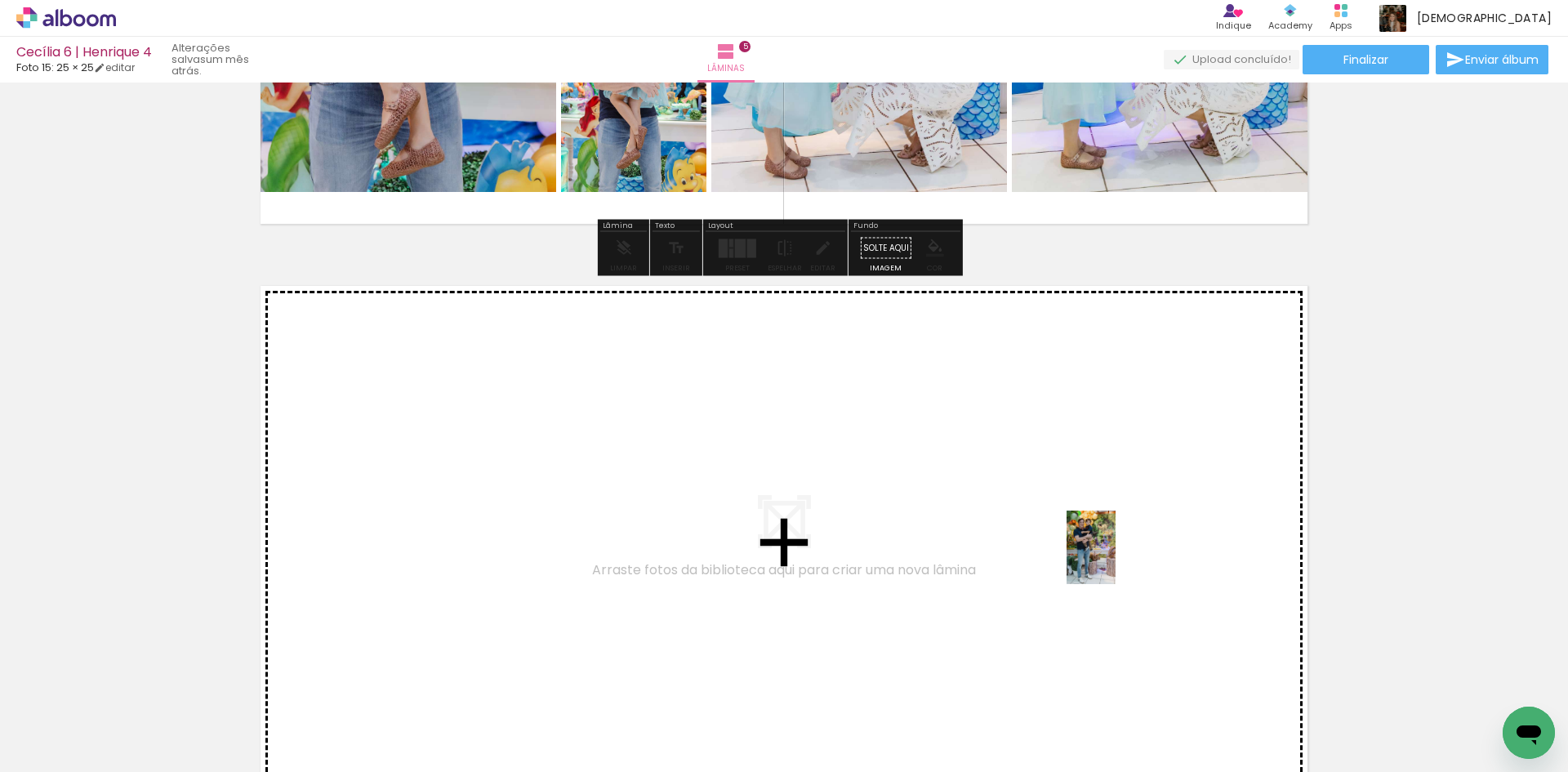
drag, startPoint x: 1152, startPoint y: 719, endPoint x: 1116, endPoint y: 560, distance: 163.0
click at [1116, 560] on quentale-workspace at bounding box center [784, 386] width 1568 height 772
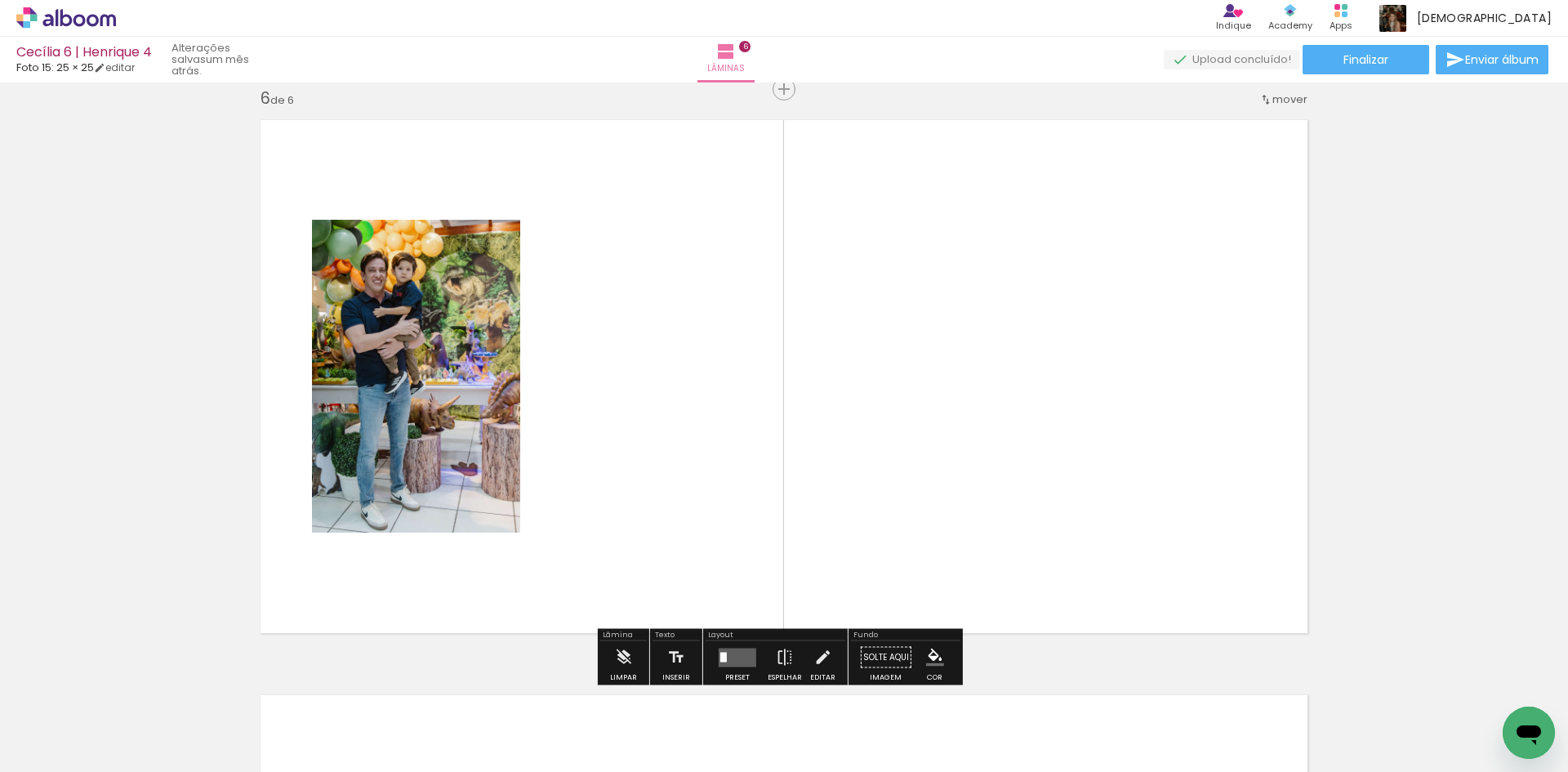
scroll to position [2897, 0]
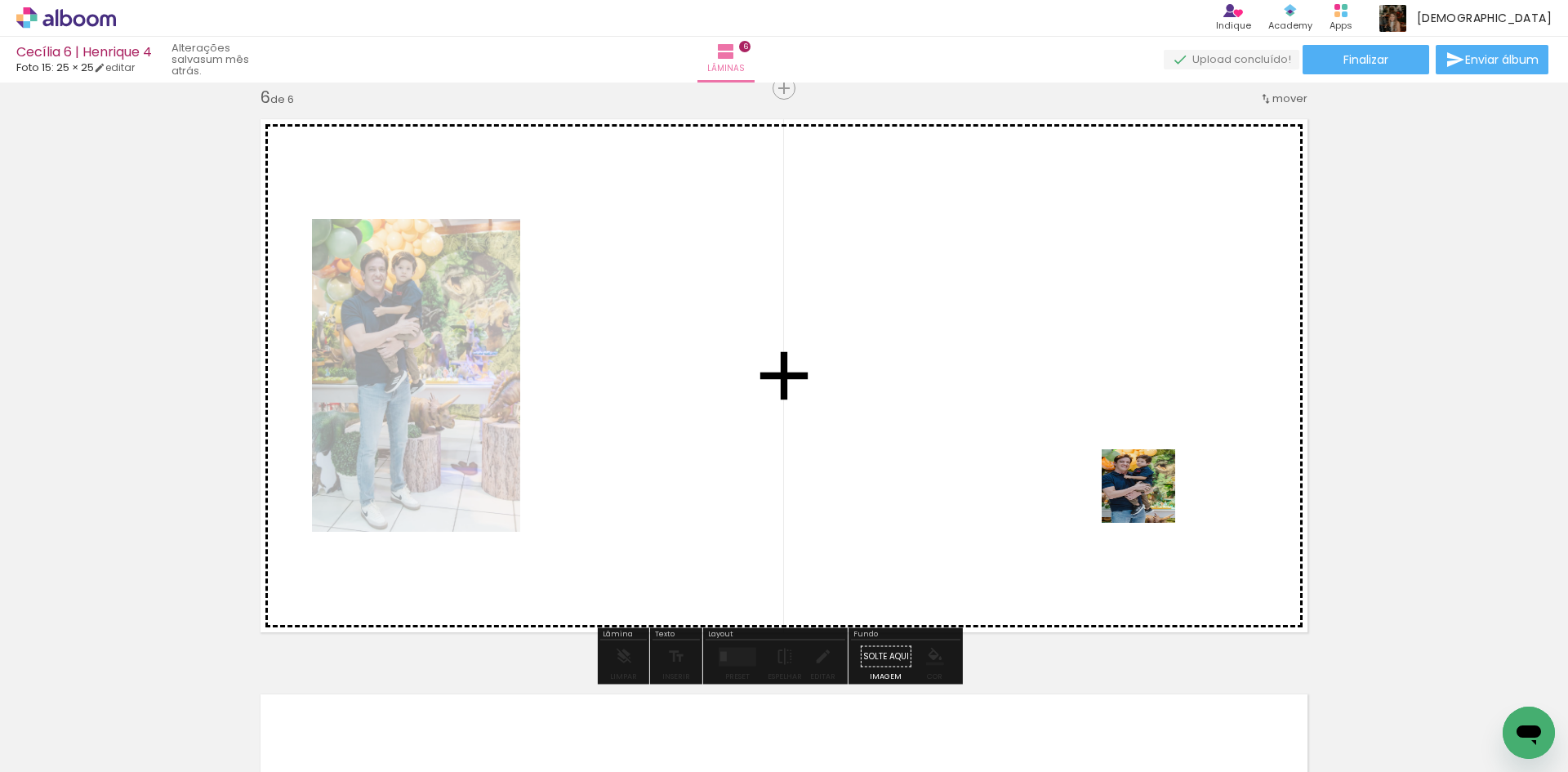
drag, startPoint x: 1248, startPoint y: 705, endPoint x: 1109, endPoint y: 522, distance: 229.8
click at [1151, 498] on quentale-workspace at bounding box center [784, 386] width 1568 height 772
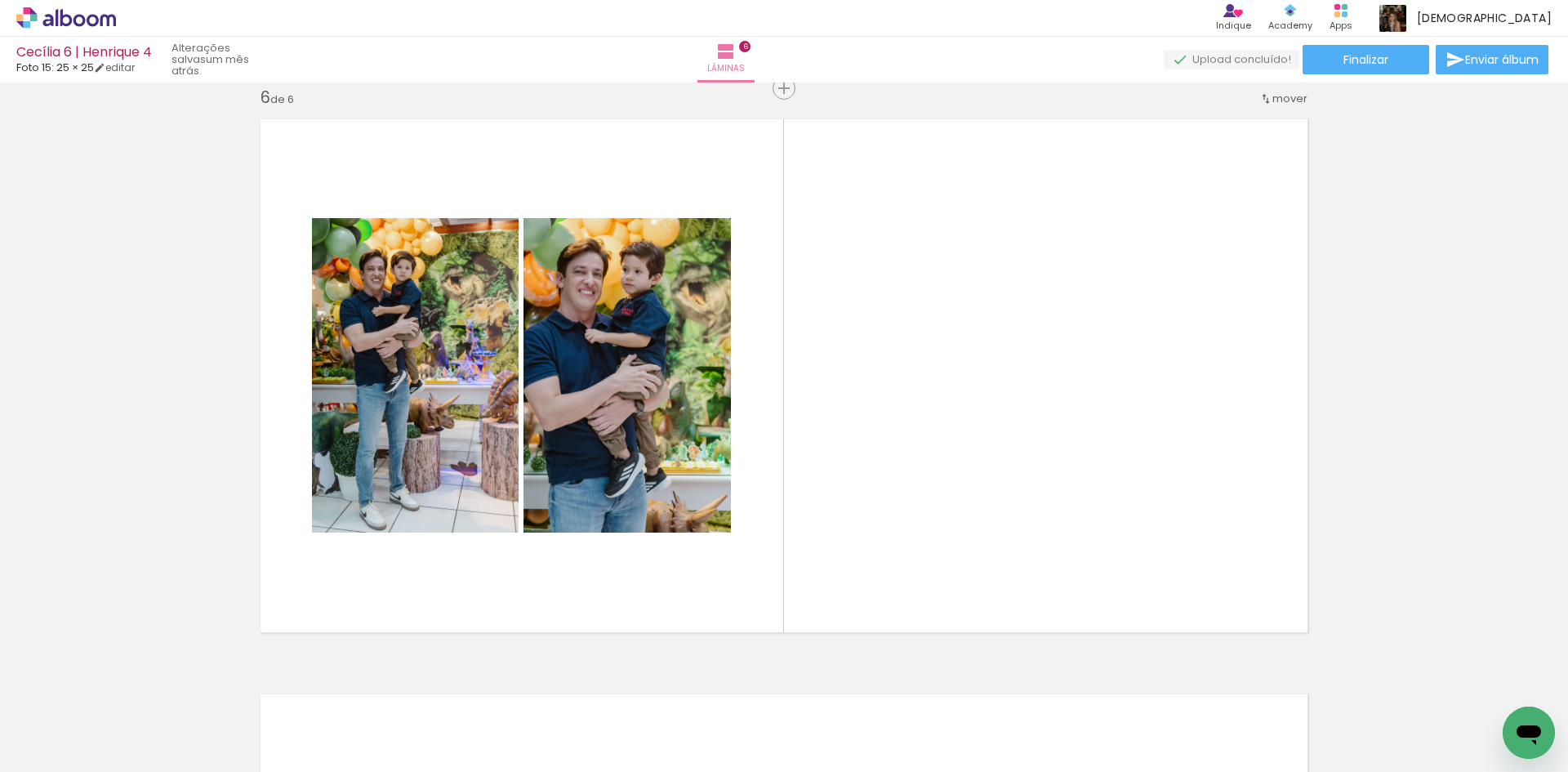
scroll to position [0, 3468]
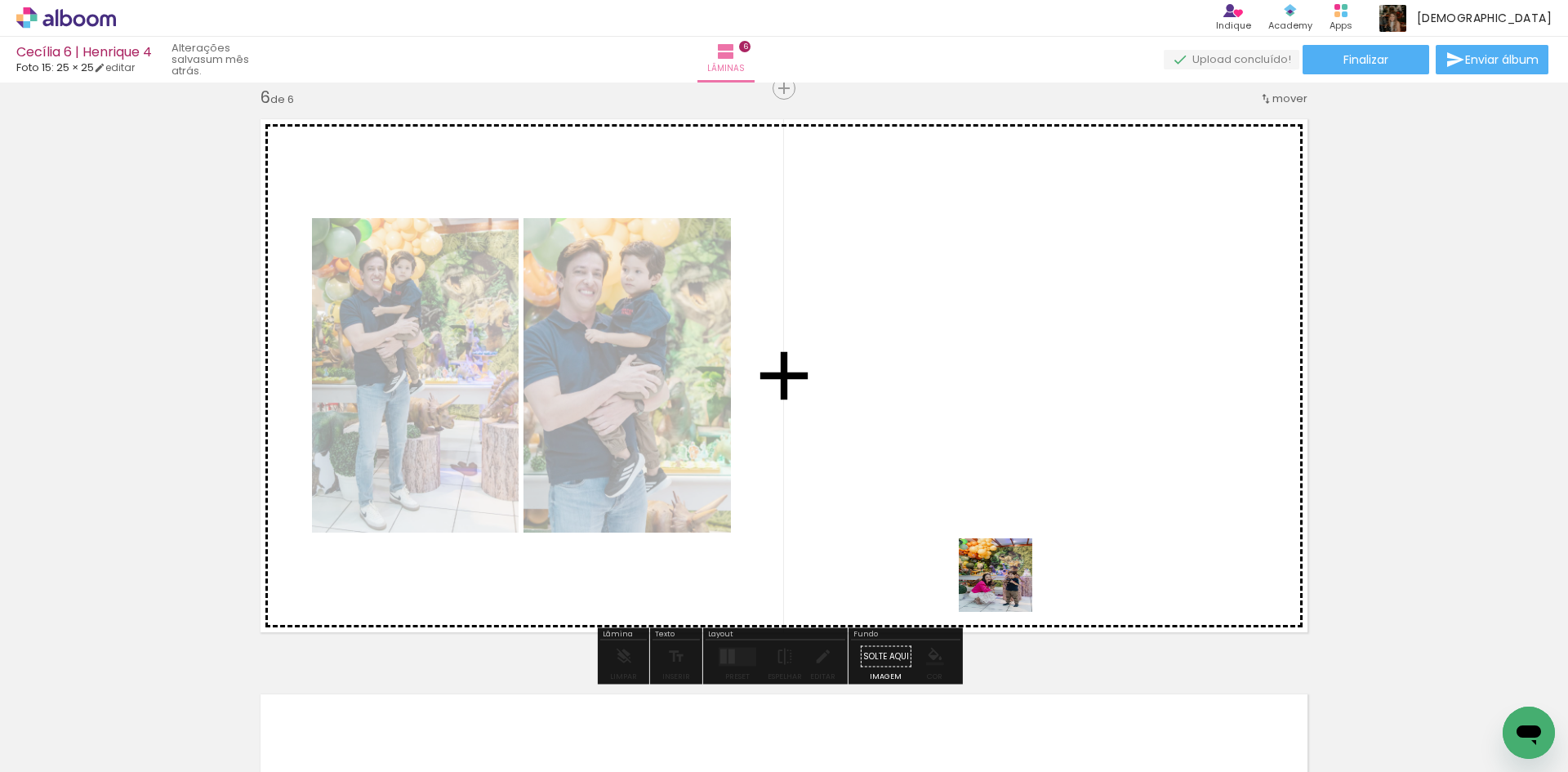
drag, startPoint x: 1008, startPoint y: 721, endPoint x: 1008, endPoint y: 587, distance: 134.0
click at [1008, 587] on quentale-workspace at bounding box center [784, 386] width 1568 height 772
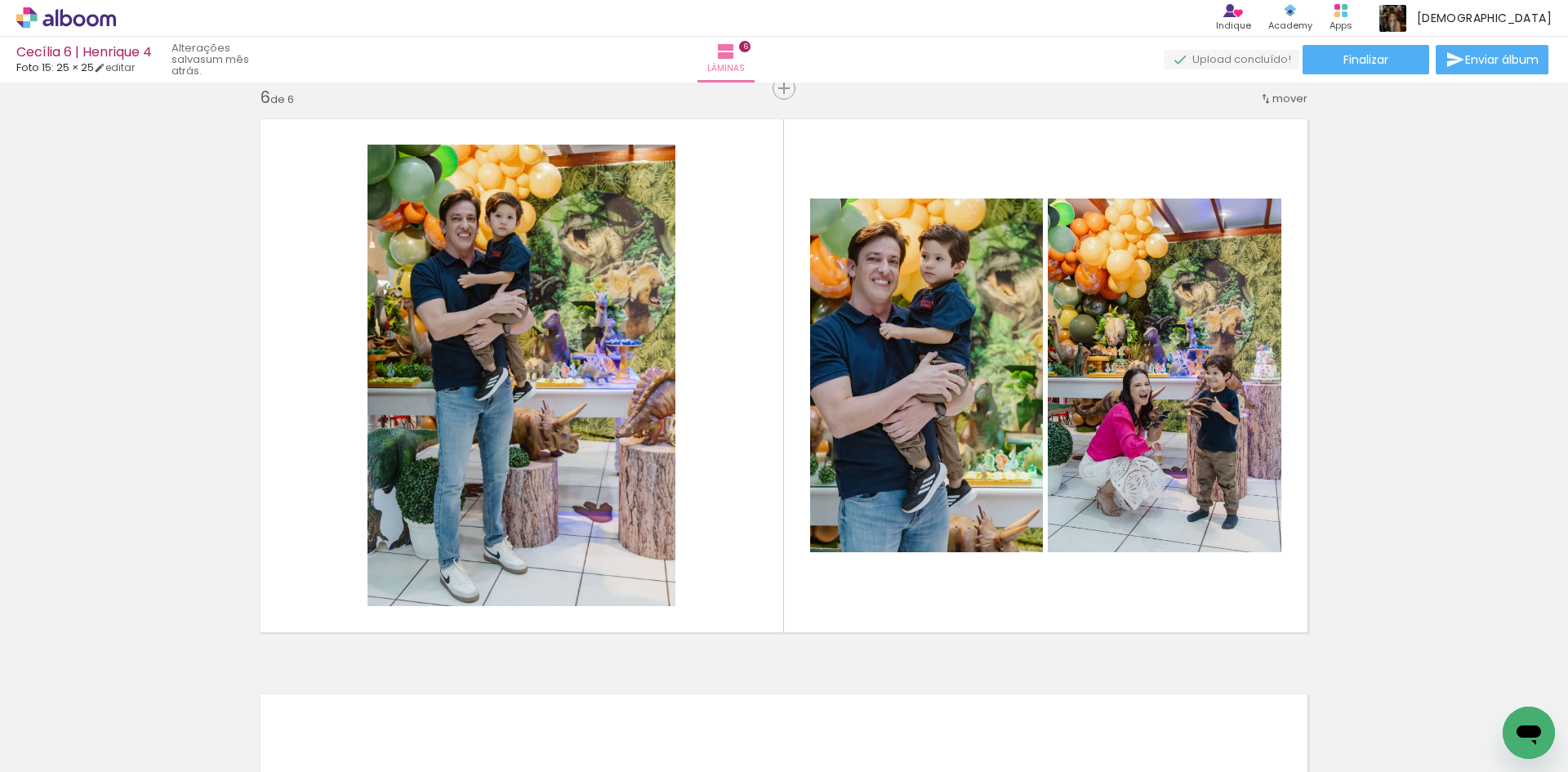
scroll to position [0, 0]
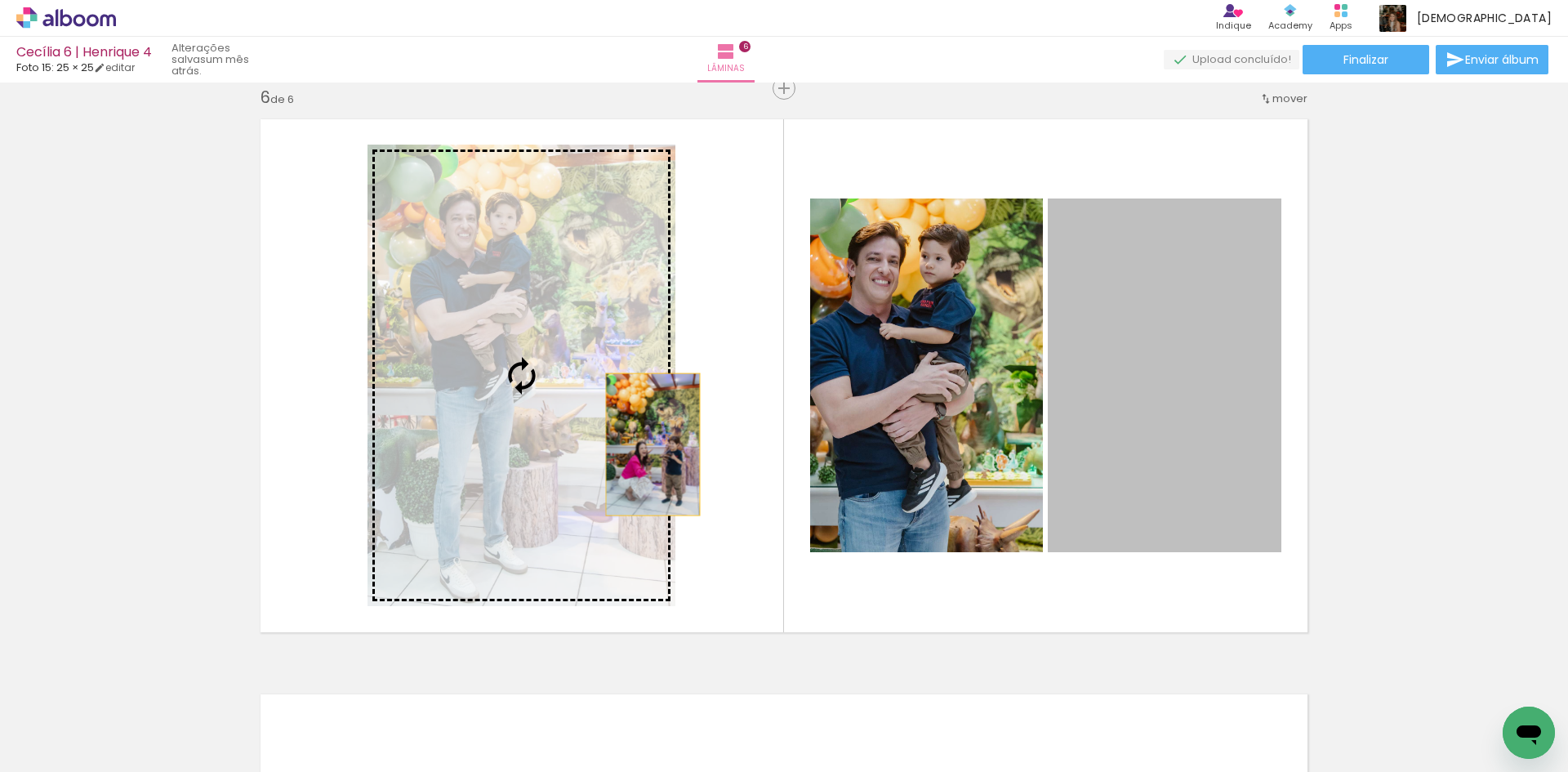
drag, startPoint x: 1159, startPoint y: 451, endPoint x: 647, endPoint y: 445, distance: 512.0
click at [0, 0] on slot at bounding box center [0, 0] width 0 height 0
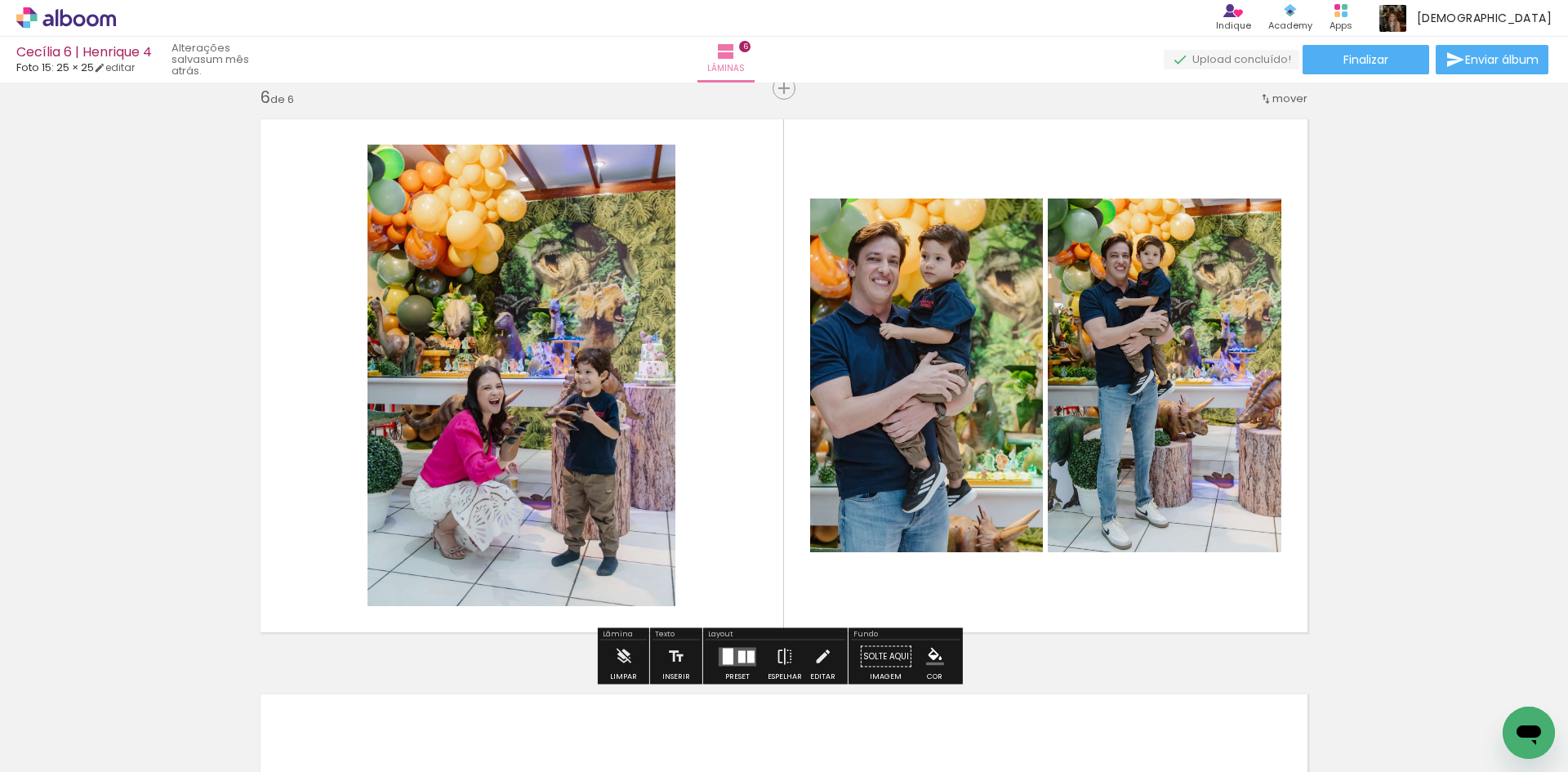
click at [739, 663] on quentale-layouter at bounding box center [737, 657] width 38 height 19
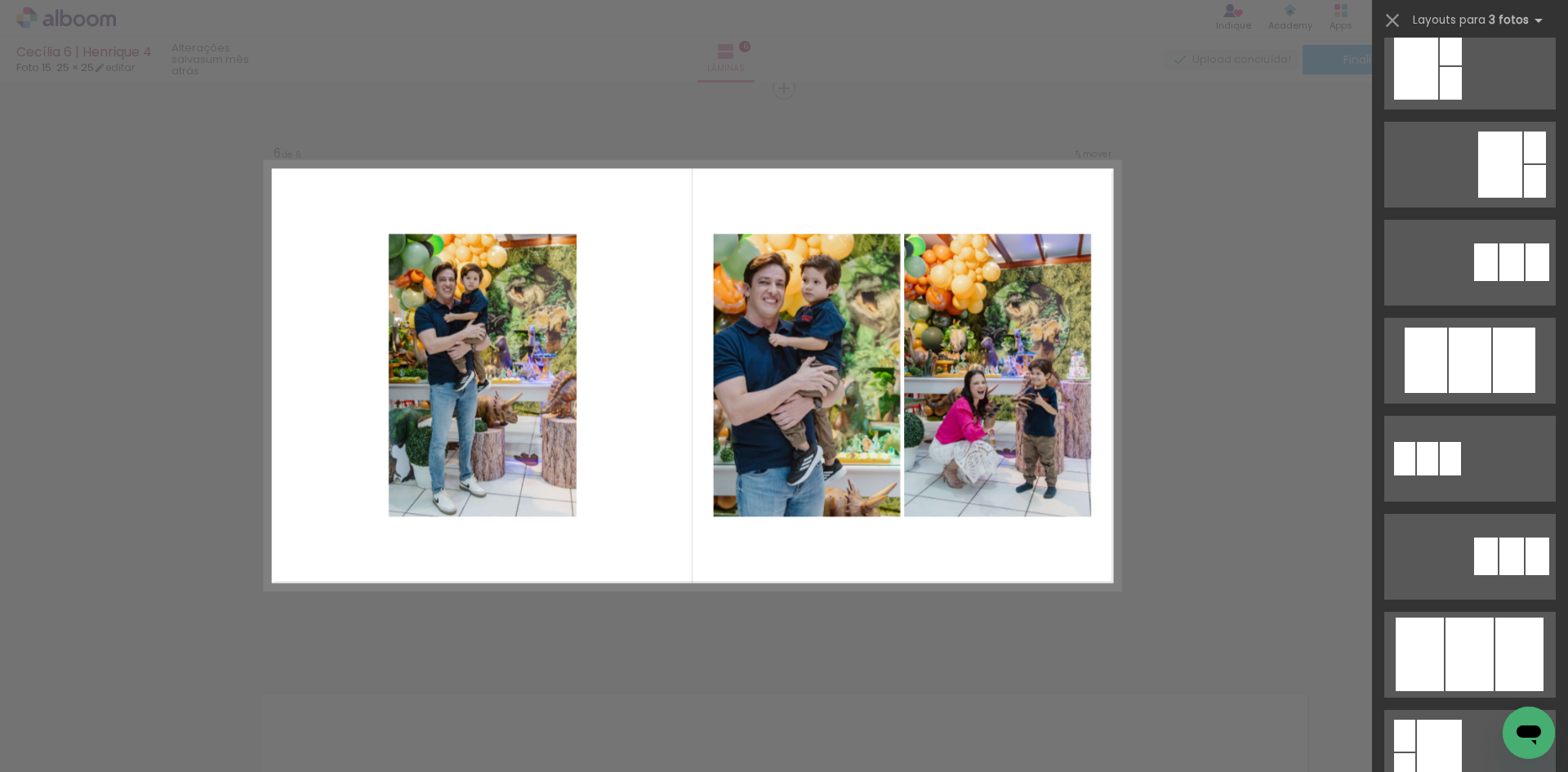
scroll to position [572, 0]
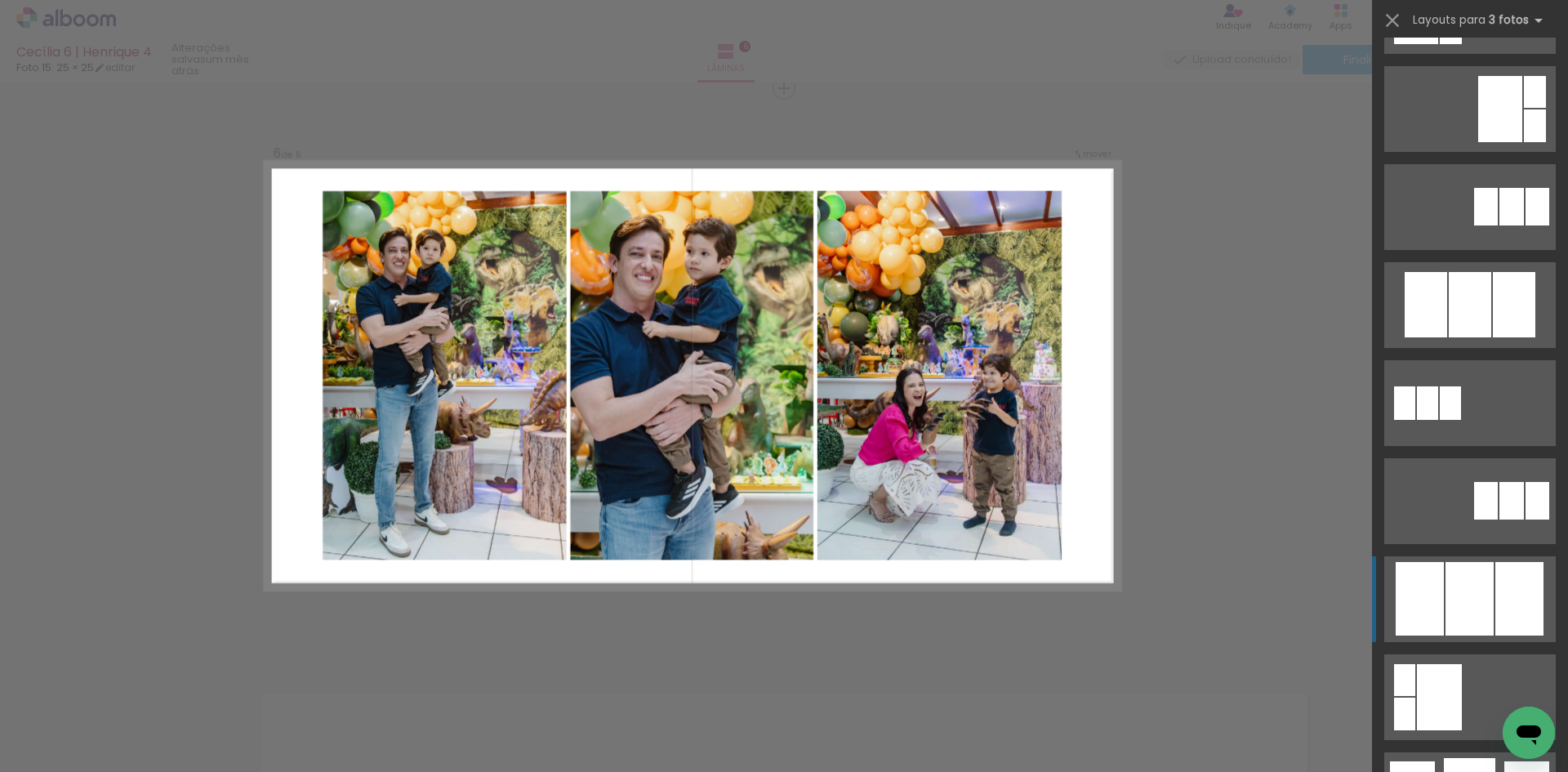
click at [1478, 337] on div at bounding box center [1469, 304] width 43 height 65
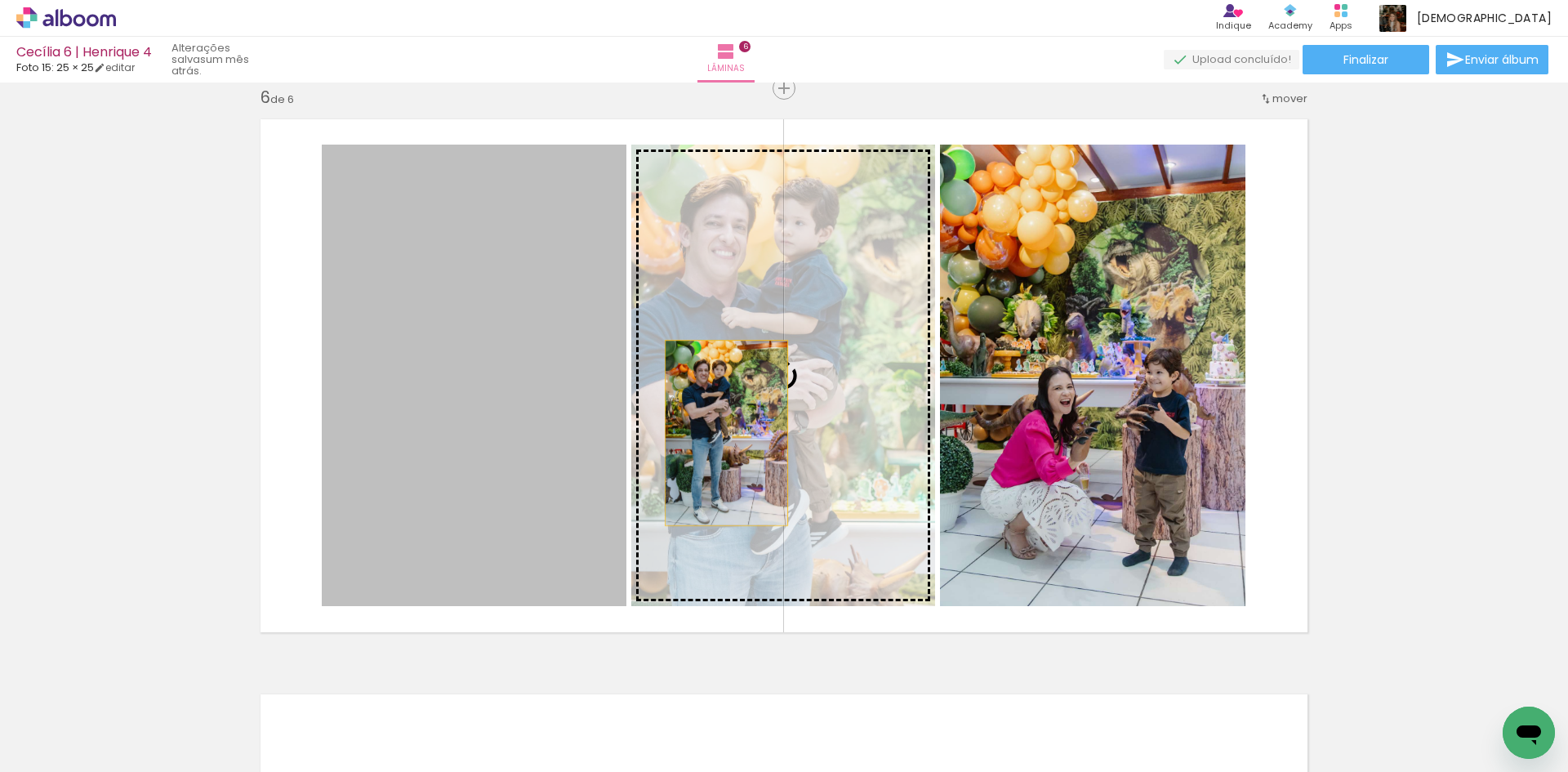
drag, startPoint x: 566, startPoint y: 431, endPoint x: 726, endPoint y: 433, distance: 160.0
click at [0, 0] on slot at bounding box center [0, 0] width 0 height 0
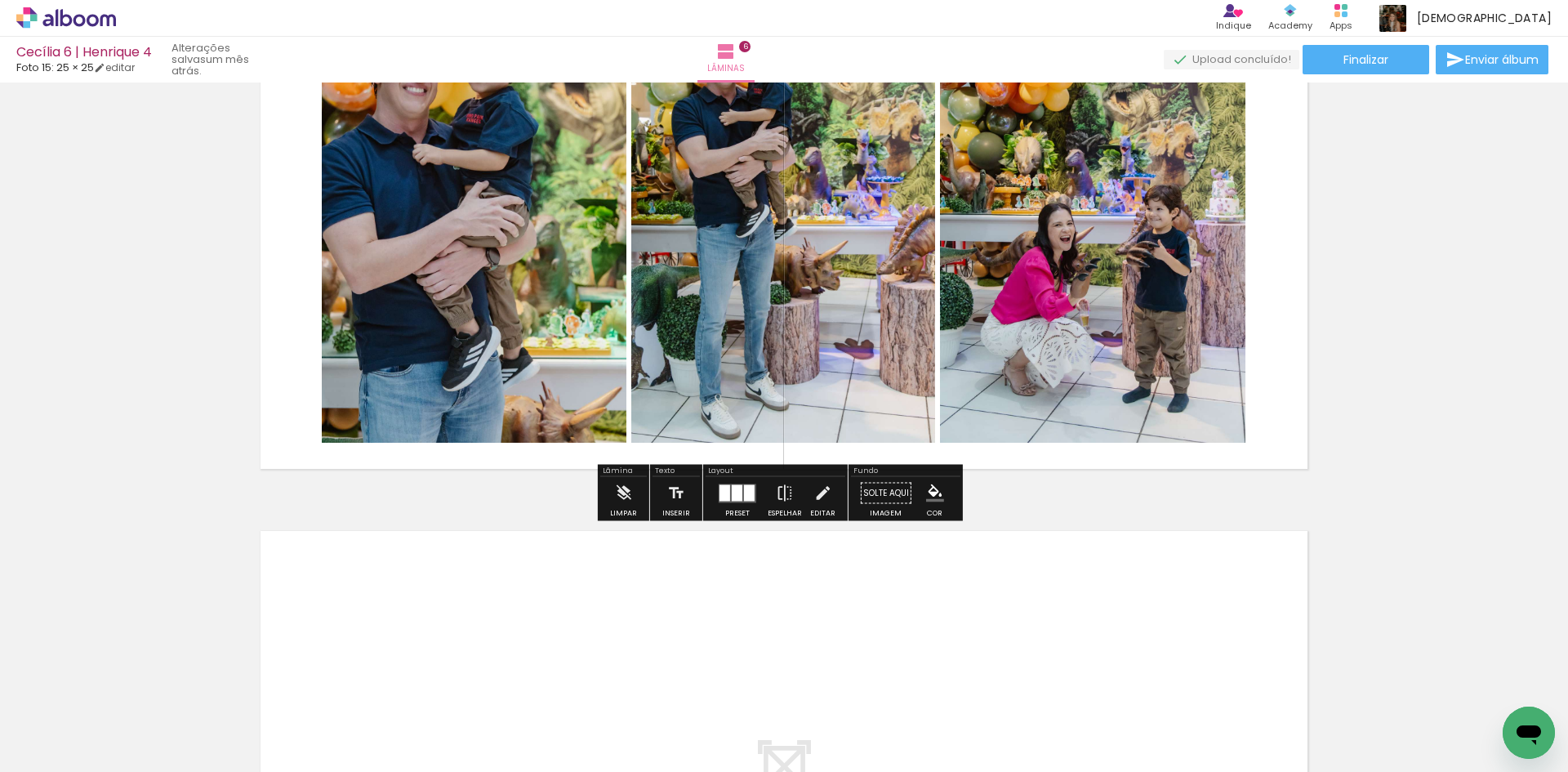
scroll to position [3141, 0]
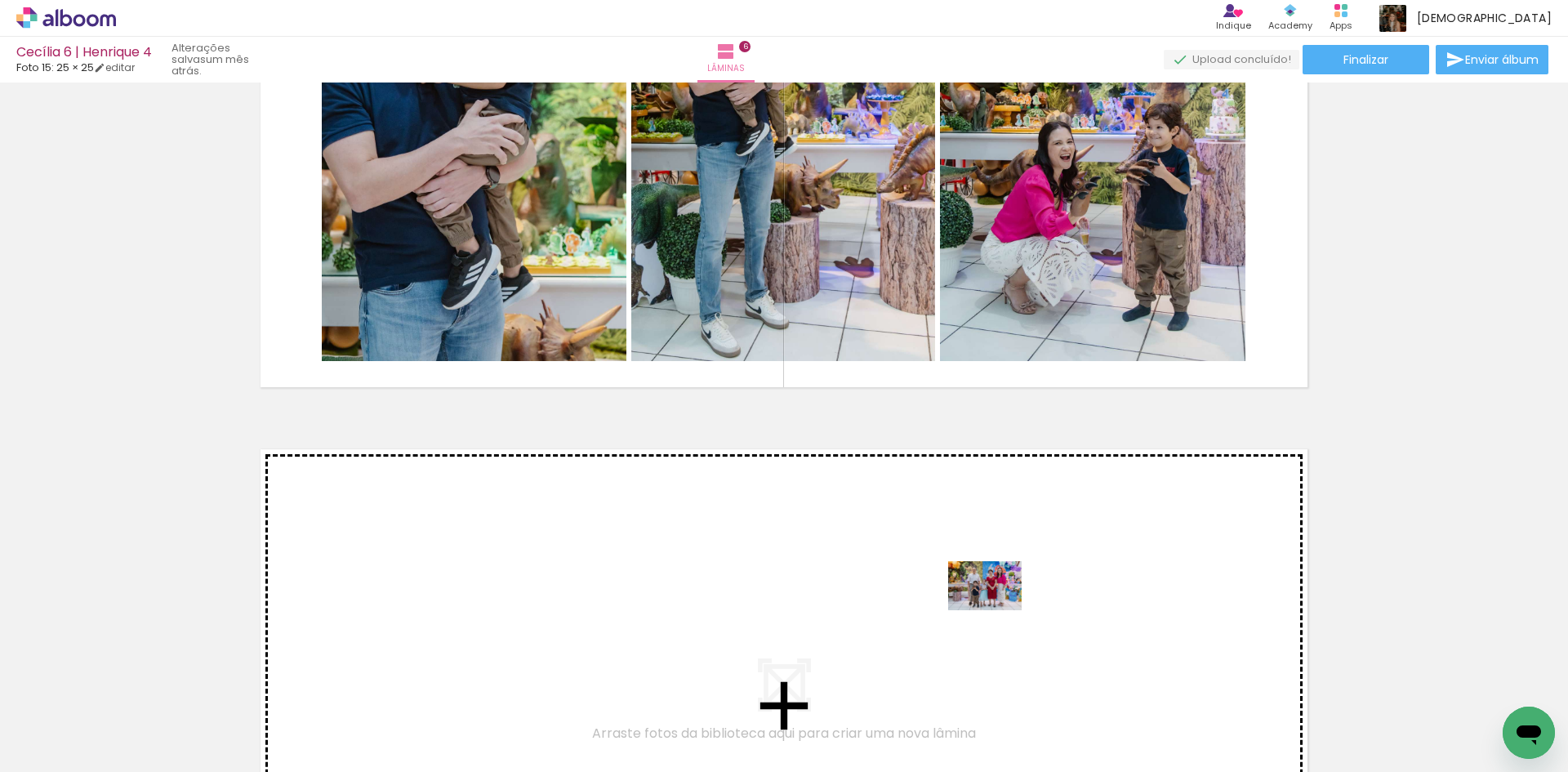
drag, startPoint x: 1447, startPoint y: 730, endPoint x: 997, endPoint y: 610, distance: 465.7
click at [997, 610] on quentale-workspace at bounding box center [784, 386] width 1568 height 772
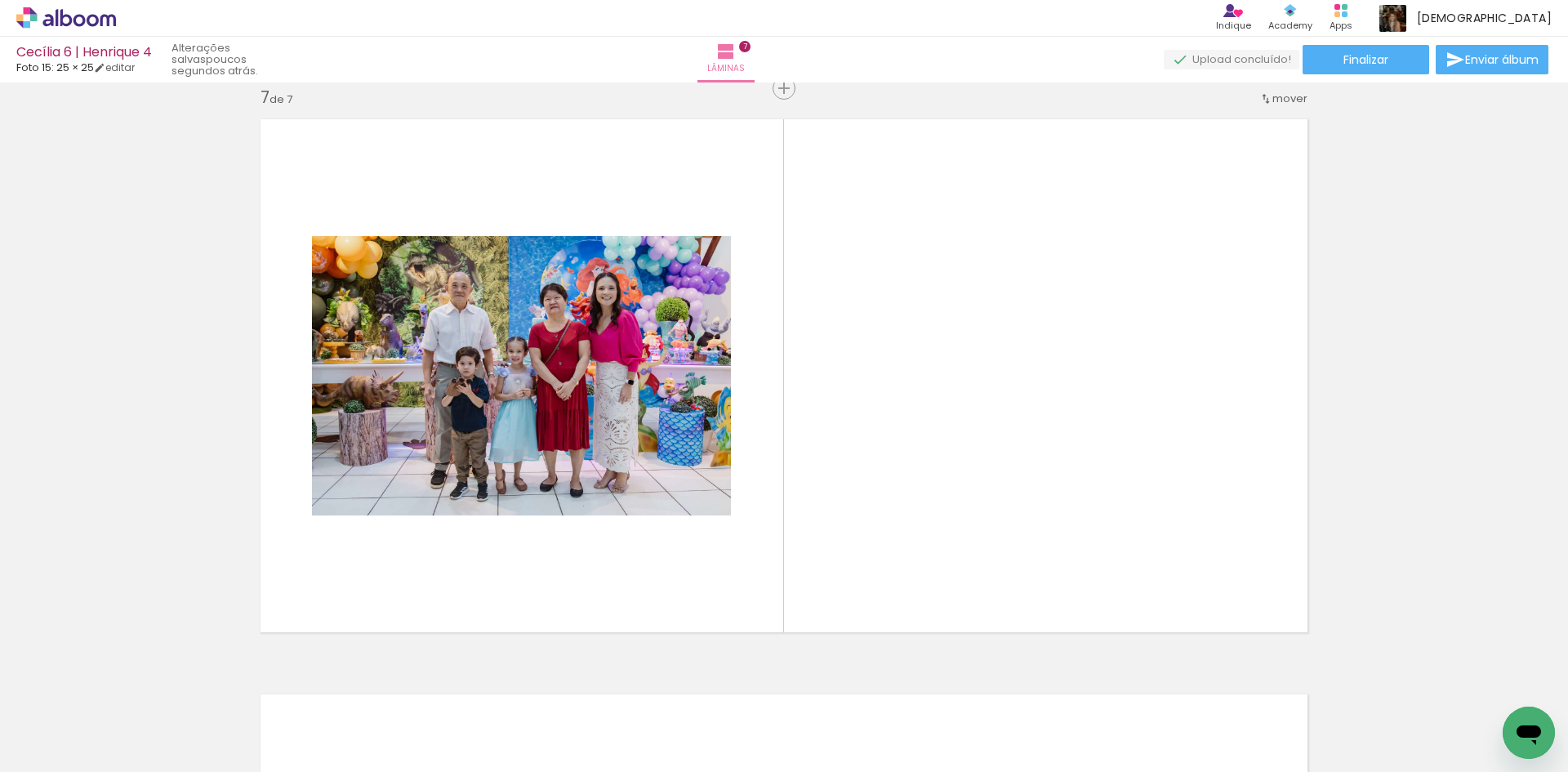
scroll to position [0, 7129]
